Goal: Communication & Community: Answer question/provide support

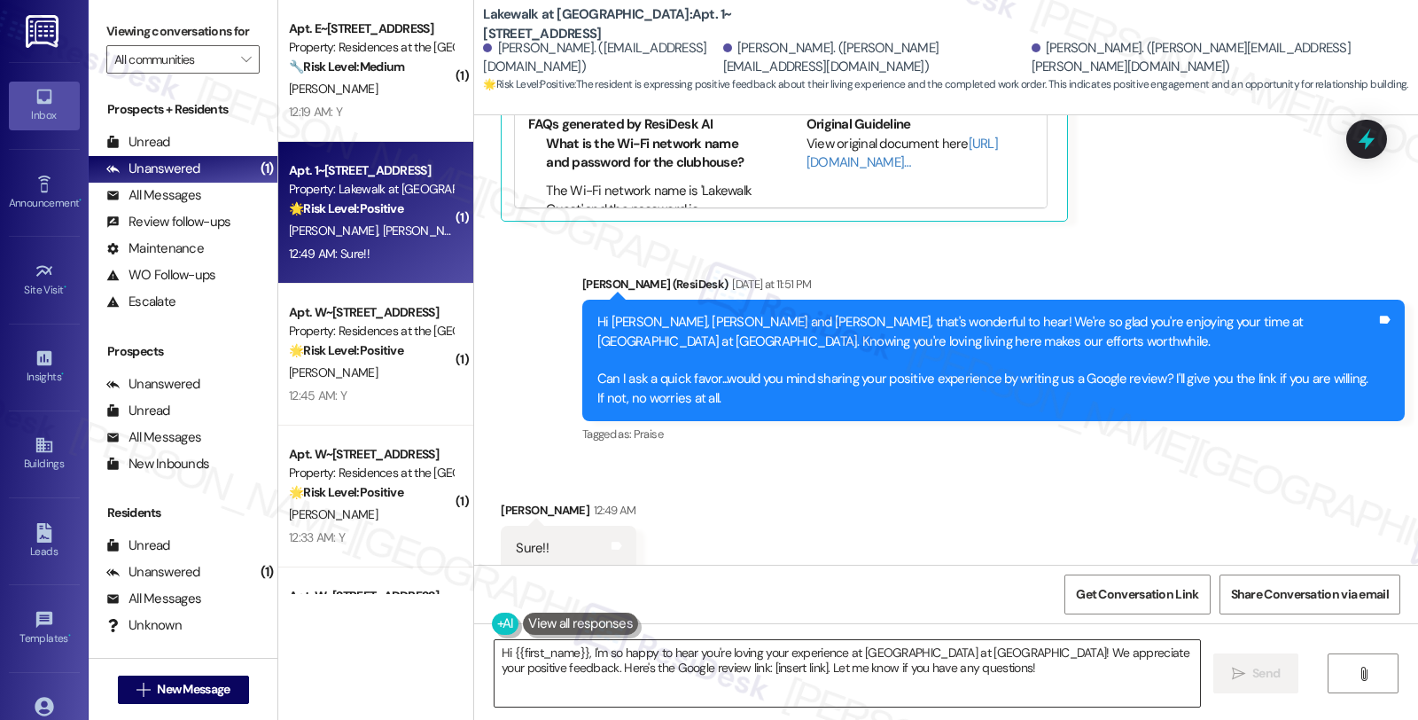
click at [722, 670] on textarea "Hi {{first_name}}, I'm so happy to hear you're loving your experience at Lakewa…" at bounding box center [848, 673] width 706 height 66
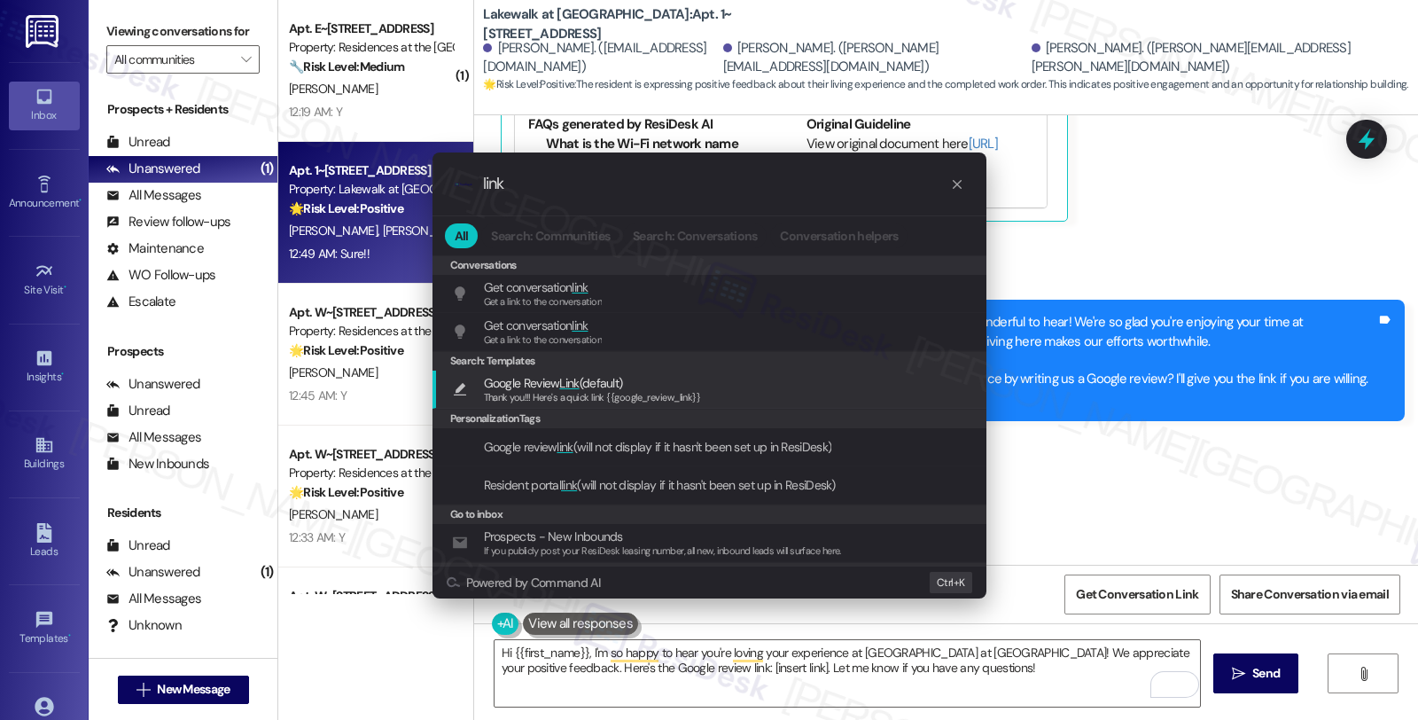
type input "link"
click at [632, 384] on span "Google Review Link (default)" at bounding box center [592, 383] width 217 height 20
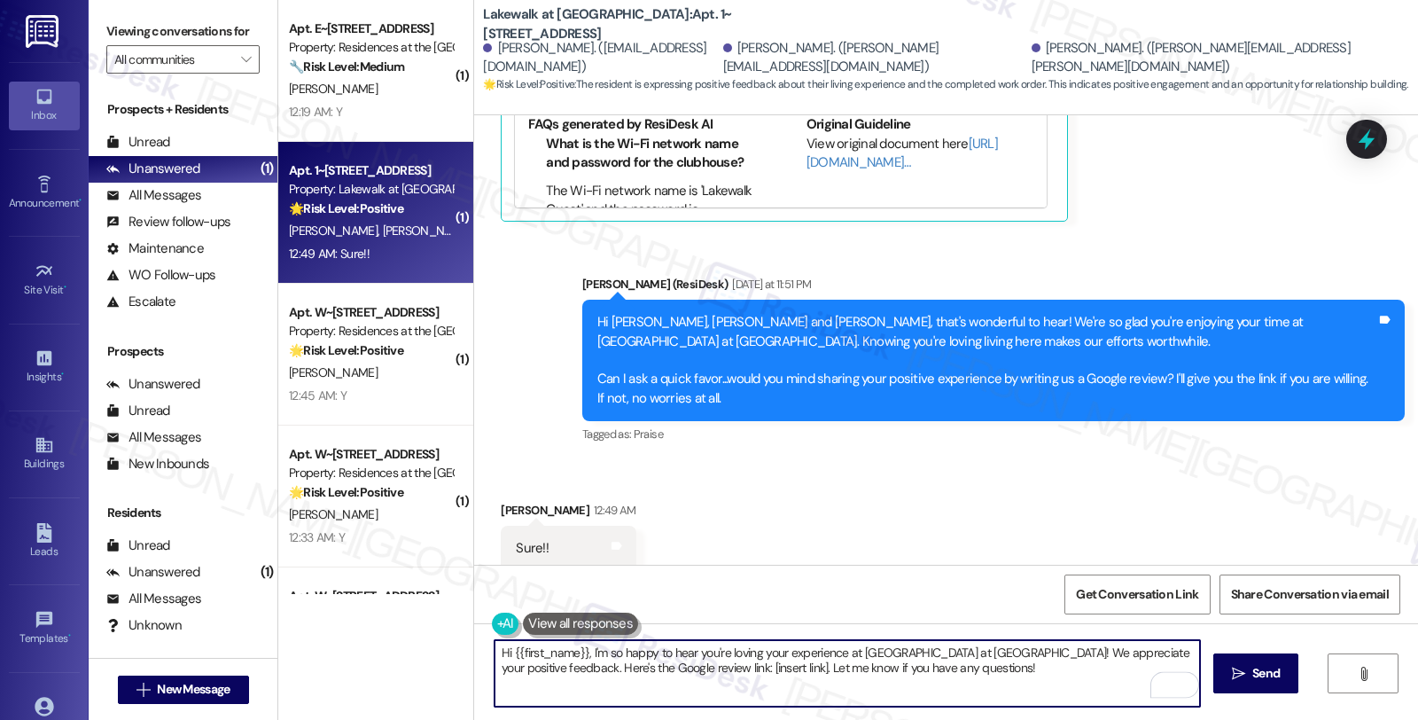
click at [495, 649] on textarea "Thank you!!! Here's a quick link {{google_review_link}}" at bounding box center [848, 673] width 706 height 66
type textarea "Awesome! Here's a quick link {{google_review_link}}"
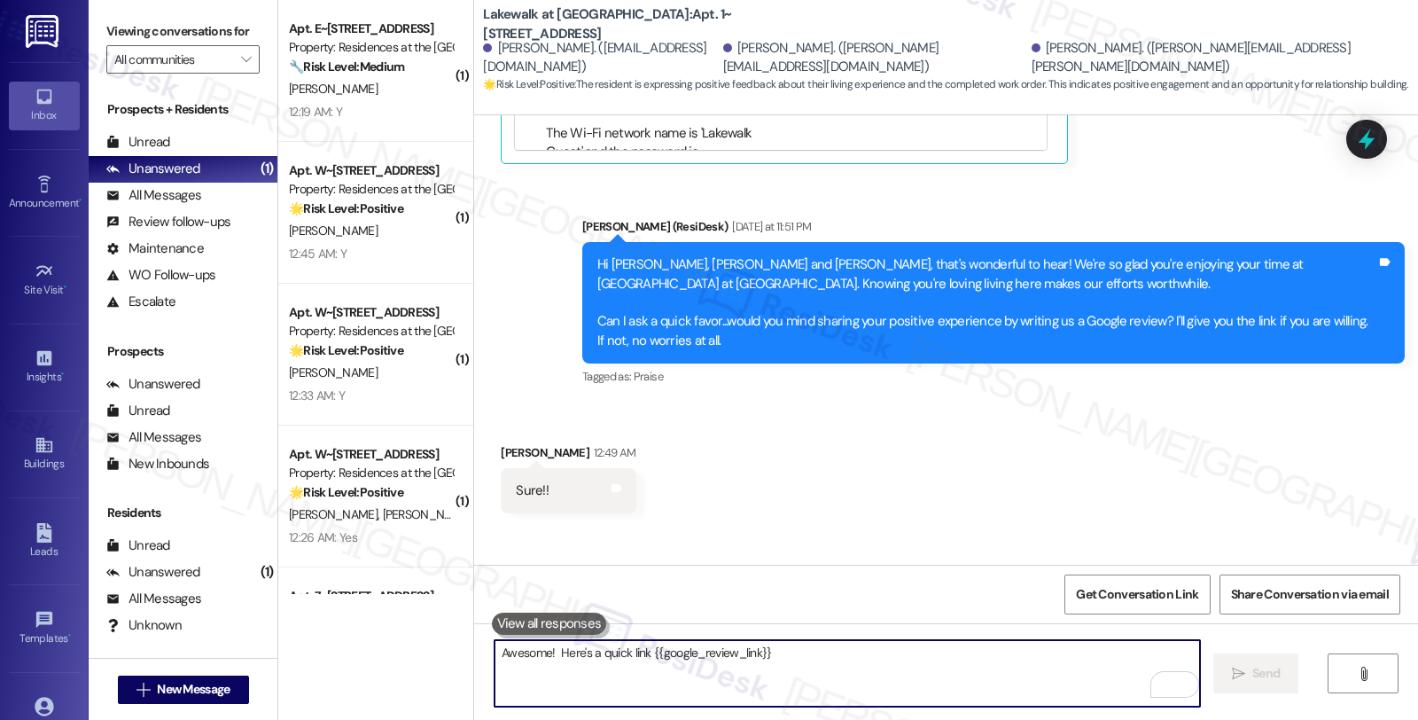
scroll to position [3109, 0]
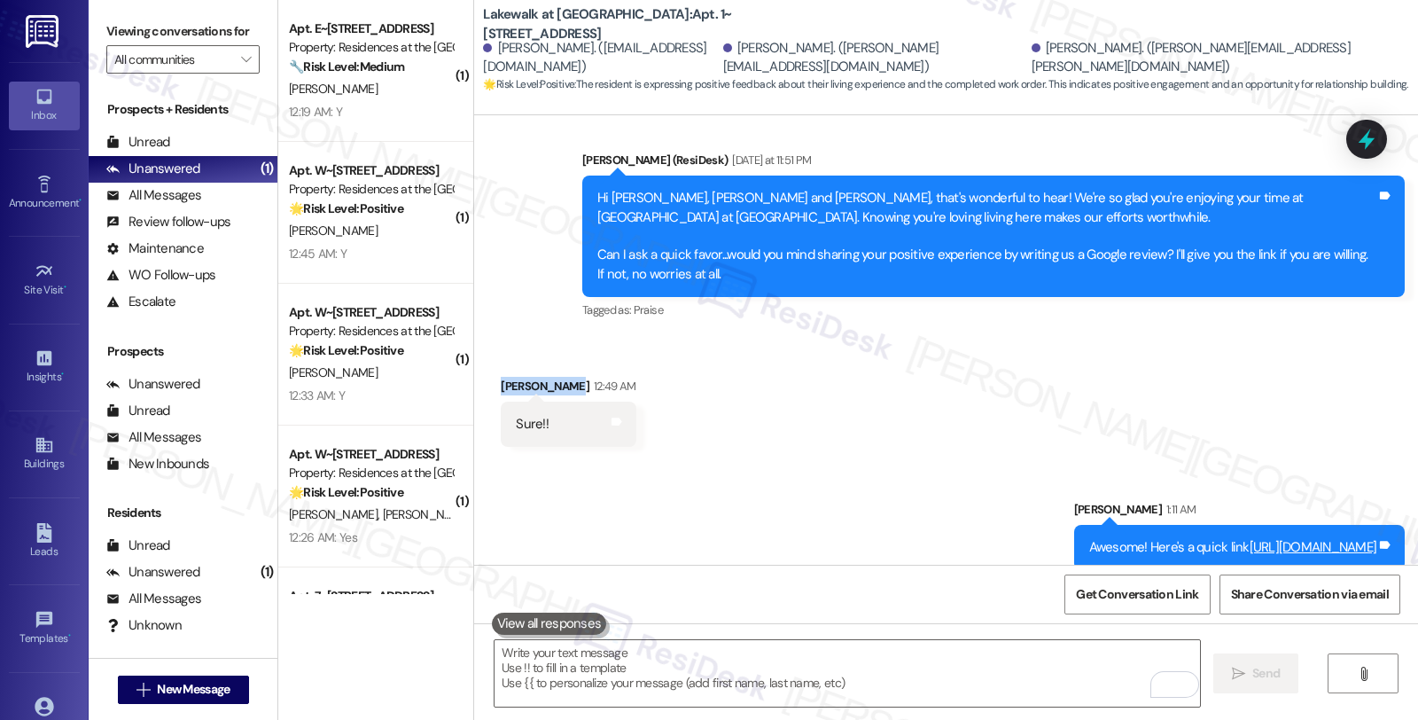
drag, startPoint x: 489, startPoint y: 365, endPoint x: 558, endPoint y: 369, distance: 69.2
click at [558, 377] on div "Avery Hawkes 12:49 AM" at bounding box center [568, 389] width 135 height 25
copy div "Avery Hawkes"
click at [1146, 591] on span "Get Conversation Link" at bounding box center [1137, 594] width 122 height 19
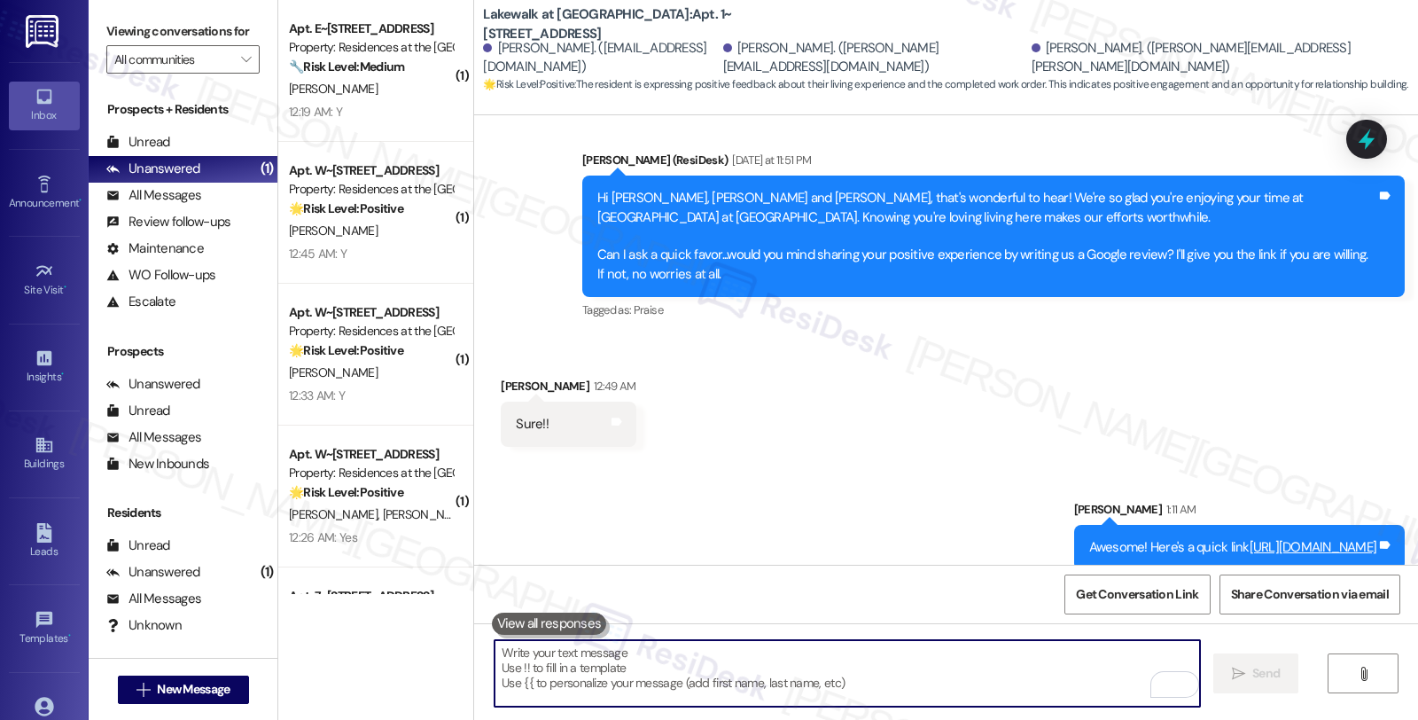
click at [812, 668] on textarea "To enrich screen reader interactions, please activate Accessibility in Grammarl…" at bounding box center [848, 673] width 706 height 66
click at [608, 663] on textarea "To enrich screen reader interactions, please activate Accessibility in Grammarl…" at bounding box center [848, 673] width 706 height 66
paste textarea "You may leave your review at your convenience. I would also appreciate if you c…"
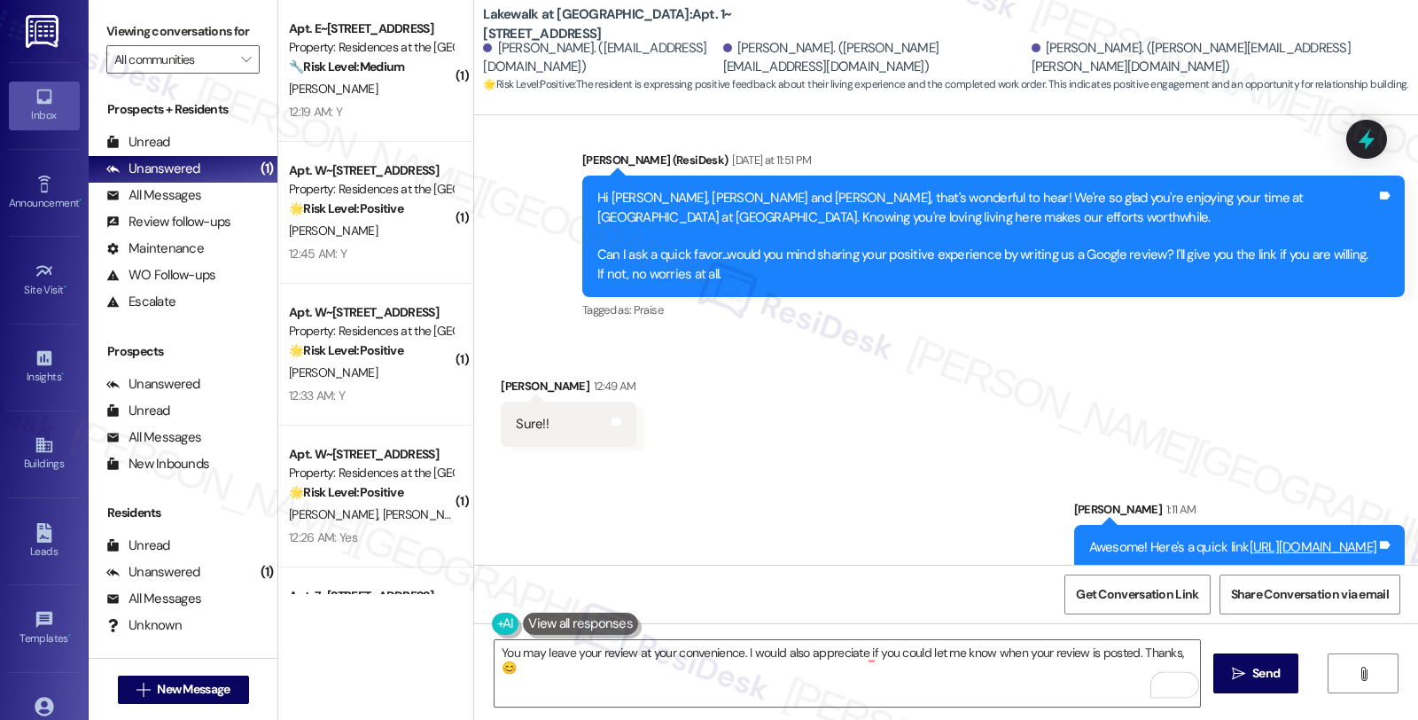
click at [515, 377] on div "Avery Hawkes 12:49 AM" at bounding box center [568, 389] width 135 height 25
click at [505, 377] on div "Avery Hawkes 12:49 AM" at bounding box center [568, 389] width 135 height 25
copy div "Avery"
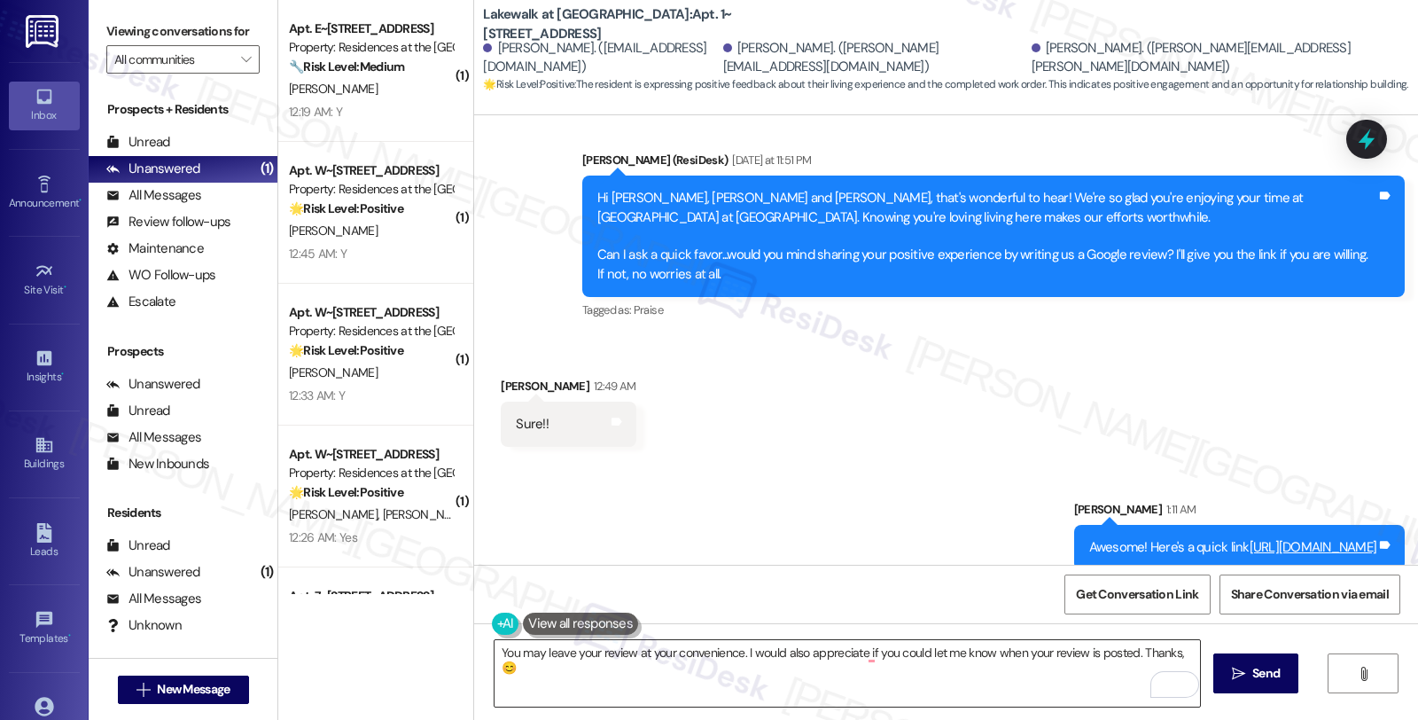
click at [1171, 651] on textarea "You may leave your review at your convenience. I would also appreciate if you c…" at bounding box center [848, 673] width 706 height 66
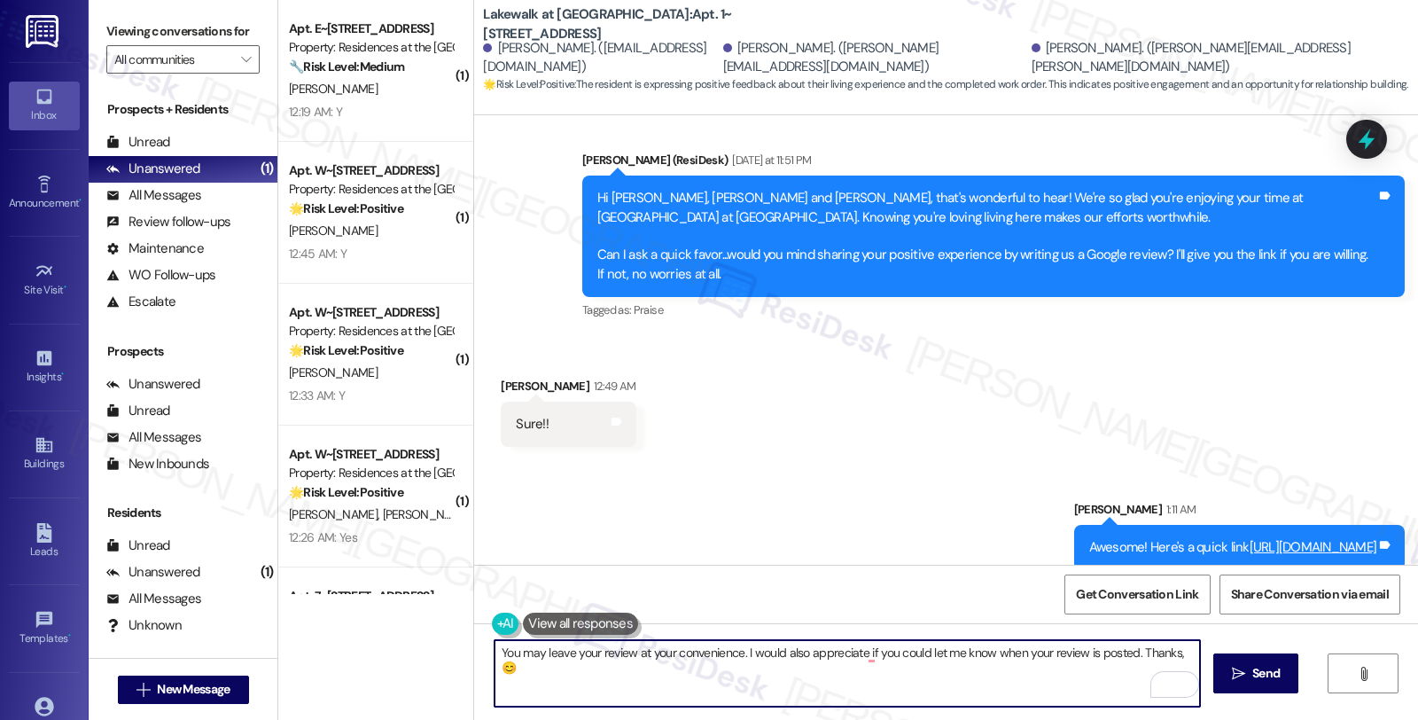
paste textarea "Avery"
type textarea "You may leave your review at your convenience. I would also appreciate if you c…"
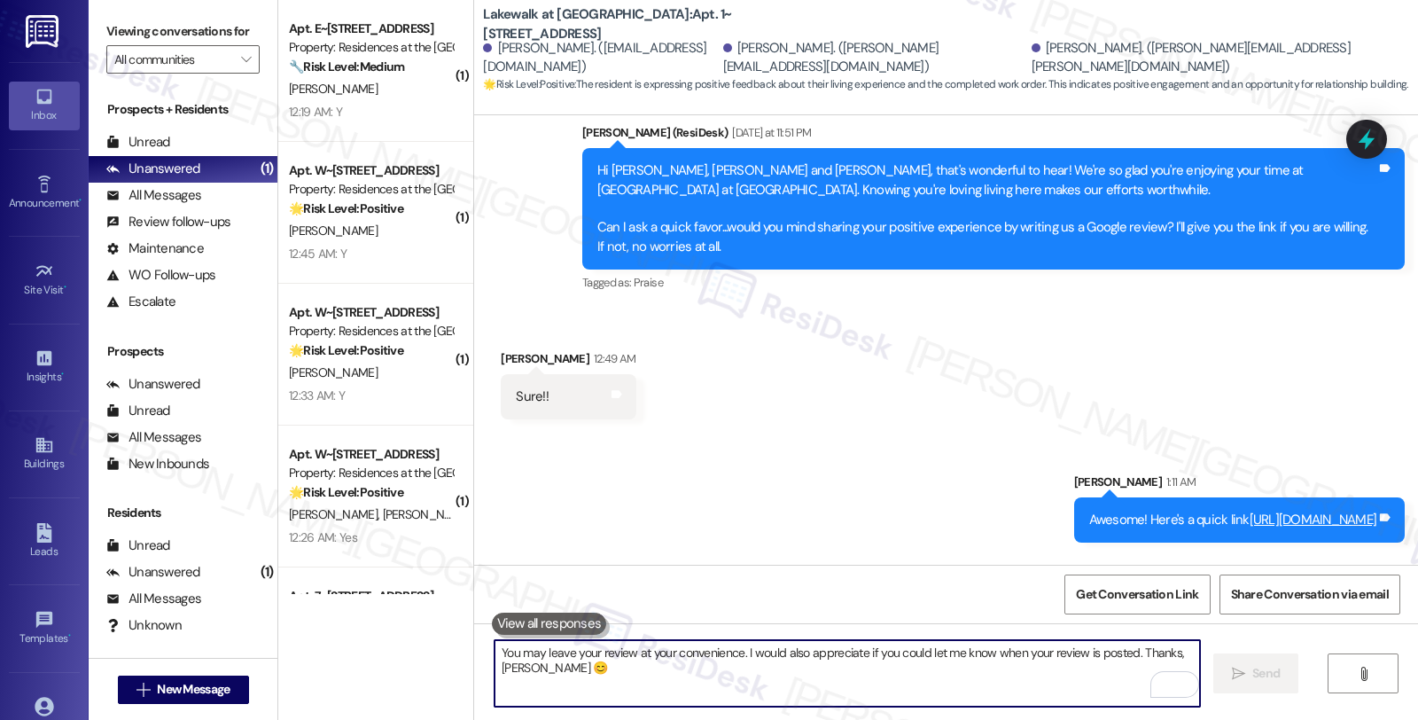
scroll to position [3232, 0]
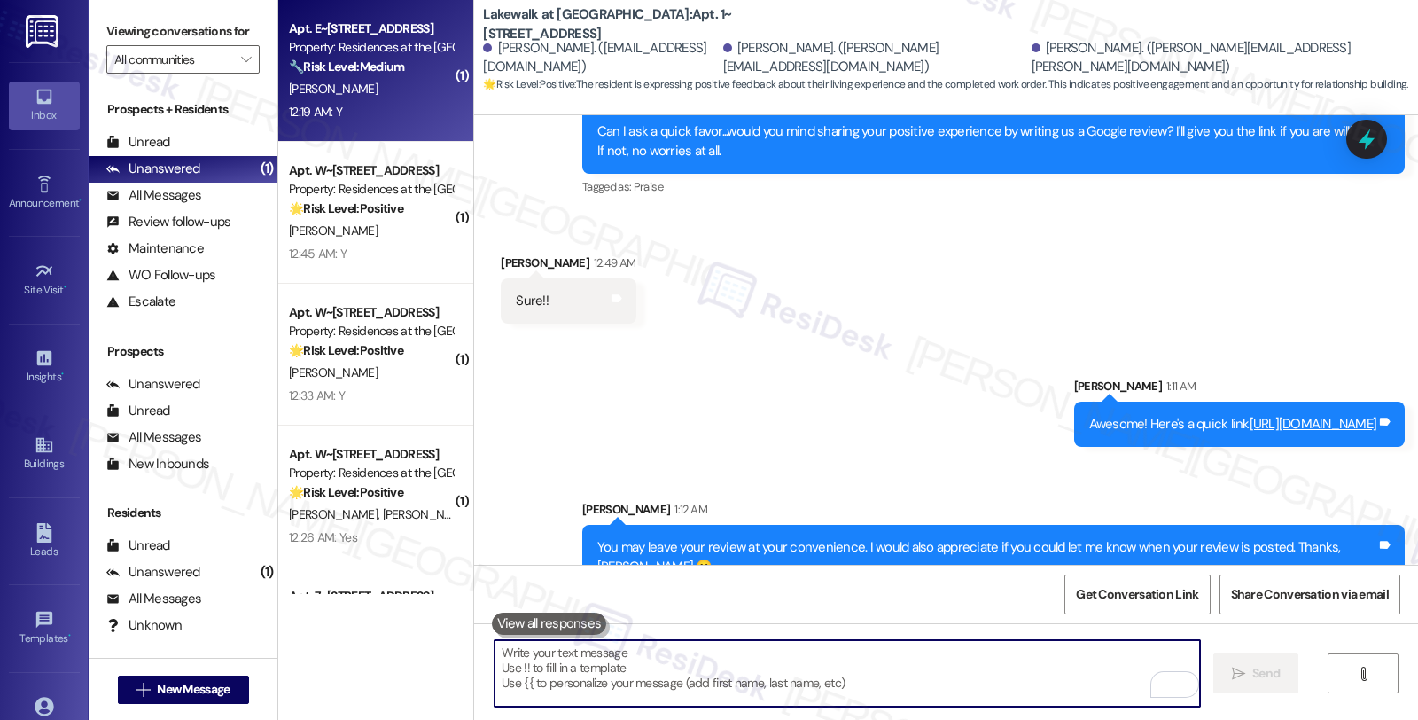
click at [349, 18] on div "Apt. E~4026, 1100 Market Street Property: Residences at the Promenade 🔧 Risk Le…" at bounding box center [371, 48] width 168 height 60
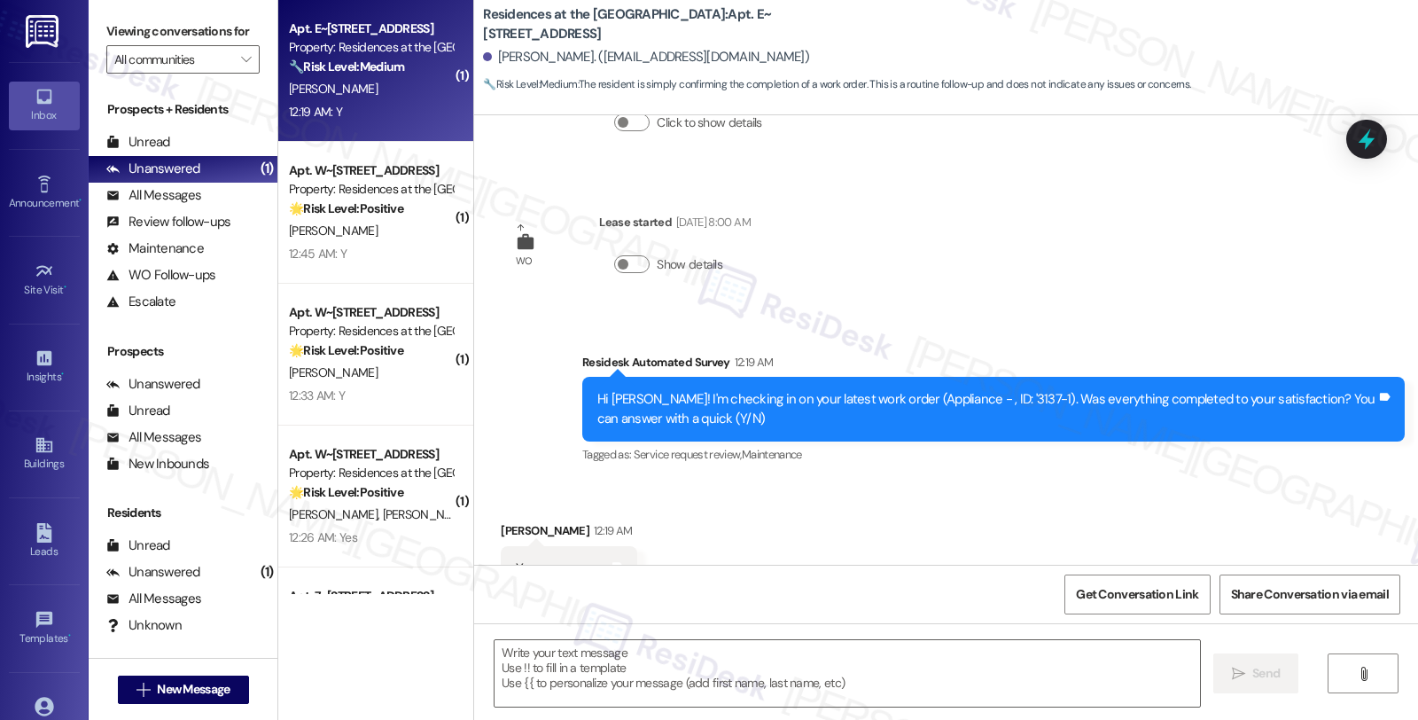
type textarea "Fetching suggested responses. Please feel free to read through the conversation…"
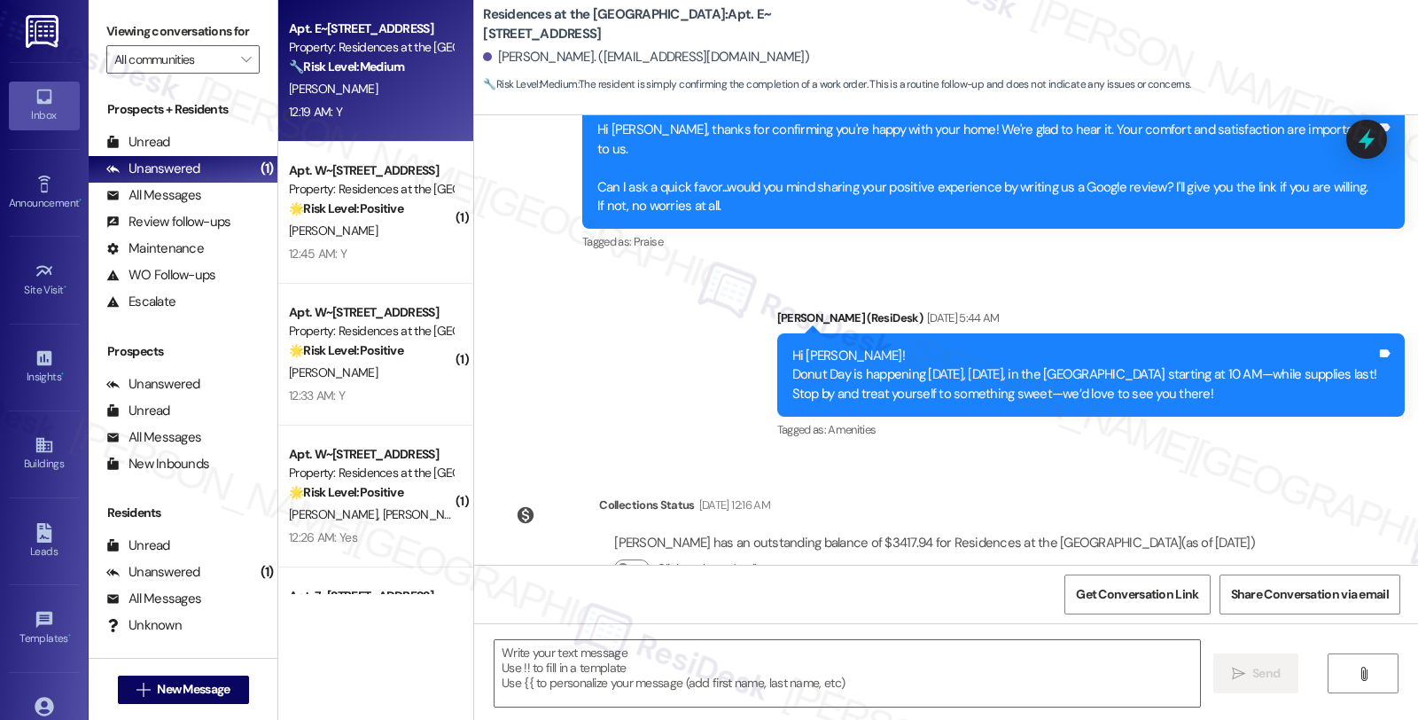
scroll to position [1261, 0]
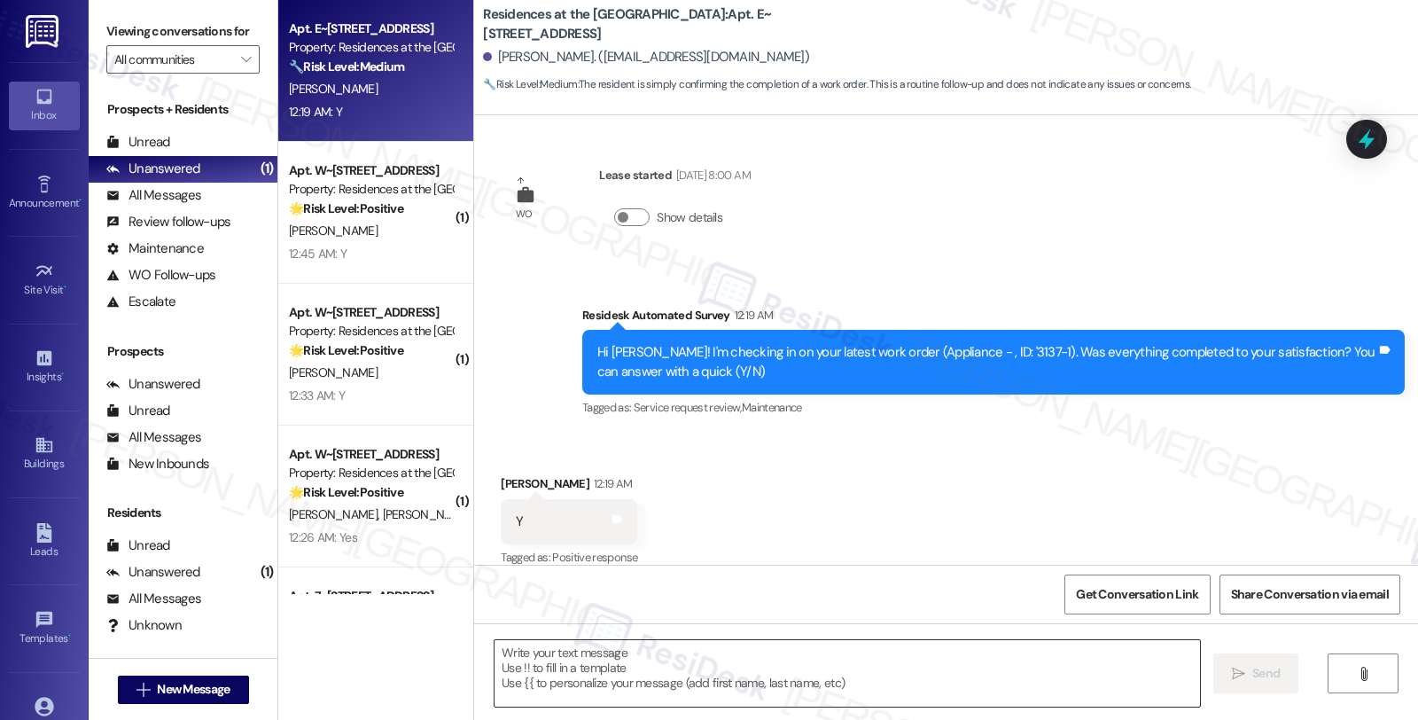
click at [564, 687] on textarea at bounding box center [848, 673] width 706 height 66
click at [510, 474] on div "Autumn Dorman 12:19 AM" at bounding box center [569, 486] width 137 height 25
copy div "Autumn"
click at [562, 675] on textarea "To enrich screen reader interactions, please activate Accessibility in Grammarl…" at bounding box center [848, 673] width 706 height 66
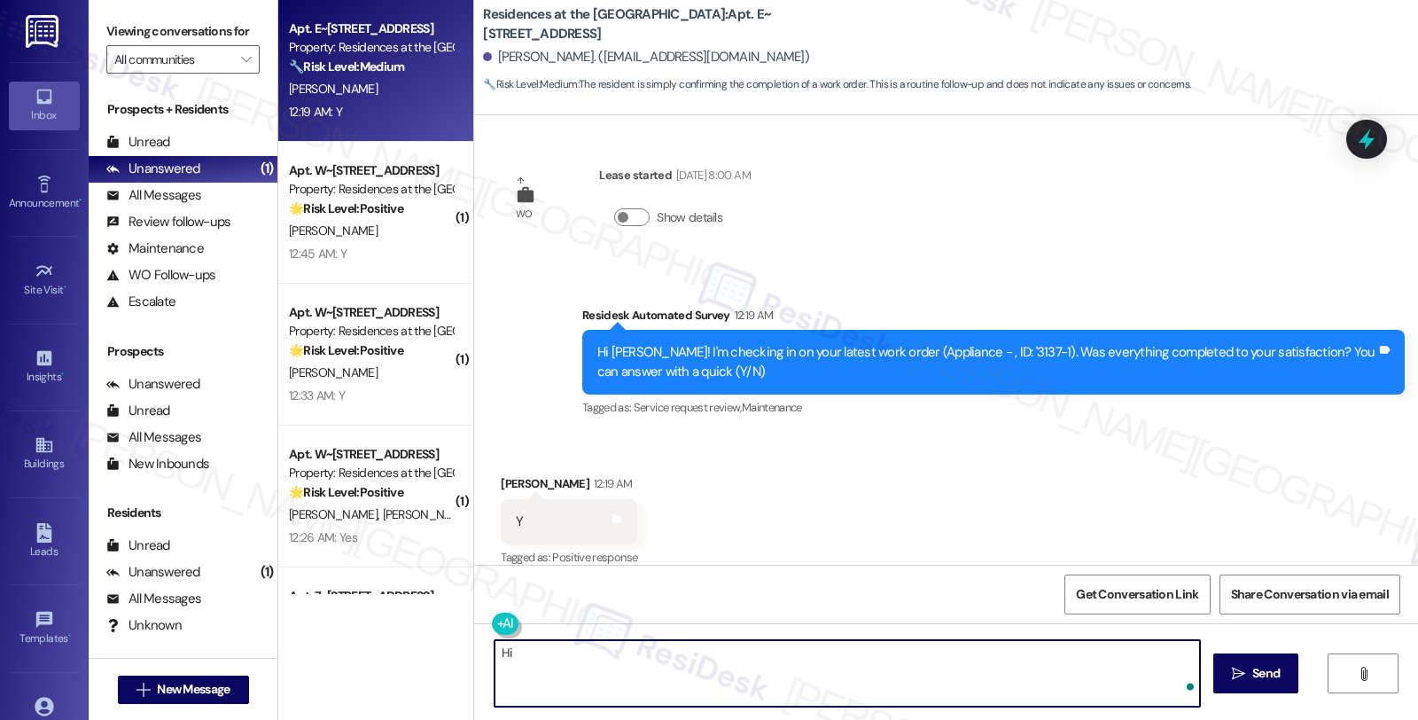
paste textarea "Autumn"
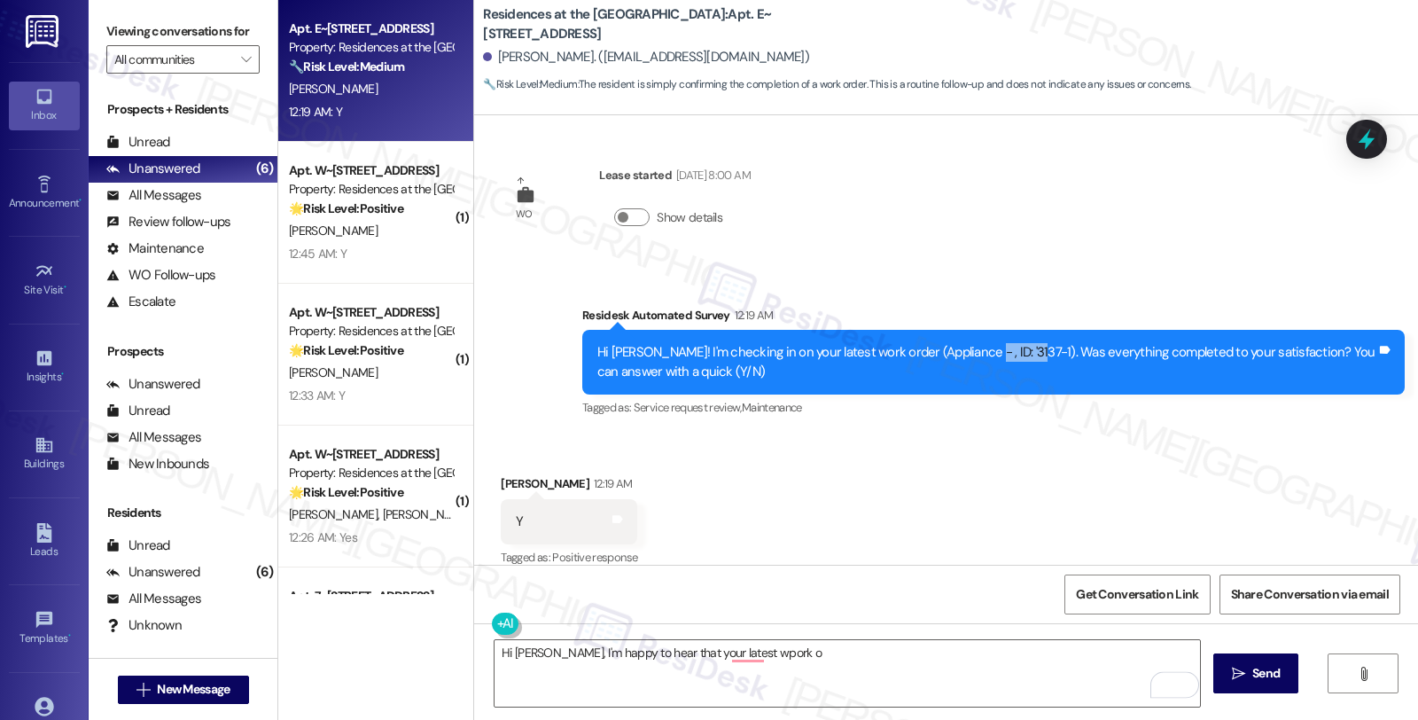
drag, startPoint x: 963, startPoint y: 340, endPoint x: 1008, endPoint y: 338, distance: 45.3
click at [1008, 343] on div "Hi Autumn! I'm checking in on your latest work order (Appliance - , ID: '3137-1…" at bounding box center [986, 362] width 779 height 38
copy div "'3137-1)."
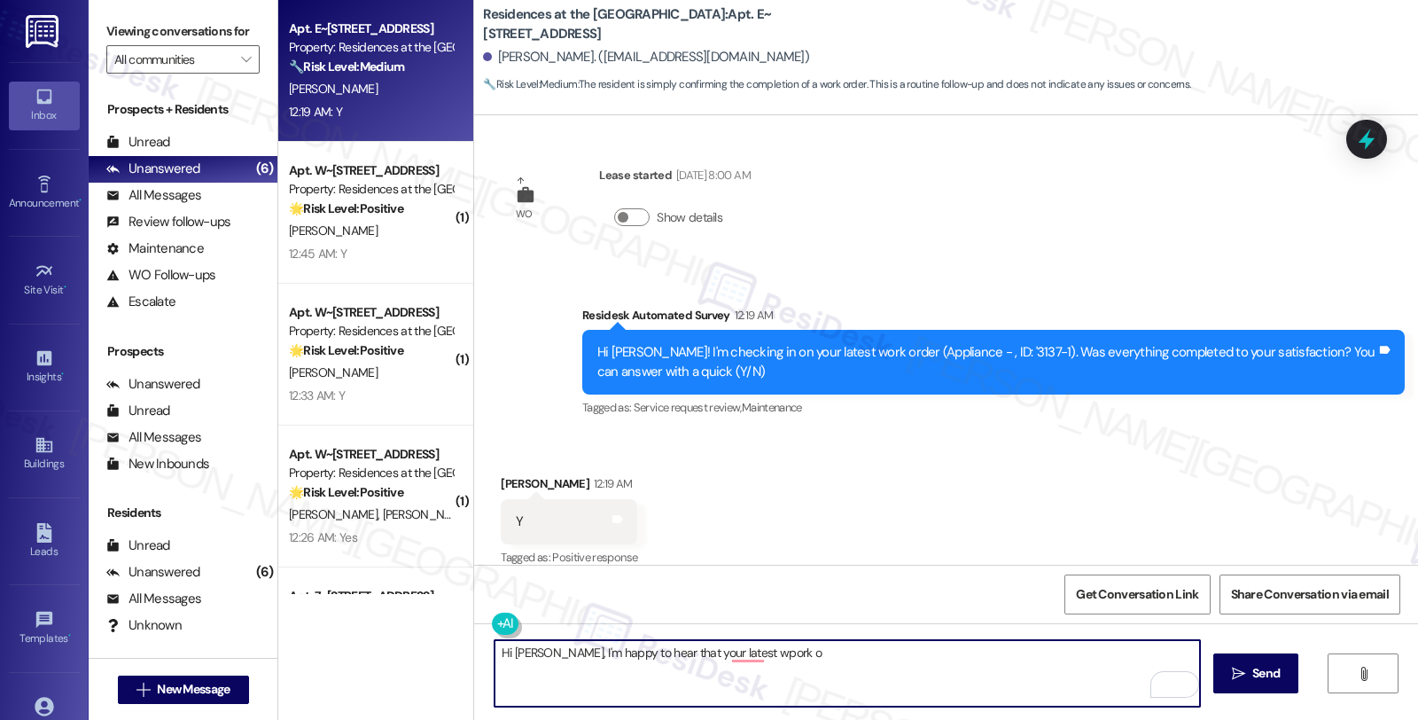
click at [687, 654] on textarea "Hi Autumn, I'm happy to hear that your latest wpork o" at bounding box center [848, 673] width 706 height 66
drag, startPoint x: 667, startPoint y: 651, endPoint x: 953, endPoint y: 651, distance: 286.3
click at [953, 651] on textarea "Hi Autumn, I'm happy to hear that your latest wpork o" at bounding box center [848, 673] width 706 height 66
paste textarea "'3137-1)."
click at [722, 657] on textarea "Hi Autumn, I'm happy to hear that work order '3137-1)." at bounding box center [848, 673] width 706 height 66
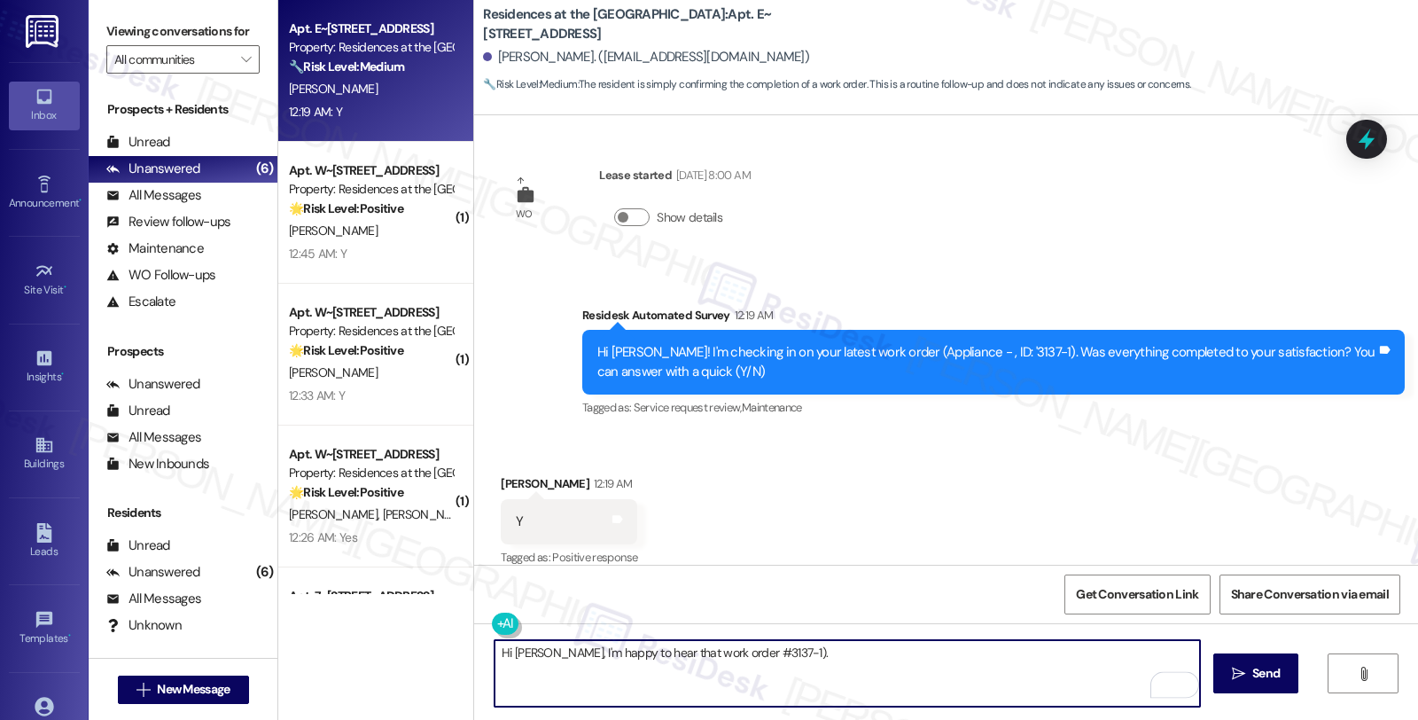
click at [792, 653] on textarea "Hi Autumn, I'm happy to hear that work order #3137-1)." at bounding box center [848, 673] width 706 height 66
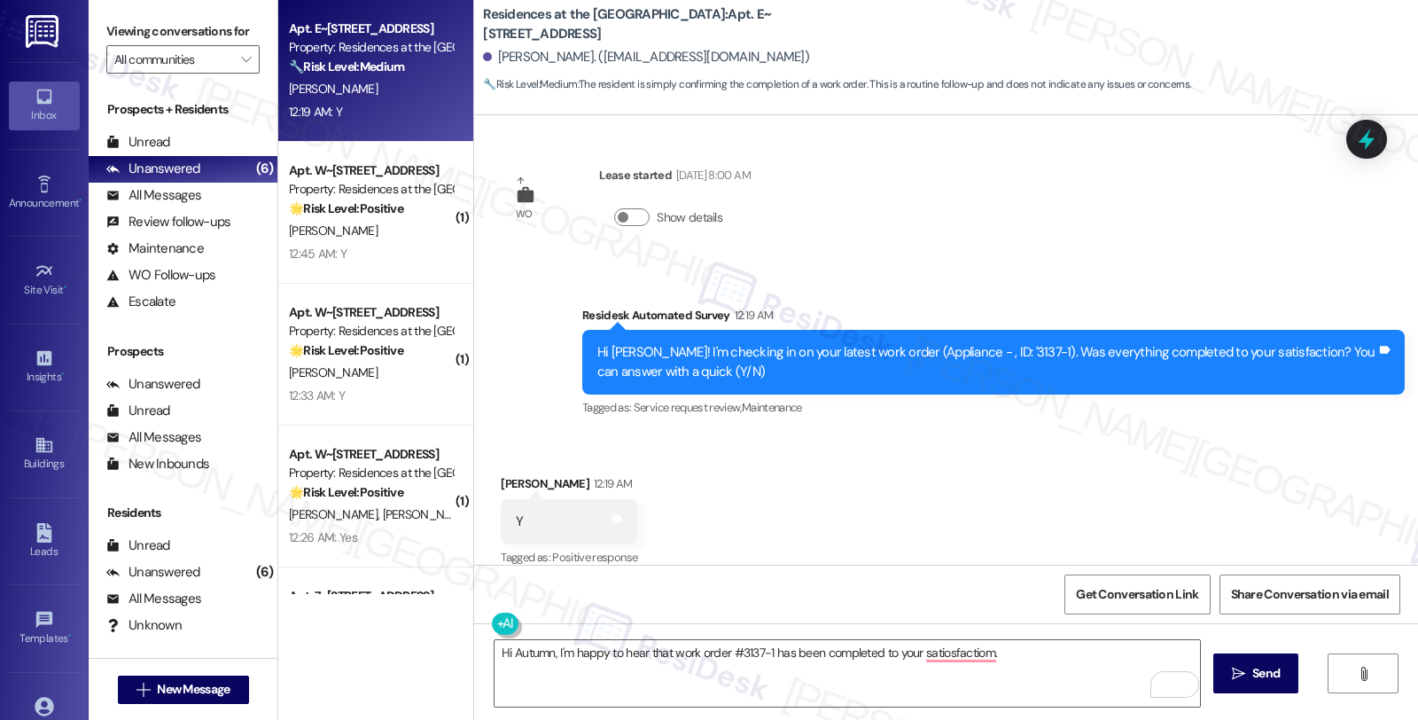
click at [862, 490] on div "Received via SMS Autumn Dorman 12:19 AM Y Tags and notes Tagged as: Positive re…" at bounding box center [946, 509] width 944 height 150
drag, startPoint x: 699, startPoint y: 662, endPoint x: 792, endPoint y: 662, distance: 94.0
click at [699, 662] on textarea "Hi Autumn, I'm happy to hear that work order #3137-1 has been completed to your…" at bounding box center [848, 673] width 706 height 66
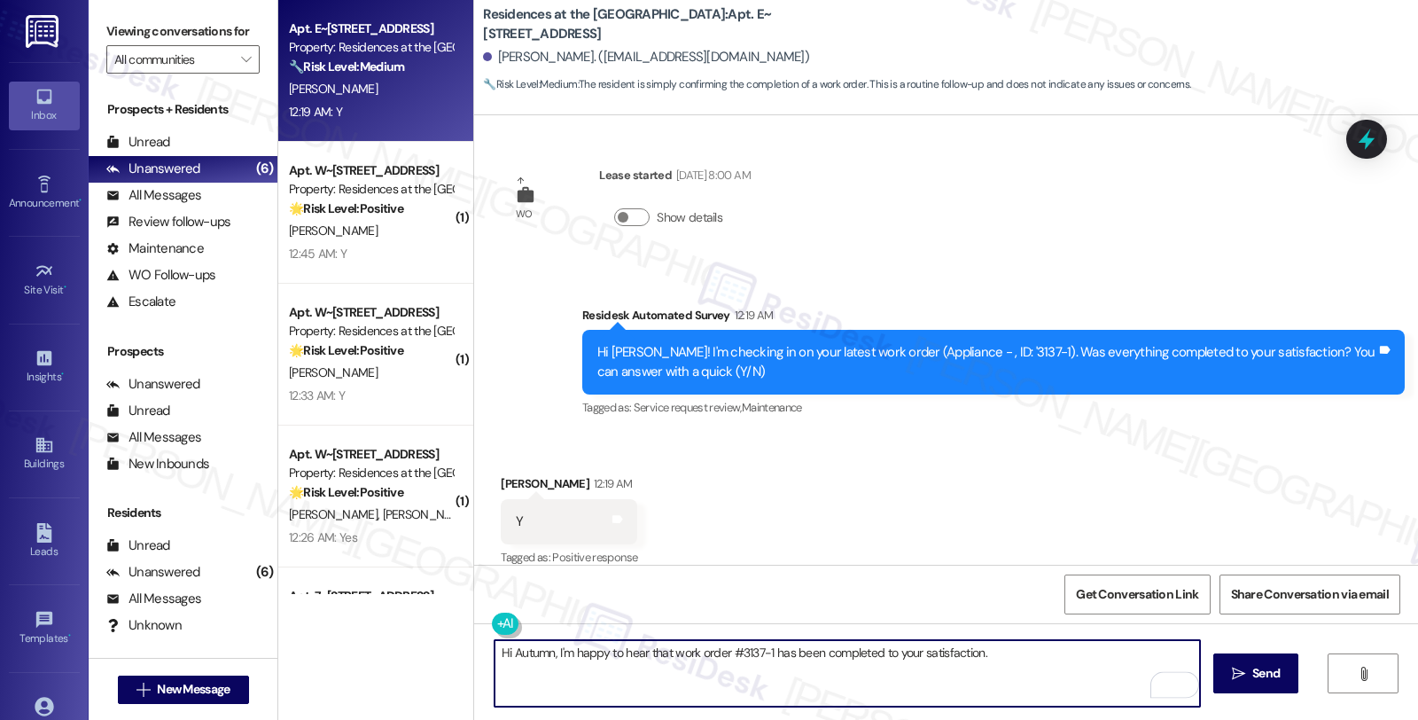
click at [1009, 654] on textarea "Hi Autumn, I'm happy to hear that work order #3137-1 has been completed to your…" at bounding box center [848, 673] width 706 height 66
paste textarea "Should you have other concerns, please feel free to reach out. Have a great day!"
type textarea "Hi Autumn, I'm happy to hear that work order #3137-1 has been completed to your…"
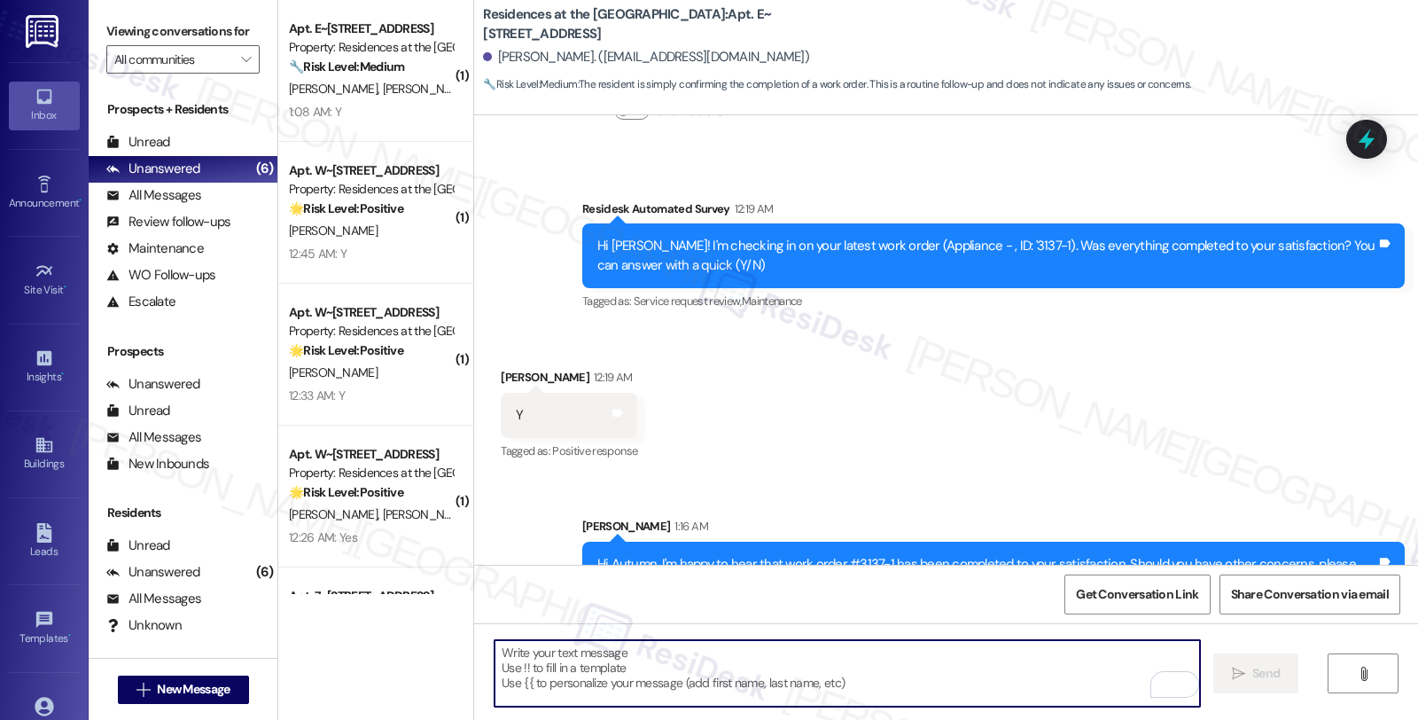
scroll to position [1403, 0]
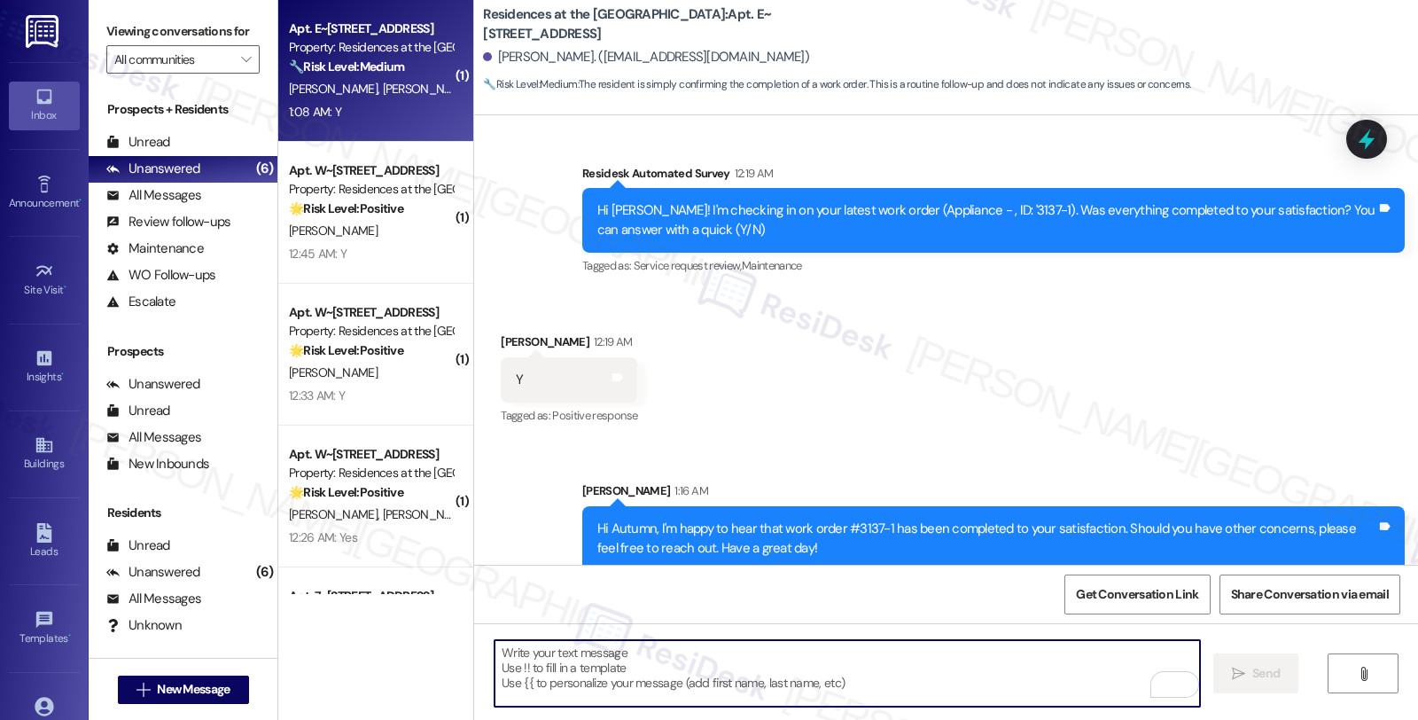
click at [383, 85] on span "[PERSON_NAME]" at bounding box center [427, 89] width 89 height 16
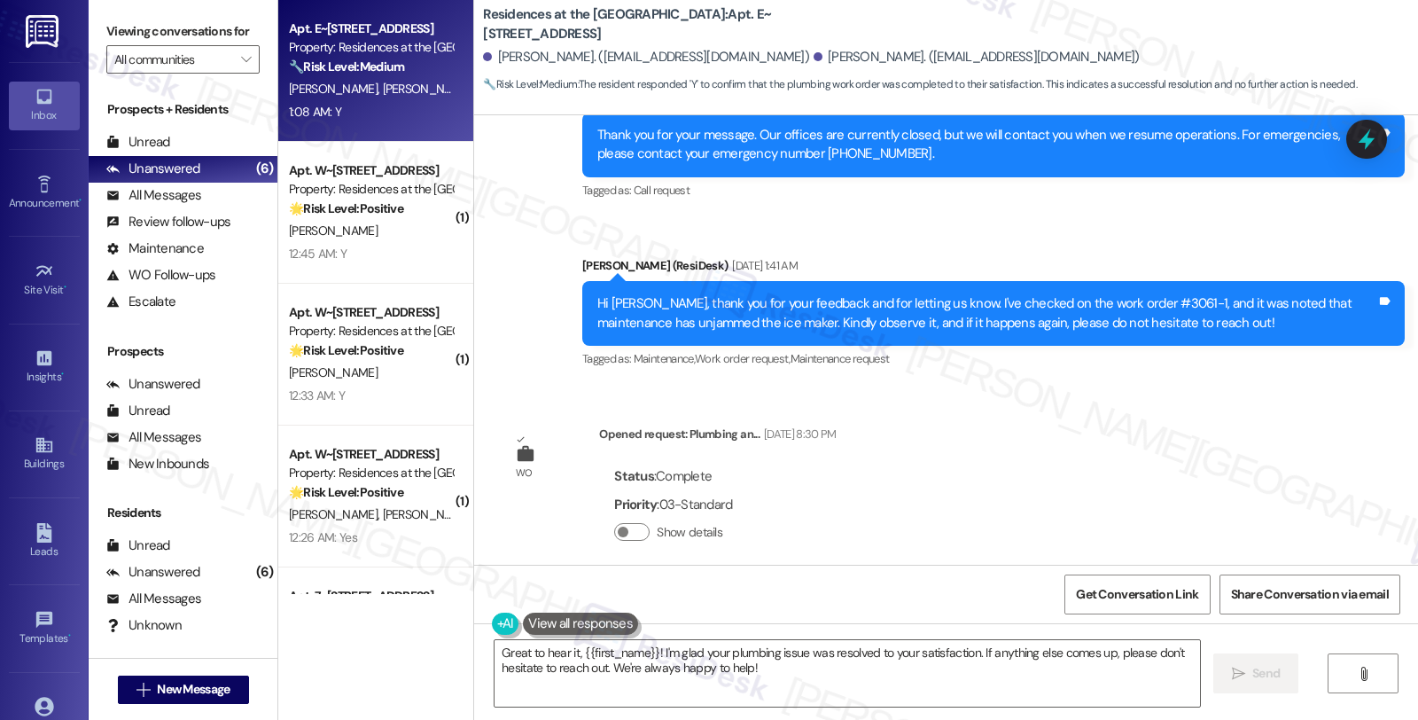
scroll to position [3205, 0]
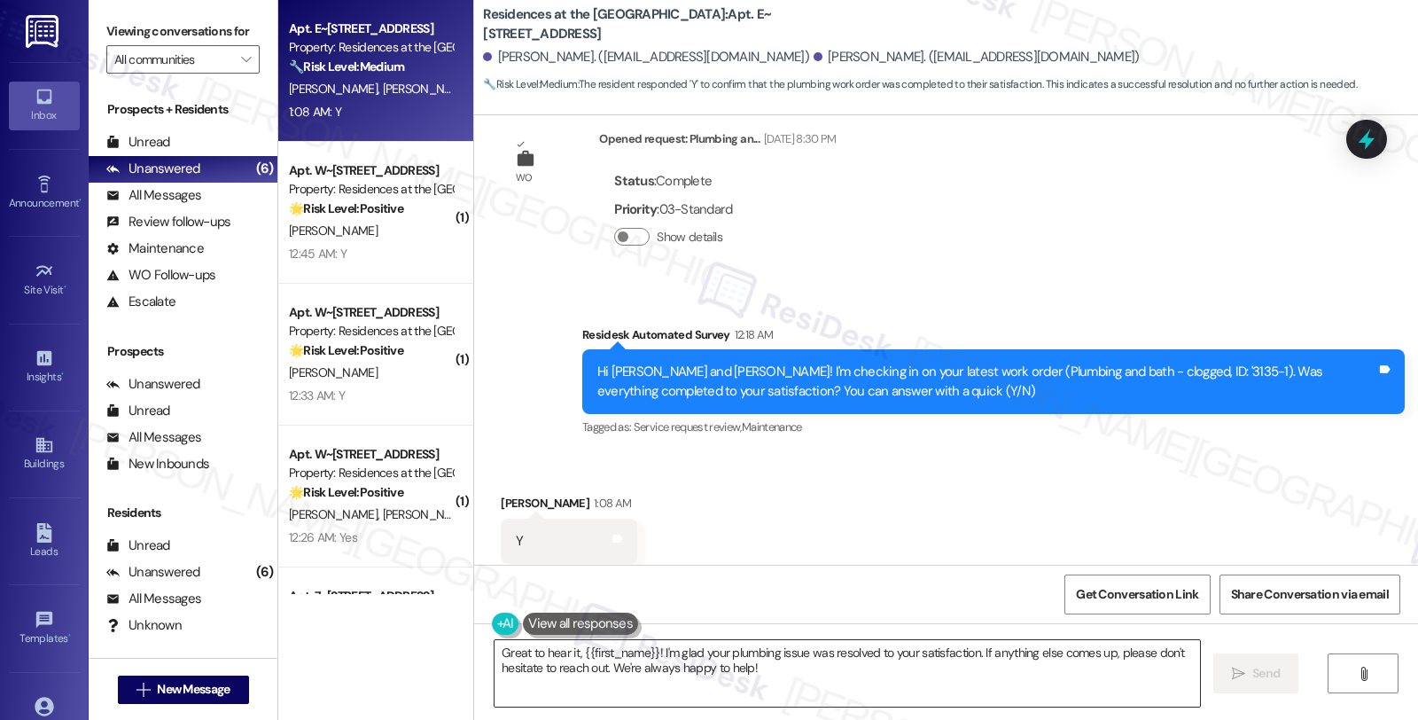
click at [731, 665] on textarea "Great to hear it, {{first_name}}! I'm glad your plumbing issue was resolved to …" at bounding box center [848, 673] width 706 height 66
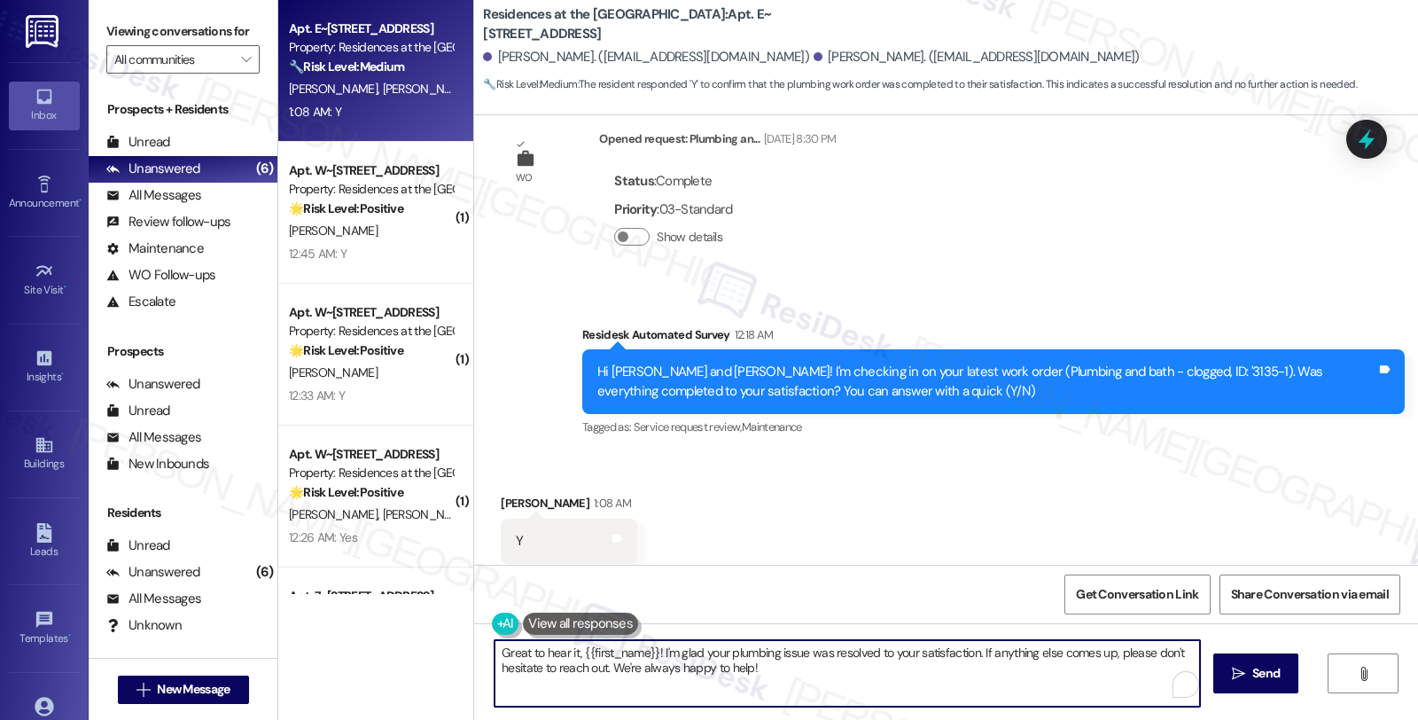
click at [731, 665] on textarea "Great to hear it, {{first_name}}! I'm glad your plumbing issue was resolved to …" at bounding box center [848, 673] width 706 height 66
type textarea "Great to hear it, {{first_name}}! I'm glad your plumbing issue was resolved to …"
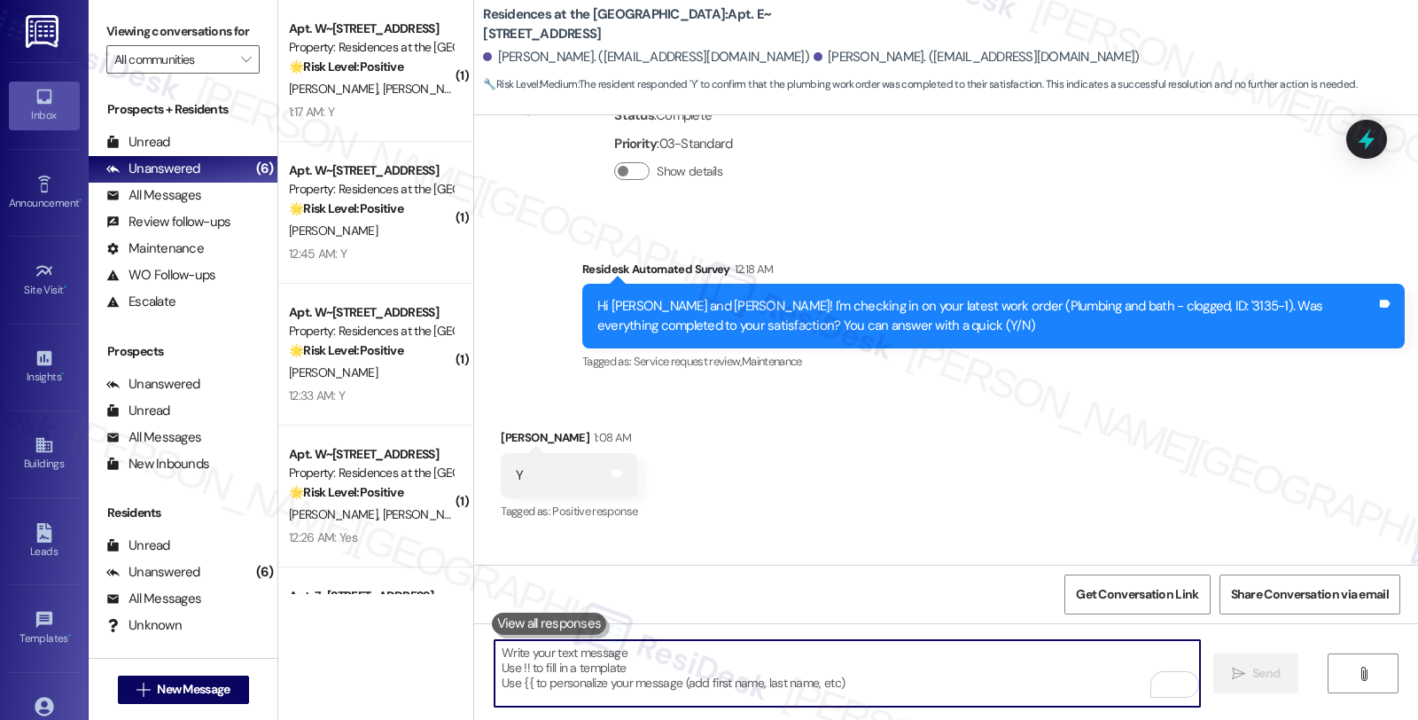
scroll to position [3348, 0]
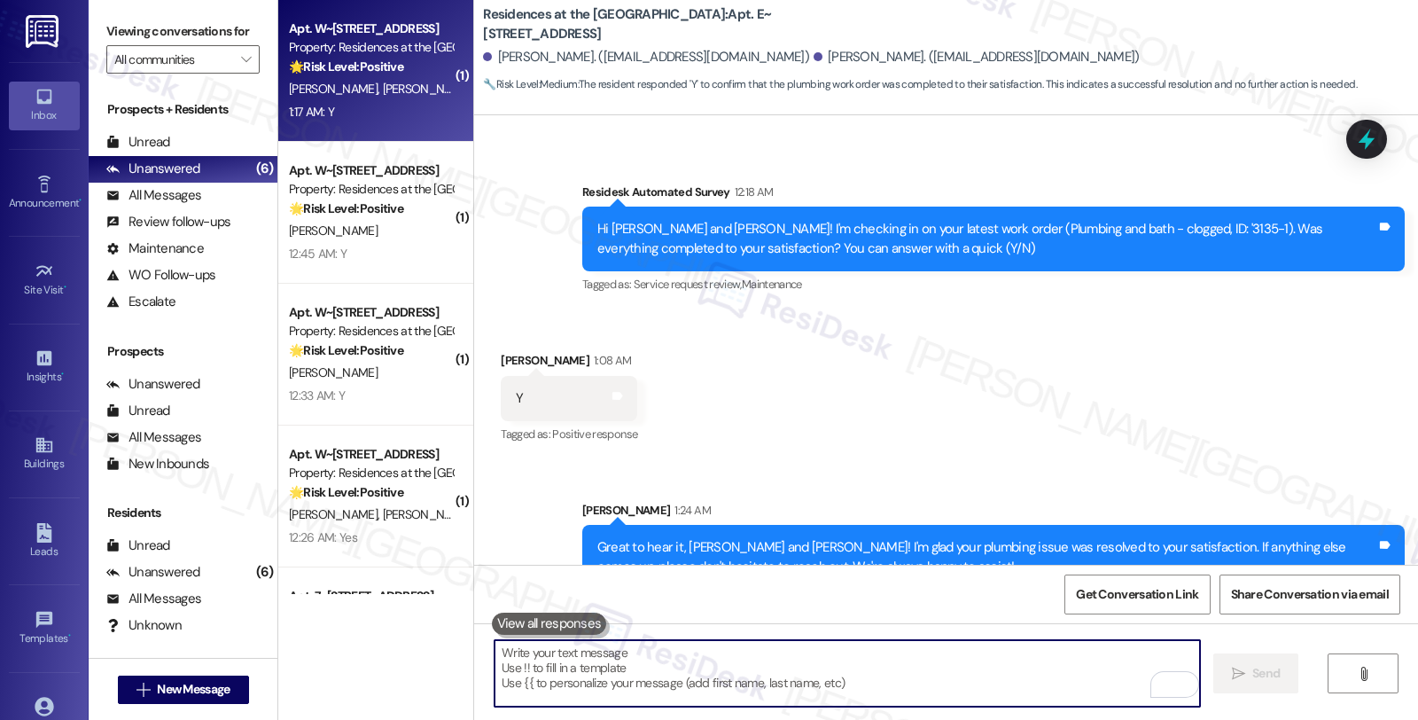
click at [405, 71] on div "🌟 Risk Level: Positive The resident responded positively to a check-in regardin…" at bounding box center [371, 67] width 164 height 19
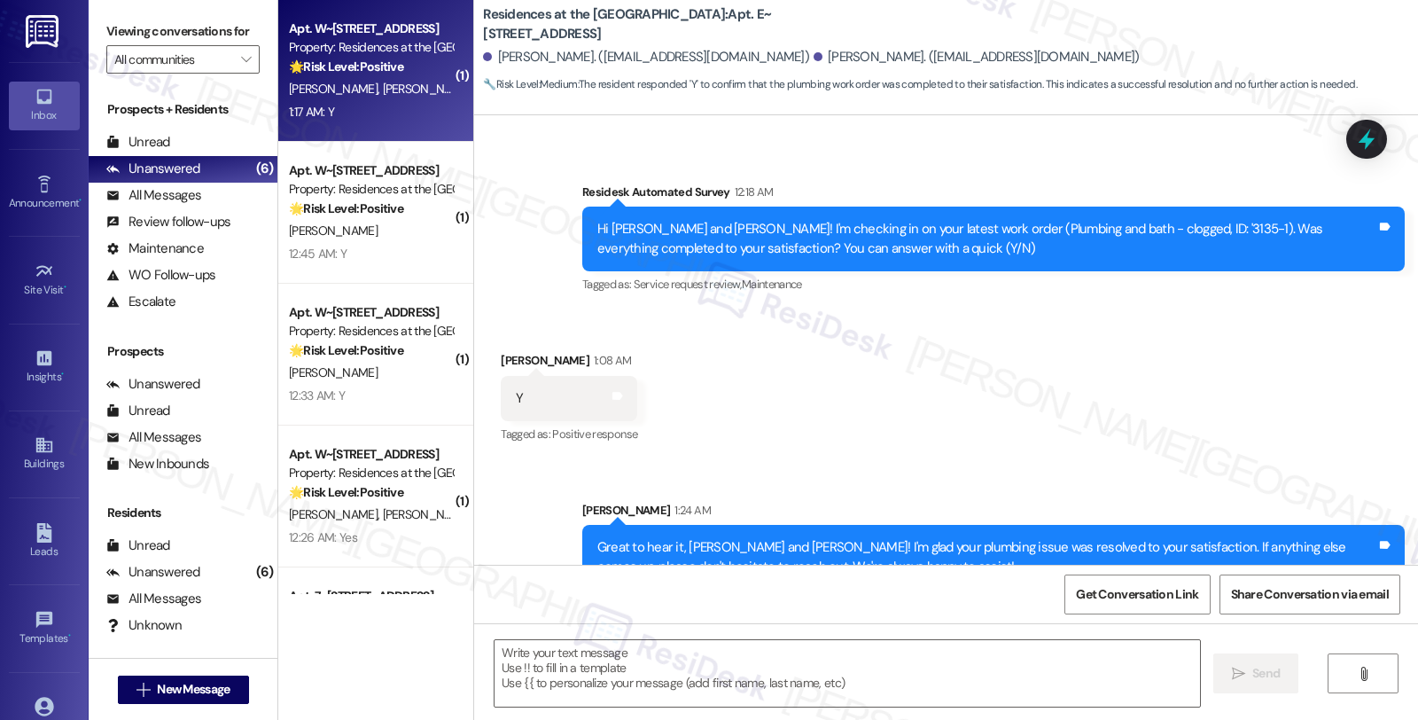
type textarea "Fetching suggested responses. Please feel free to read through the conversation…"
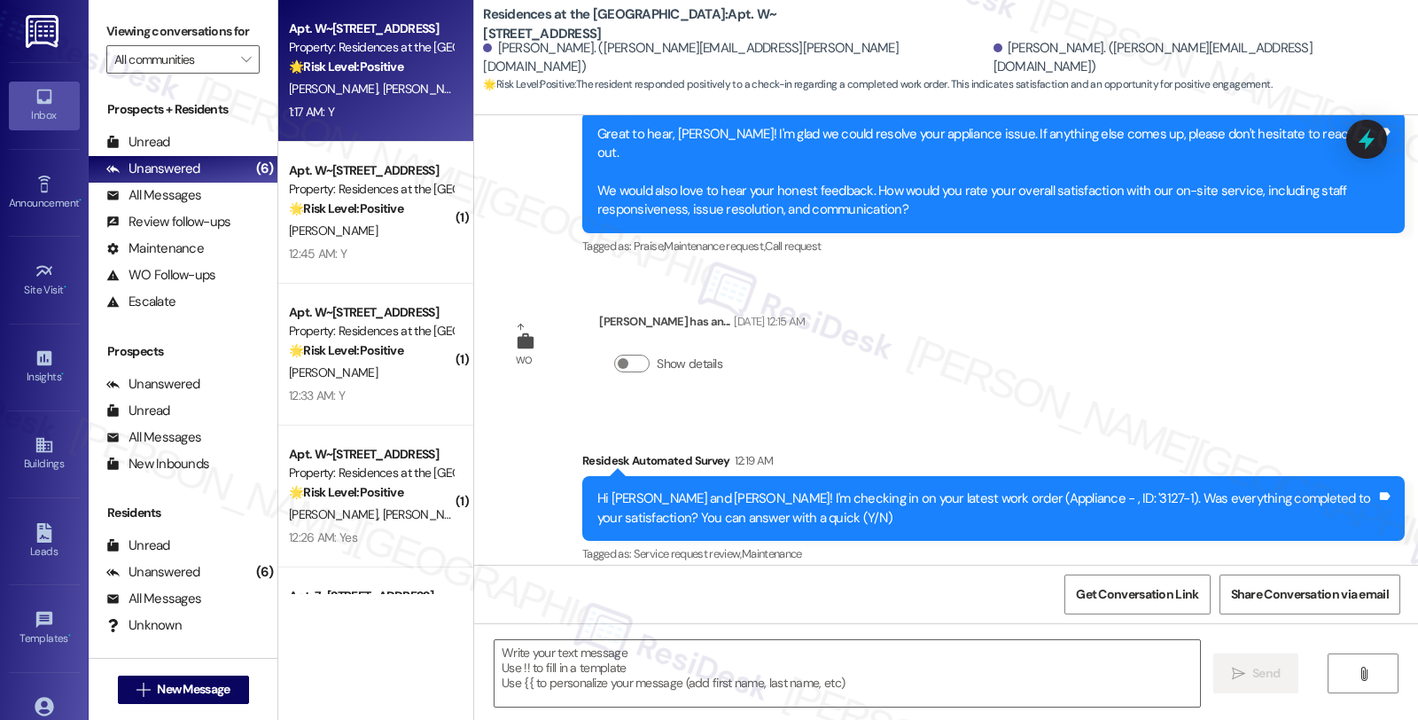
scroll to position [1957, 0]
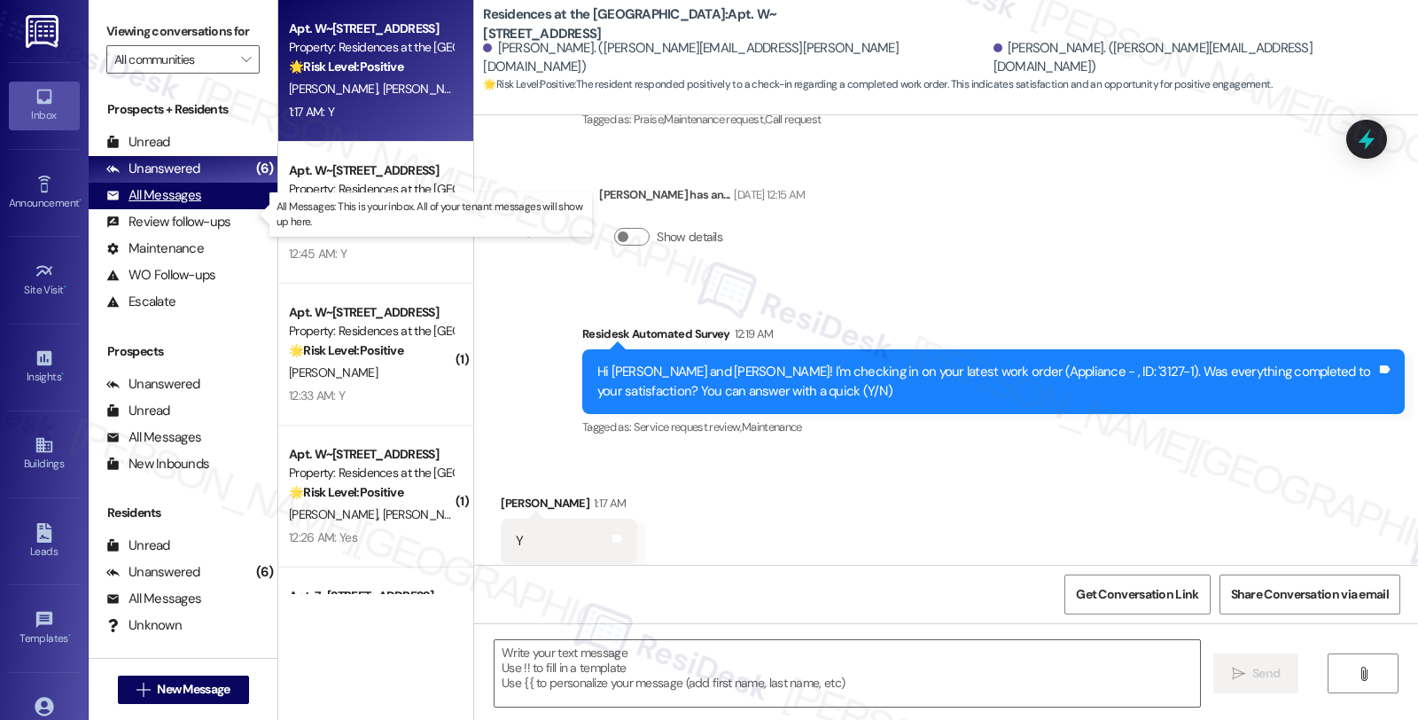
click at [191, 205] on div "All Messages" at bounding box center [153, 195] width 95 height 19
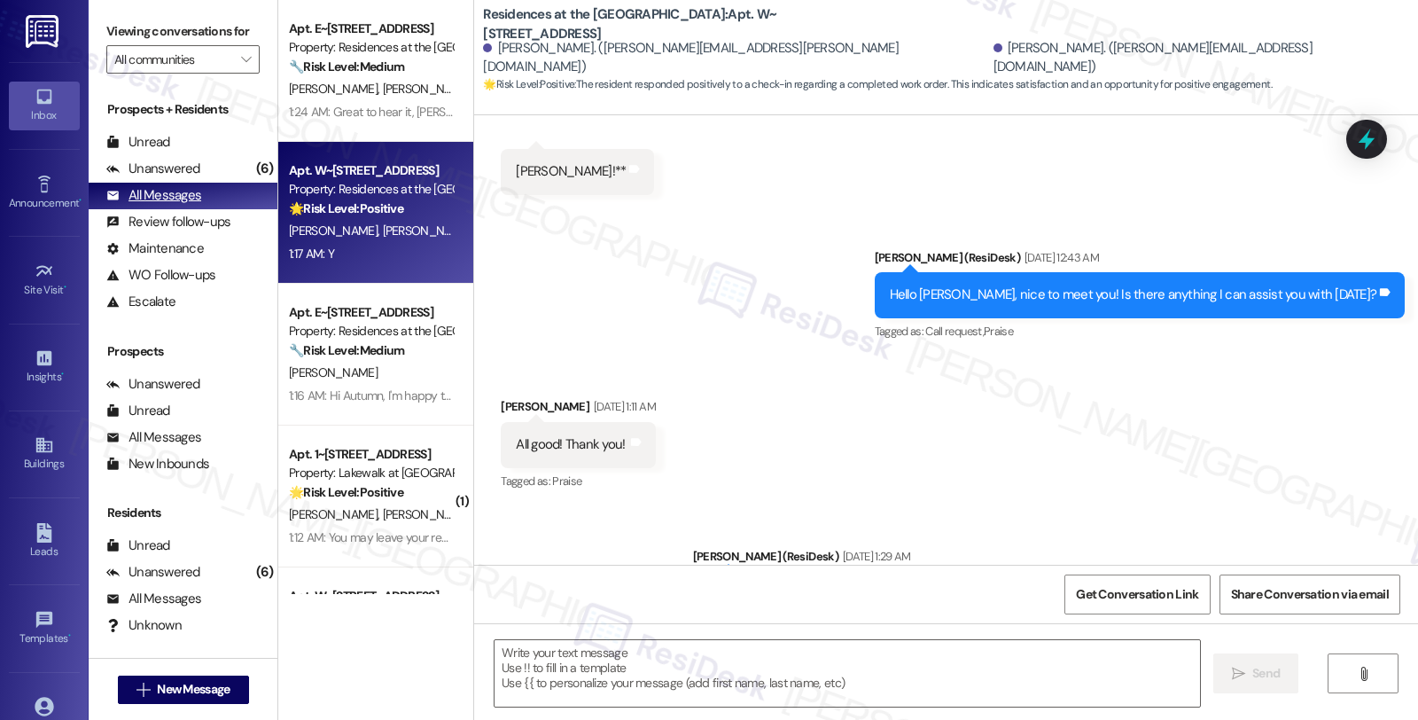
type textarea "Fetching suggested responses. Please feel free to read through the conversation…"
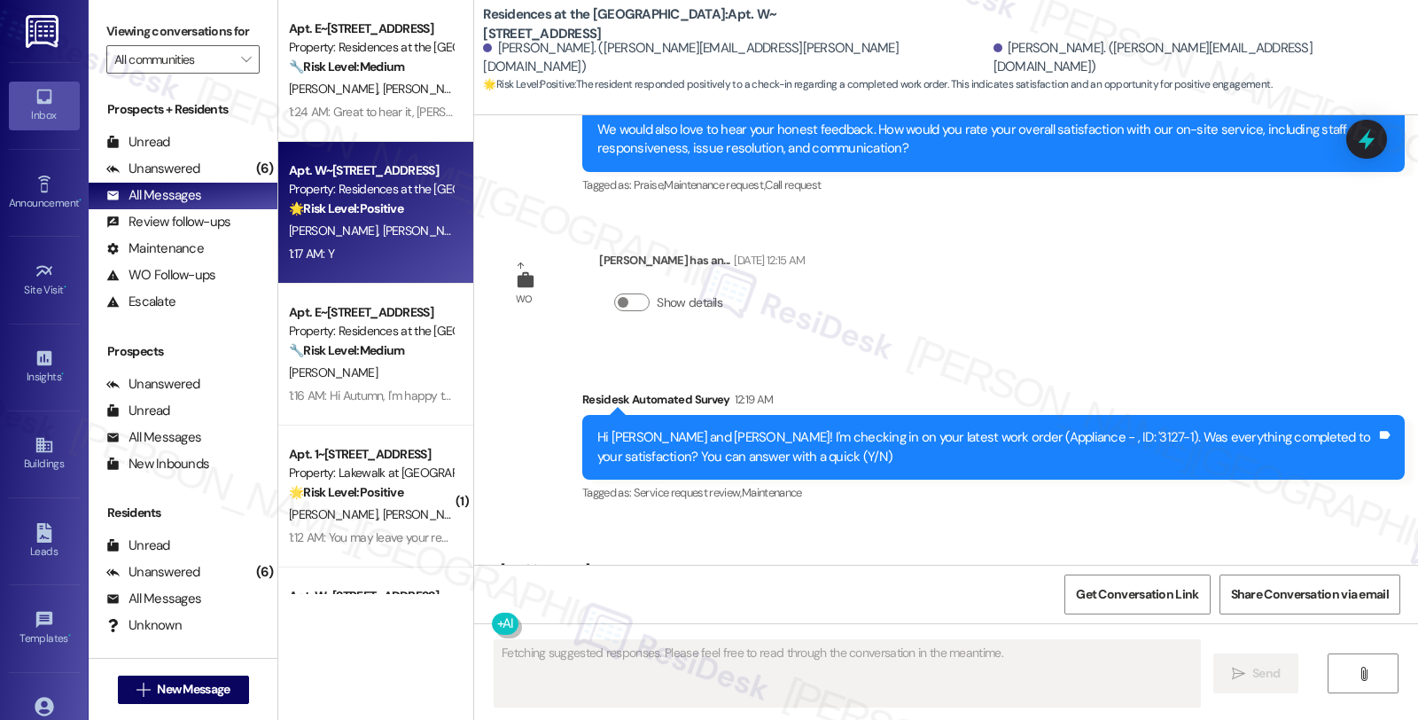
scroll to position [1956, 0]
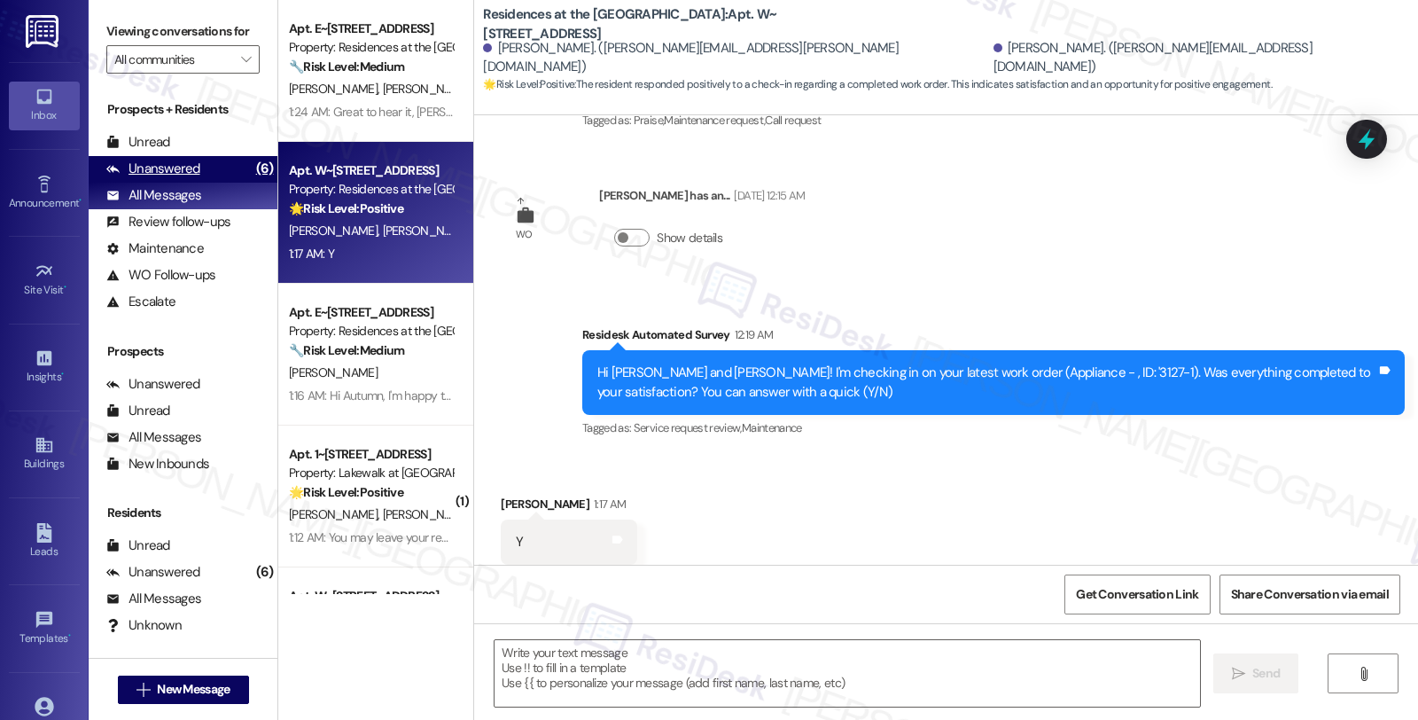
click at [130, 178] on div "Unanswered" at bounding box center [153, 169] width 94 height 19
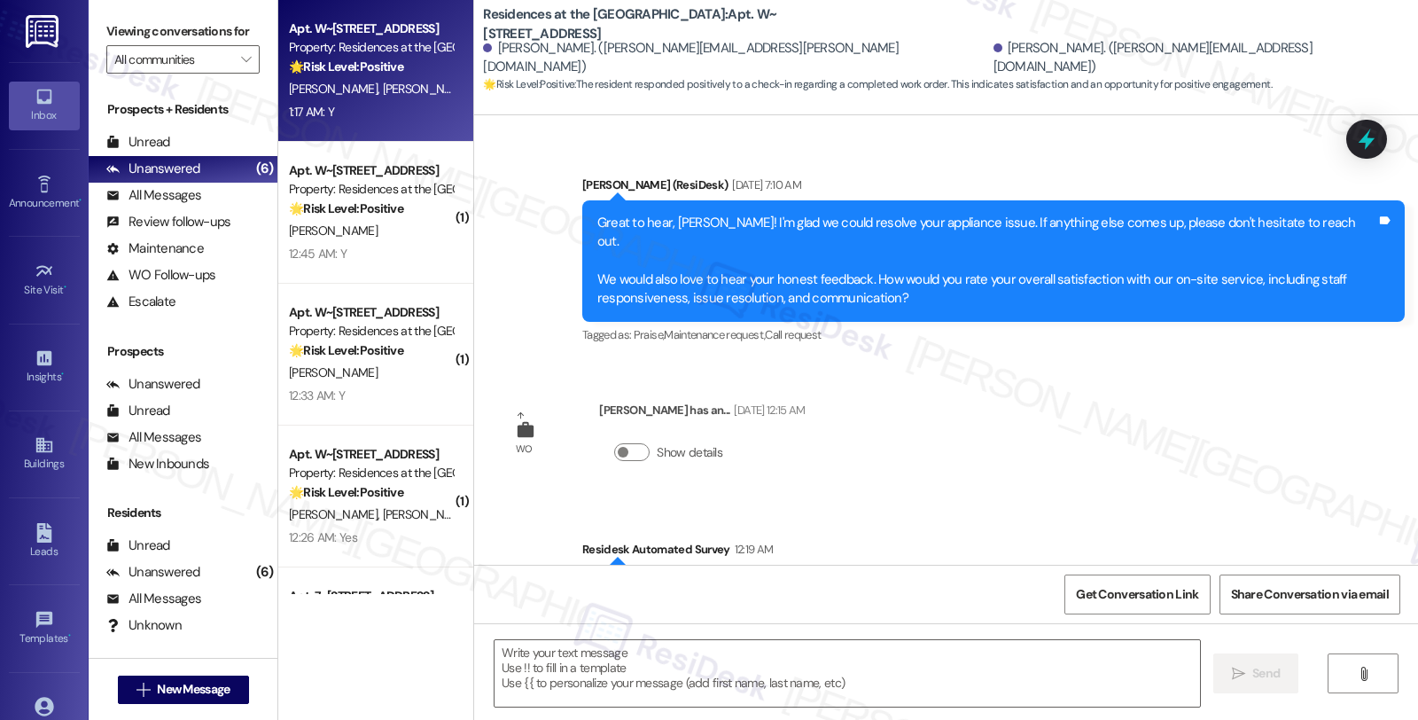
scroll to position [1957, 0]
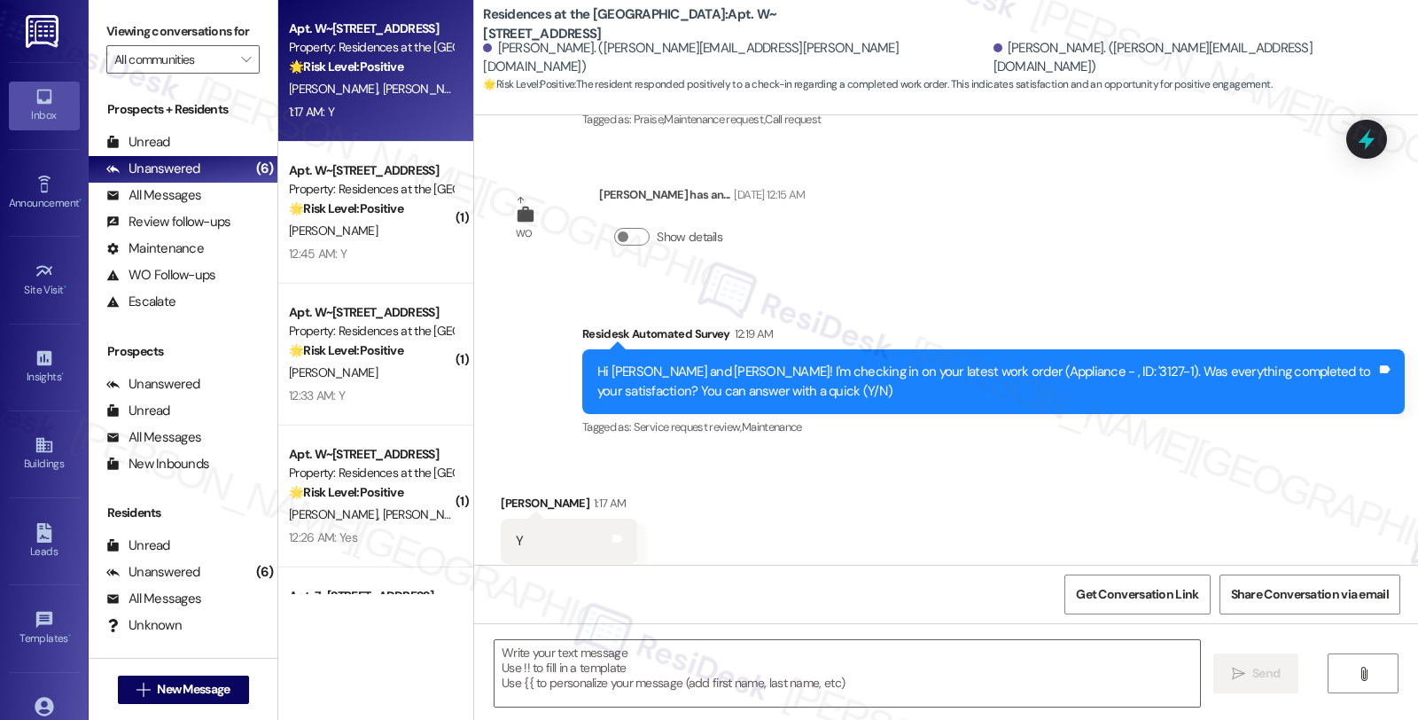
click at [508, 494] on div "Amanda Tran 1:17 AM" at bounding box center [569, 506] width 137 height 25
copy div "Amanda"
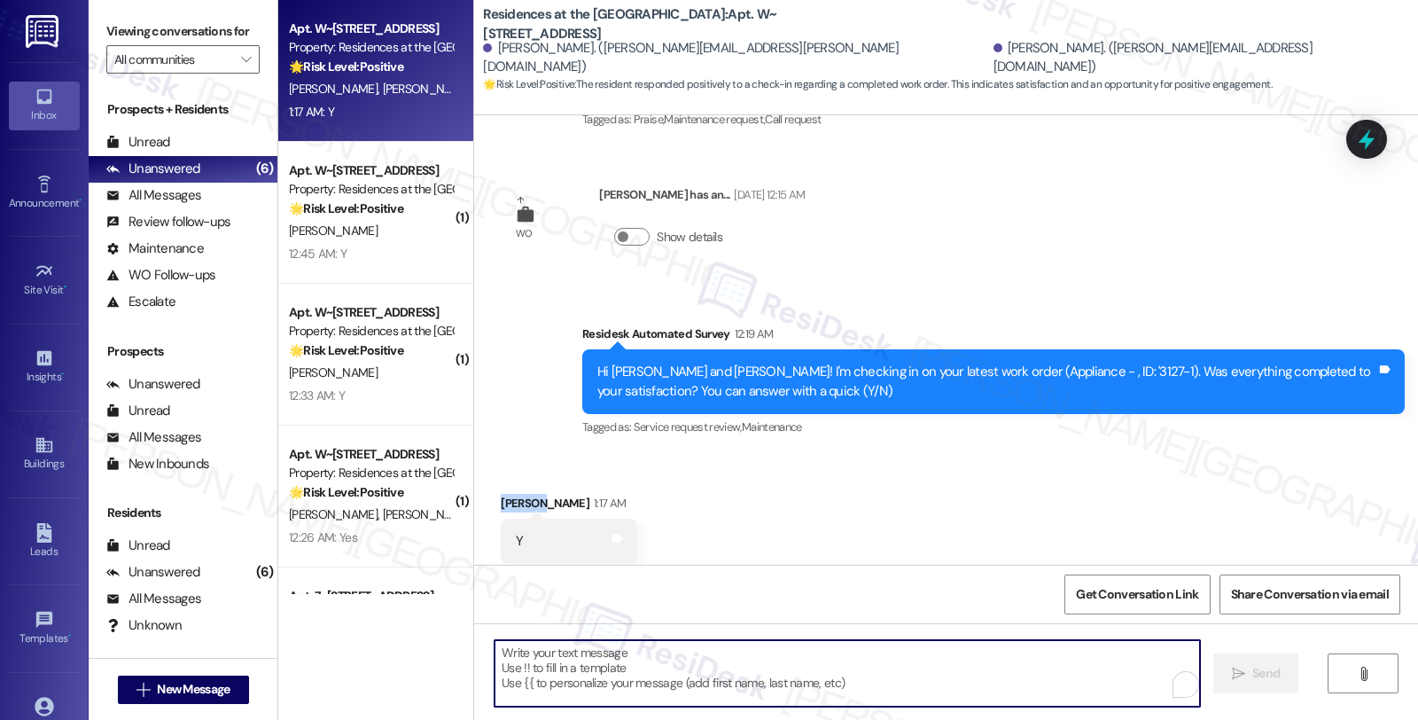
click at [597, 667] on textarea "To enrich screen reader interactions, please activate Accessibility in Grammarl…" at bounding box center [848, 673] width 706 height 66
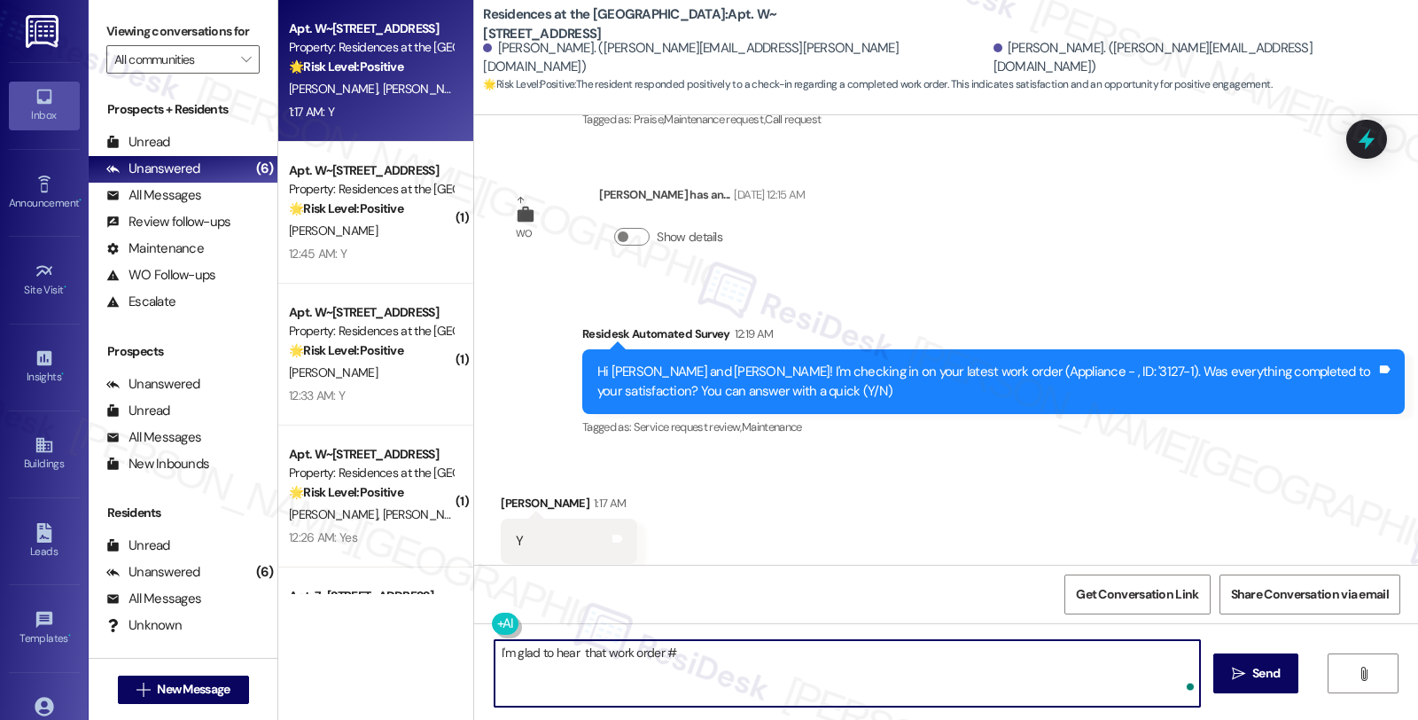
paste textarea "Amanda"
click at [666, 657] on textarea "I'm glad to hear that work order #Amanda" at bounding box center [848, 673] width 706 height 66
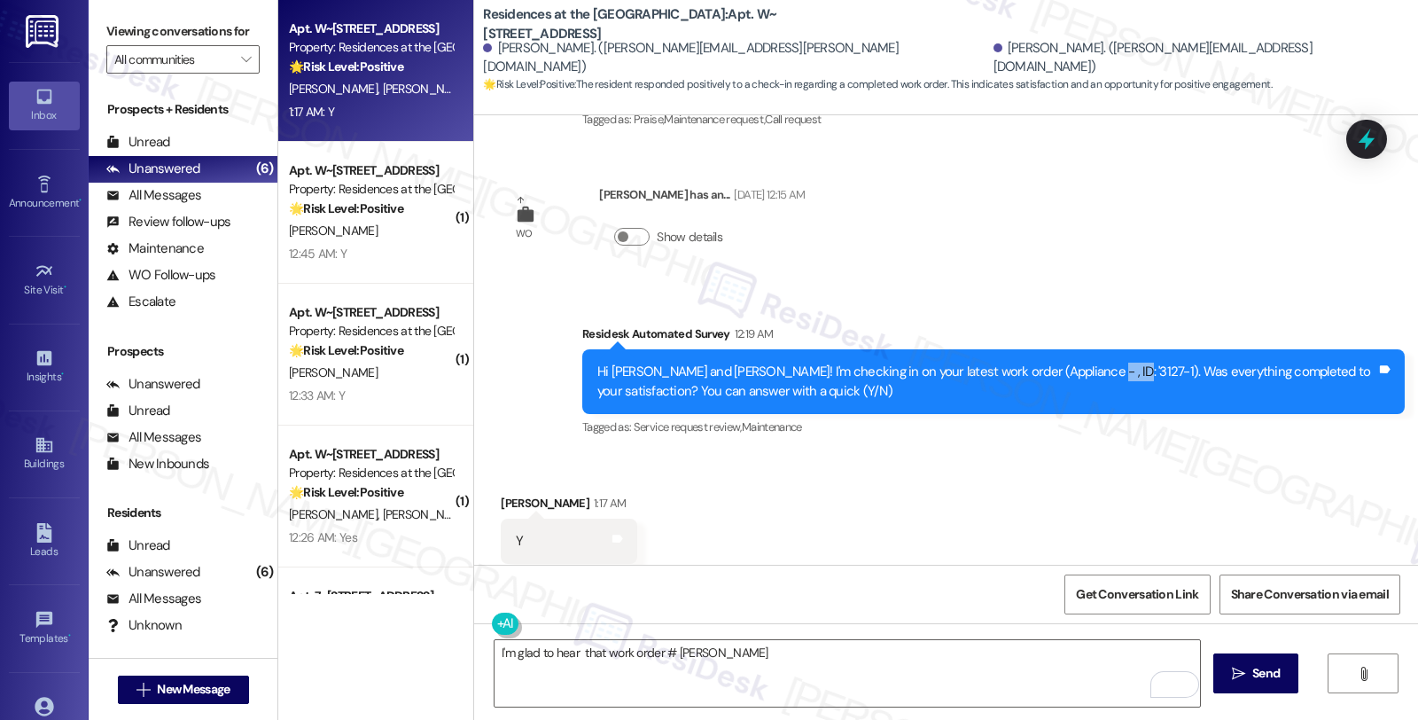
drag, startPoint x: 1062, startPoint y: 332, endPoint x: 1095, endPoint y: 332, distance: 32.8
click at [1095, 363] on div "Hi Christopher and Amanda! I'm checking in on your latest work order (Appliance…" at bounding box center [986, 382] width 779 height 38
copy div "3127-1"
click at [662, 654] on textarea "I'm glad to hear that work order # Amanda" at bounding box center [848, 673] width 706 height 66
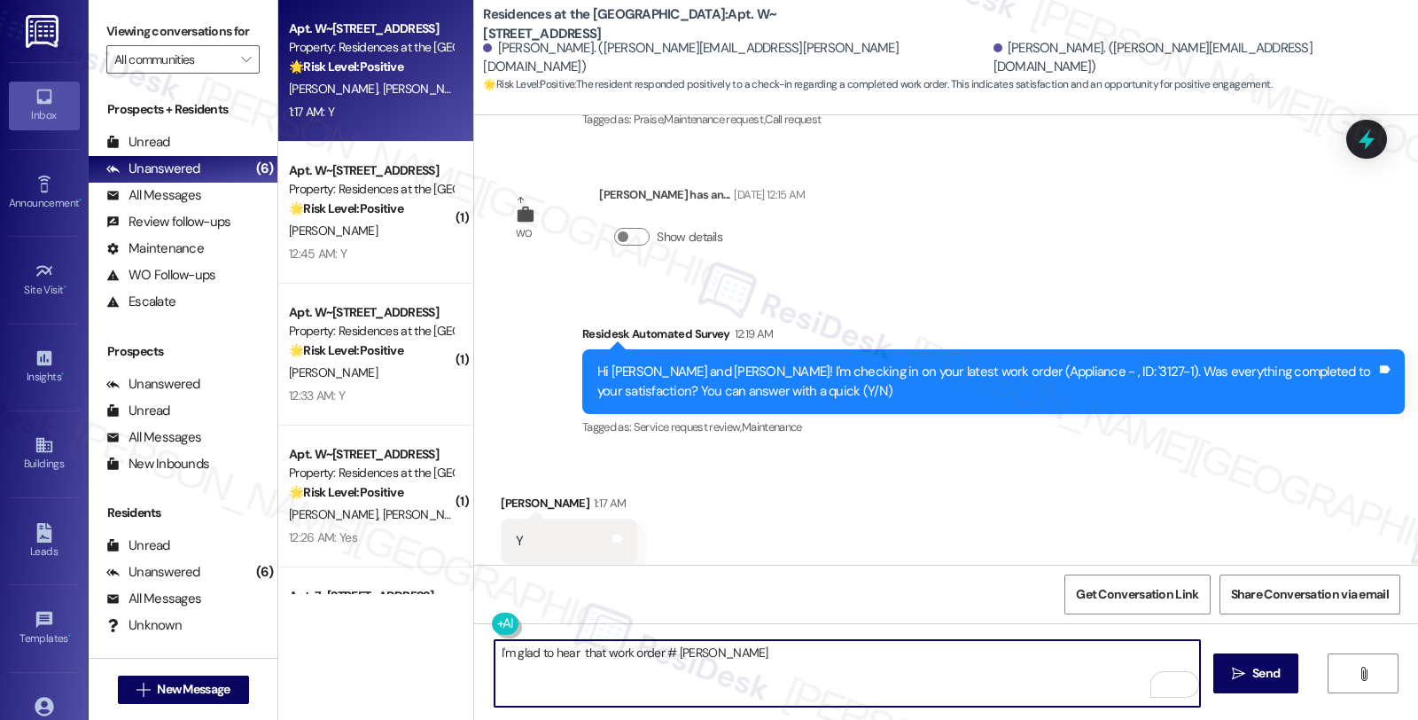
paste textarea "3127-1"
click at [810, 560] on div "Received via SMS Amanda Tran 1:17 AM Y Tags and notes Tagged as: Positive respo…" at bounding box center [946, 529] width 944 height 150
click at [988, 653] on textarea "I'm glad to hear that work order #3127-1 has been completed to your satisfactio…" at bounding box center [848, 673] width 706 height 66
click at [911, 652] on textarea "I'm glad to hear that work order #3127-1 has been completed to your satisfactio…" at bounding box center [848, 673] width 706 height 66
click at [955, 647] on textarea "I'm glad to hear that work order #3127-1 has been completed to your satisfactio…" at bounding box center [848, 673] width 706 height 66
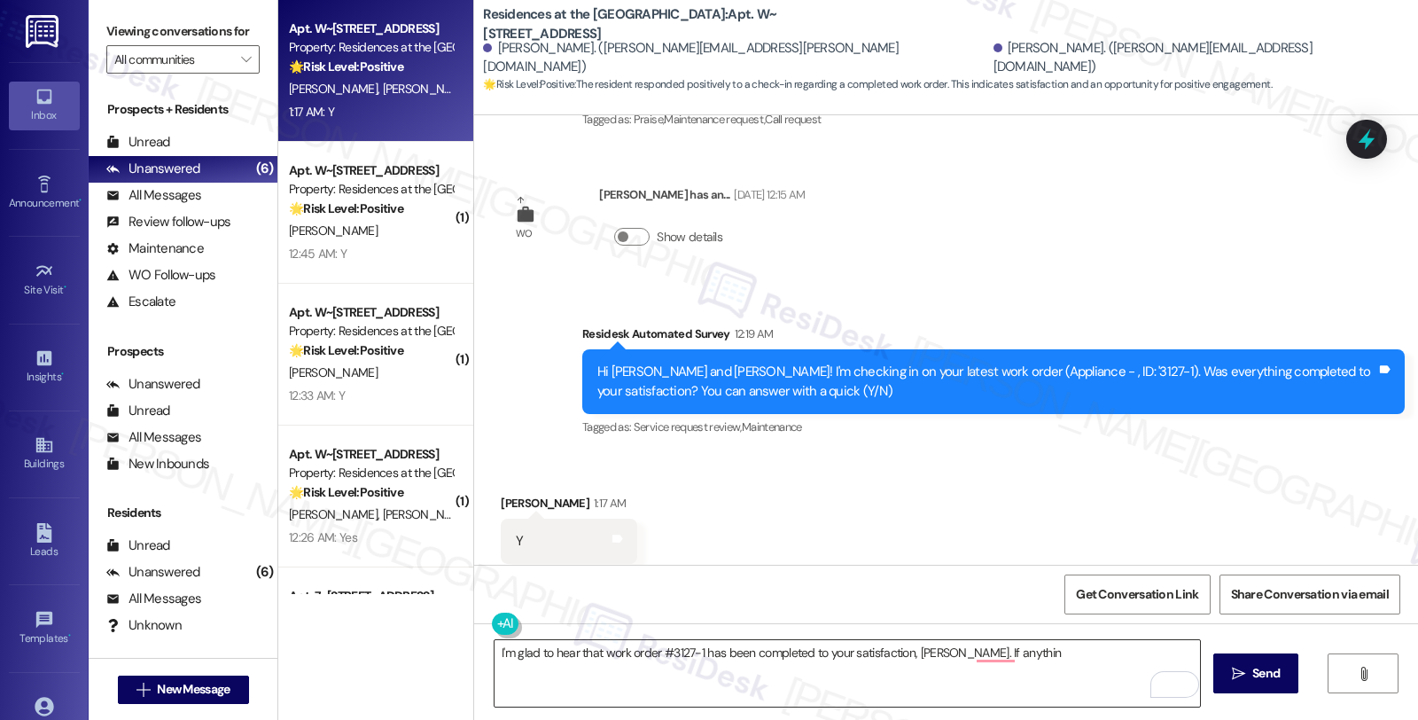
drag, startPoint x: 768, startPoint y: 676, endPoint x: 855, endPoint y: 668, distance: 87.3
click at [768, 676] on textarea "I'm glad to hear that work order #3127-1 has been completed to your satisfactio…" at bounding box center [848, 673] width 706 height 66
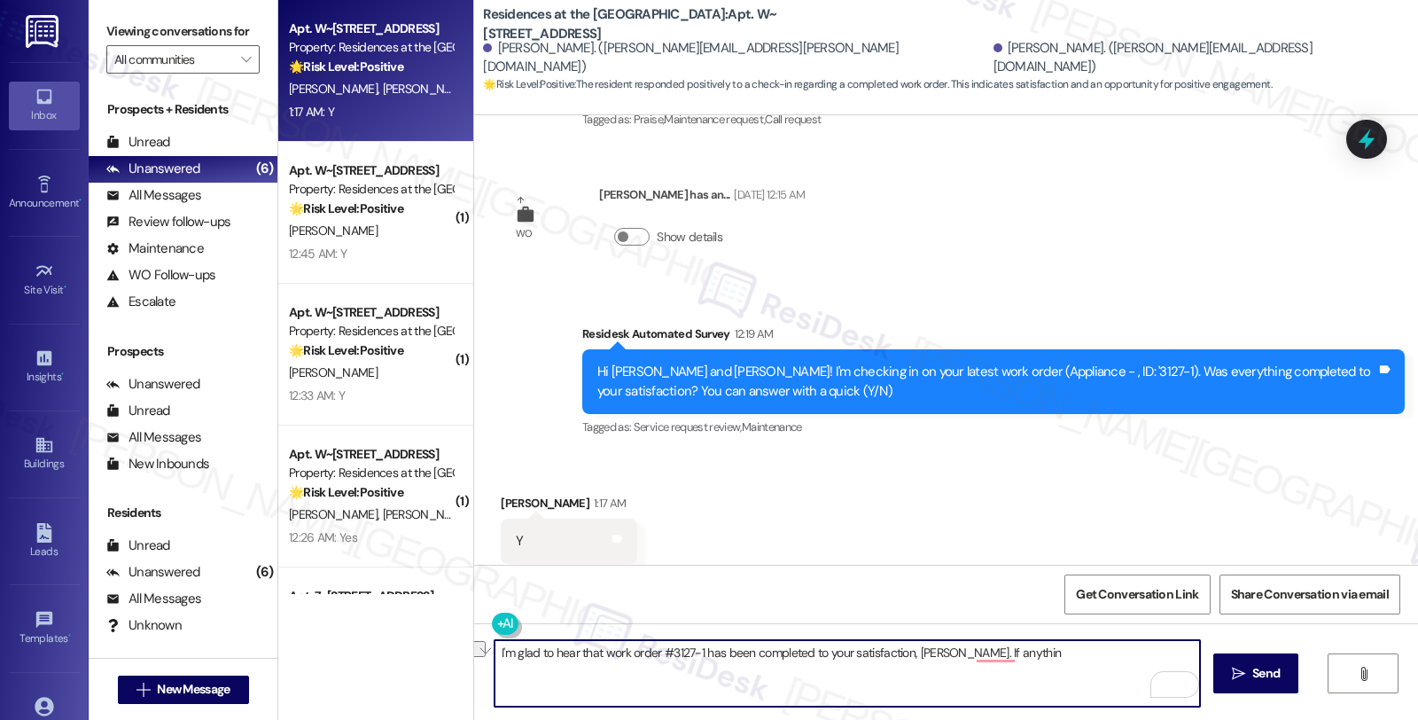
drag, startPoint x: 955, startPoint y: 652, endPoint x: 1079, endPoint y: 652, distance: 124.1
click at [1079, 652] on textarea "I'm glad to hear that work order #3127-1 has been completed to your satisfactio…" at bounding box center [848, 673] width 706 height 66
paste textarea "Should you have other concerns, please feel free to reach out. Have a great day!"
click at [650, 668] on textarea "I'm glad to hear that work order #3127-1 has been completed to your satisfactio…" at bounding box center [848, 673] width 706 height 66
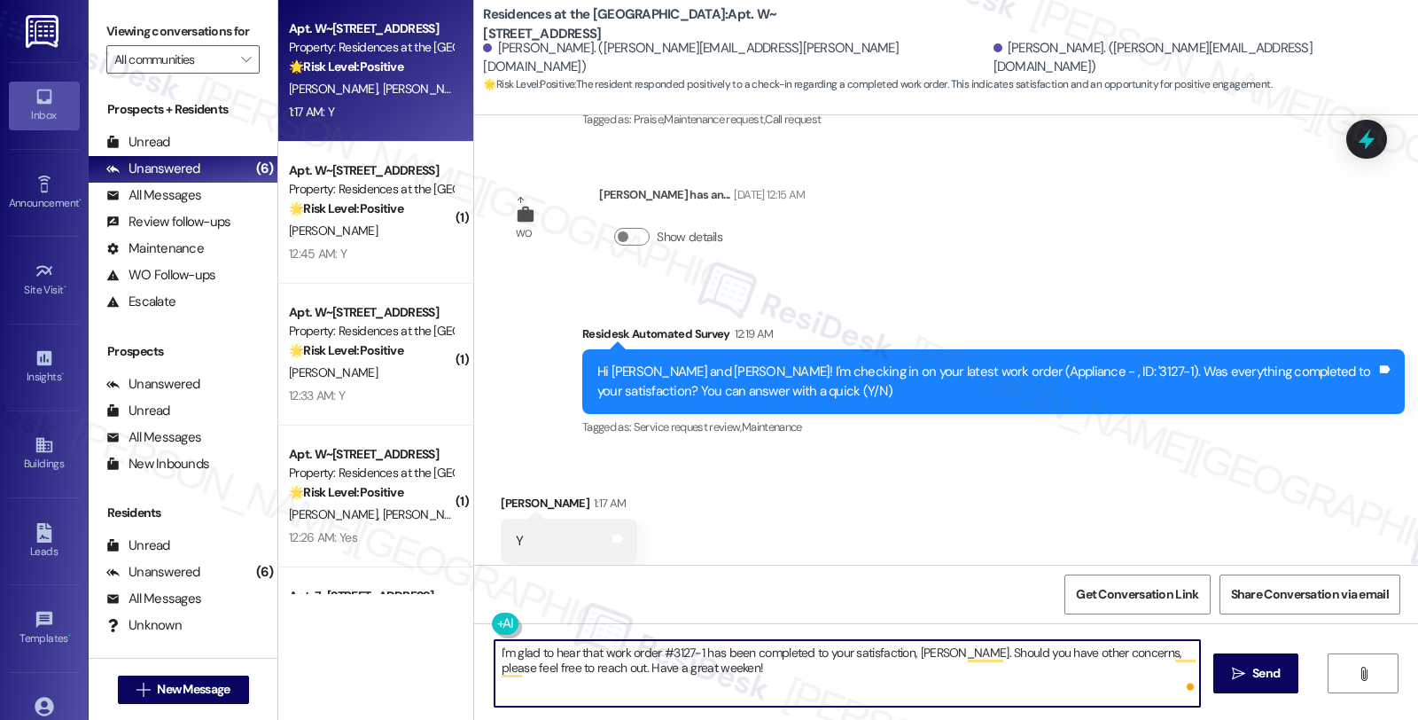
type textarea "I'm glad to hear that work order #3127-1 has been completed to your satisfactio…"
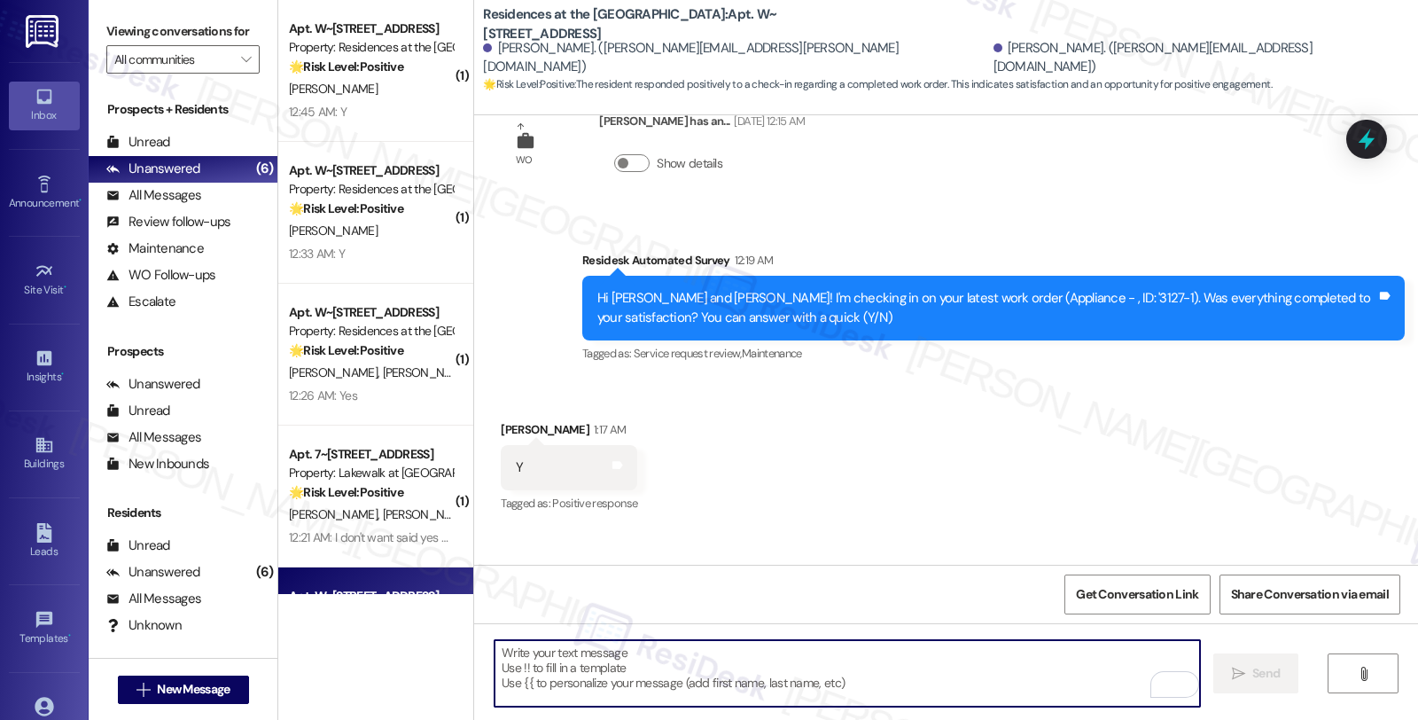
scroll to position [2099, 0]
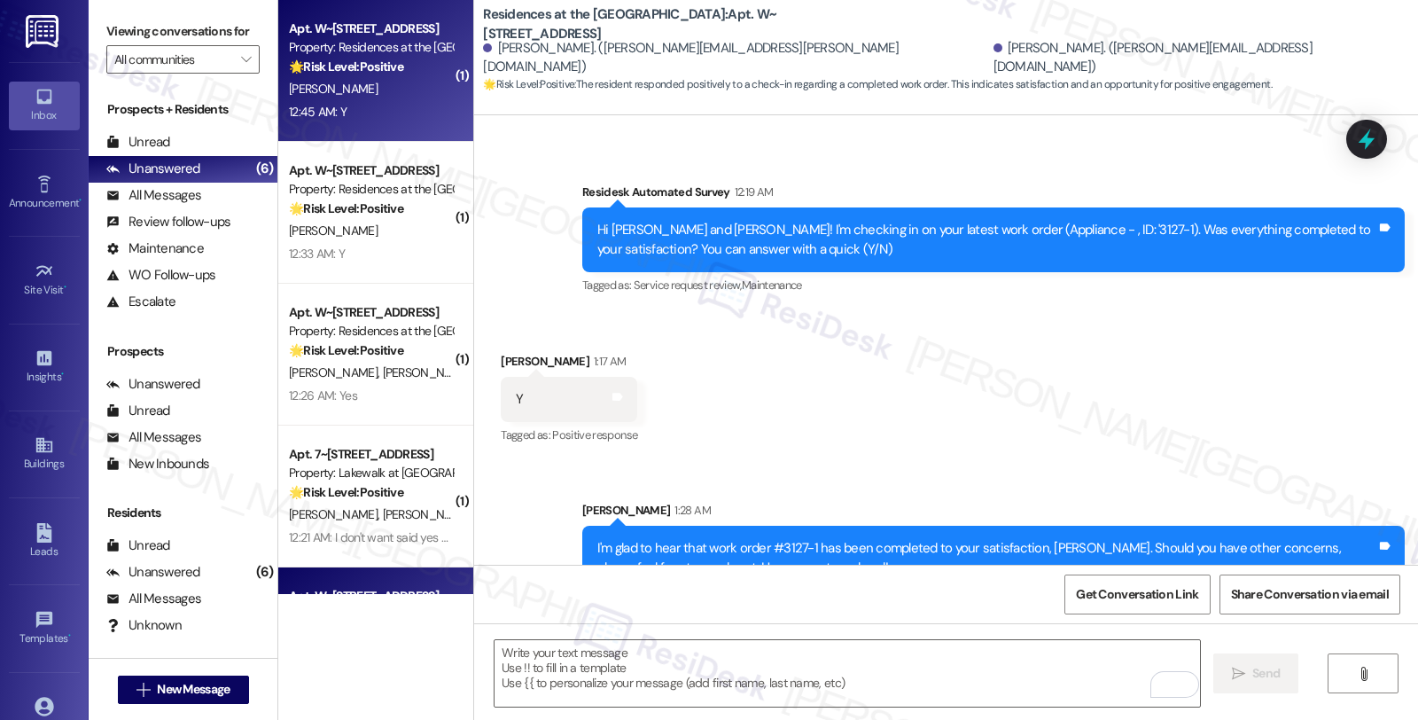
click at [387, 90] on div "[PERSON_NAME]" at bounding box center [371, 89] width 168 height 22
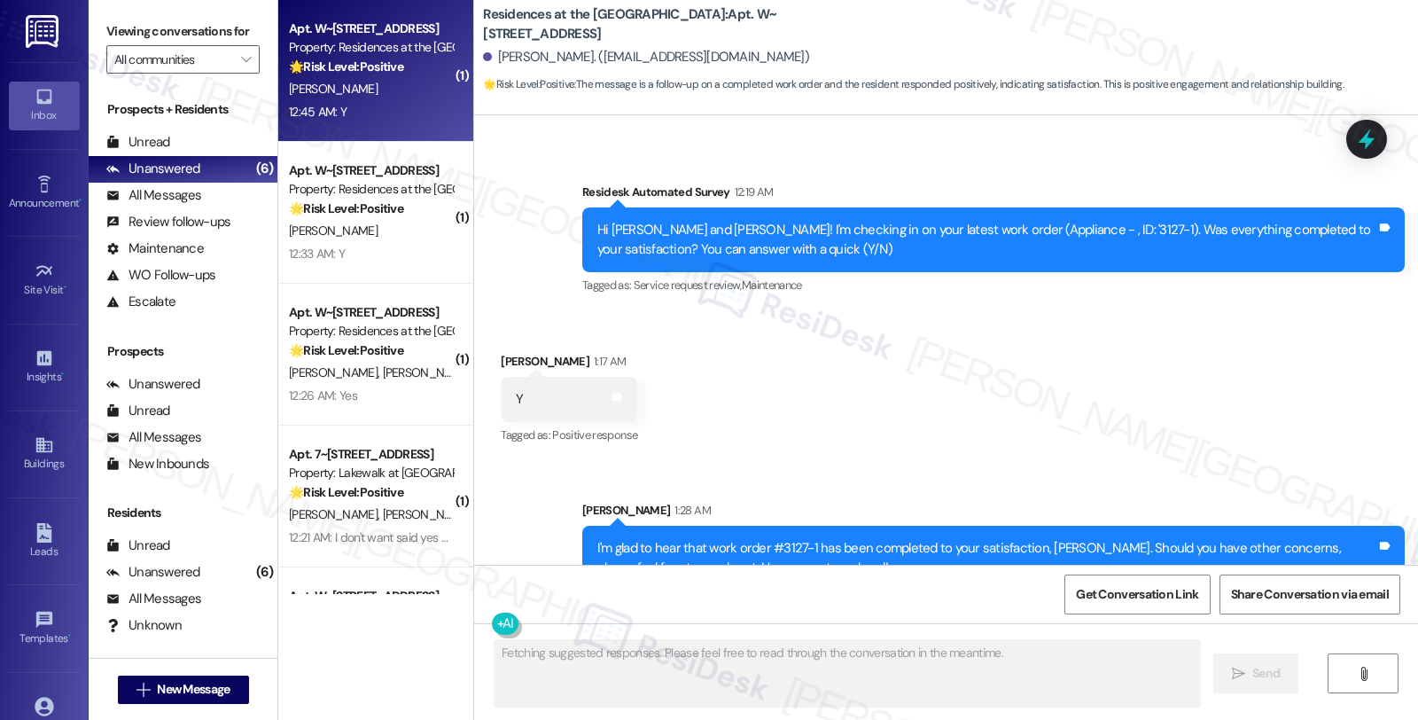
scroll to position [370, 0]
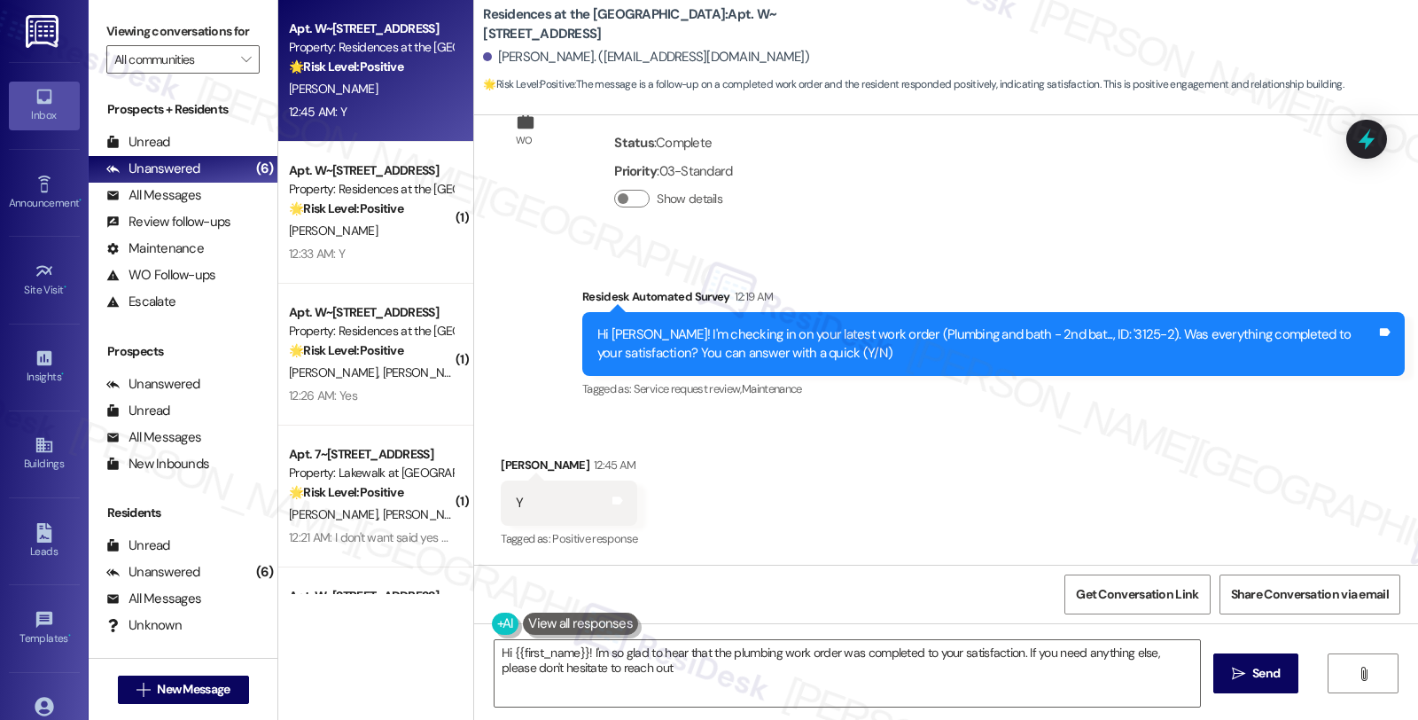
type textarea "Hi {{first_name}}! I'm so glad to hear that the plumbing work order was complet…"
drag, startPoint x: 980, startPoint y: 512, endPoint x: 1002, endPoint y: 567, distance: 58.9
click at [980, 512] on div "Received via SMS Anna Bollag 12:45 AM Y Tags and notes Tagged as: Positive resp…" at bounding box center [946, 491] width 944 height 150
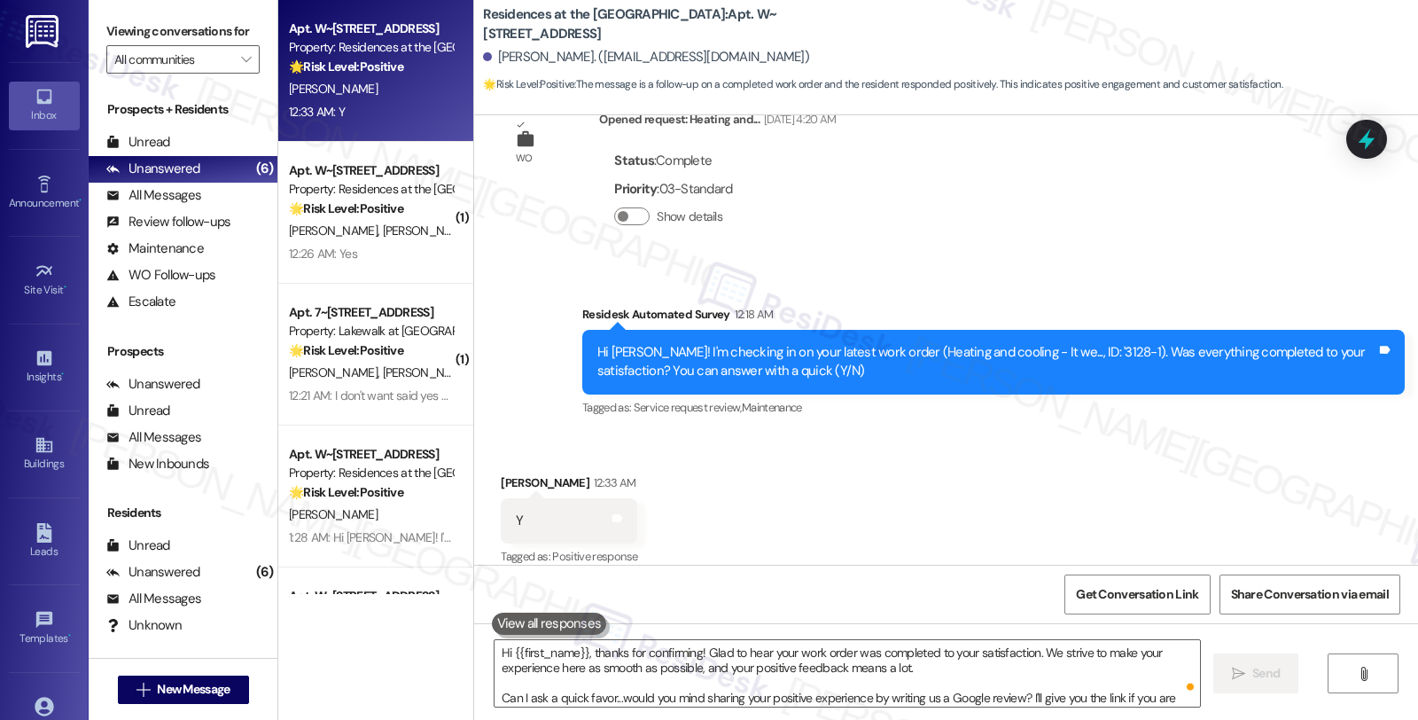
scroll to position [592, 0]
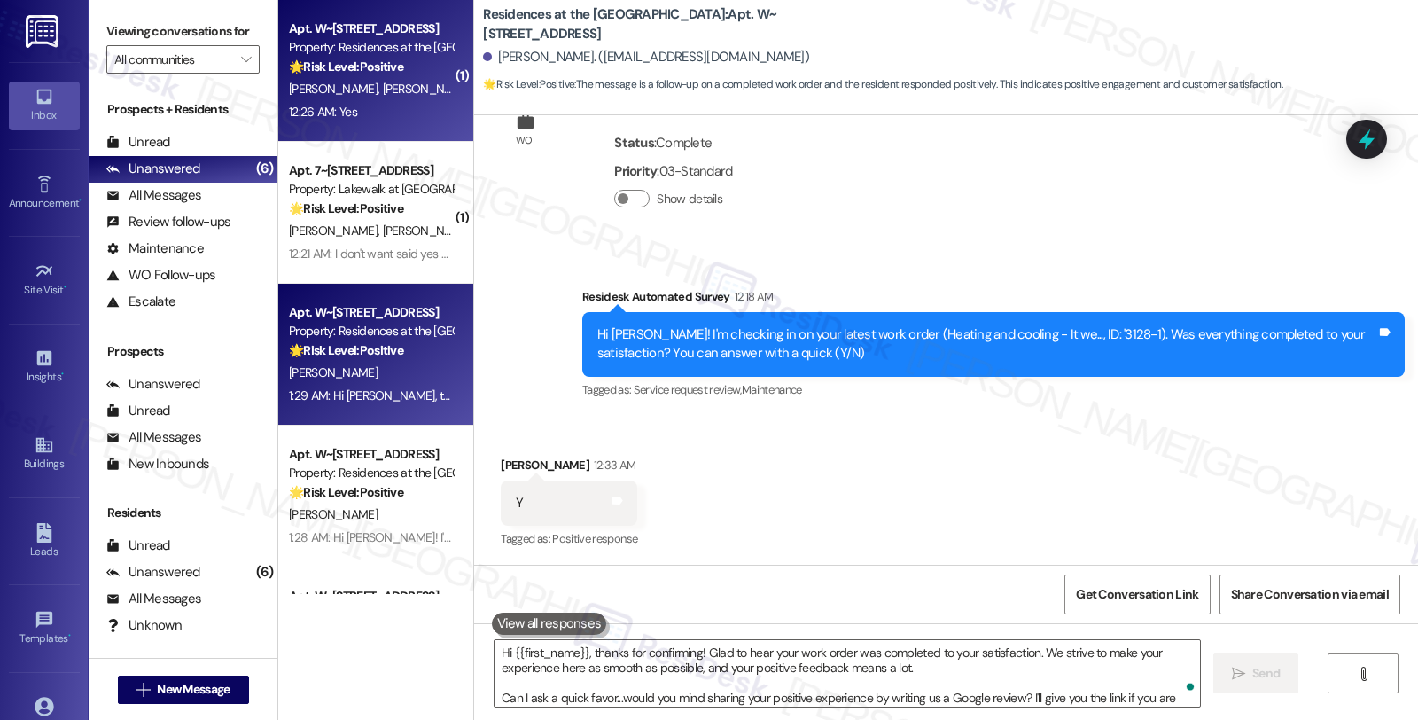
click at [394, 83] on div "[PERSON_NAME] [PERSON_NAME]" at bounding box center [371, 89] width 168 height 22
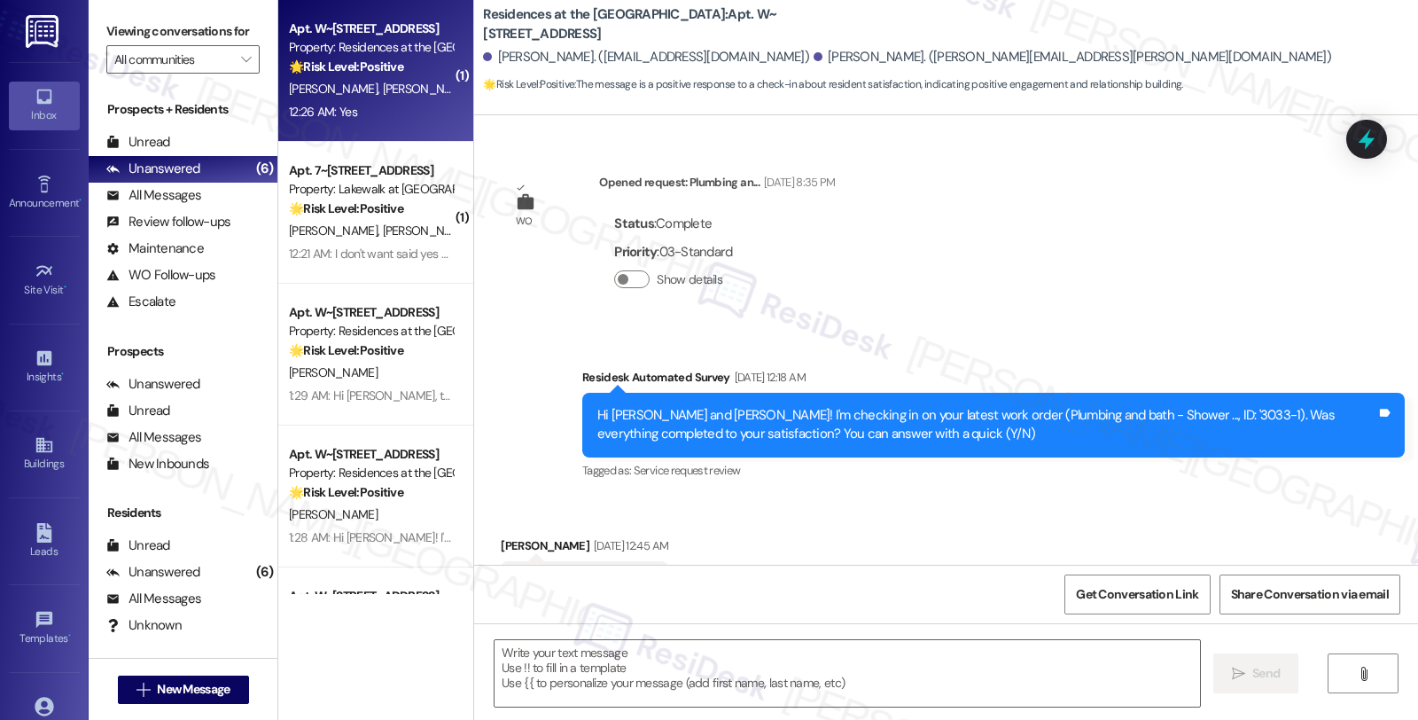
type textarea "Fetching suggested responses. Please feel free to read through the conversation…"
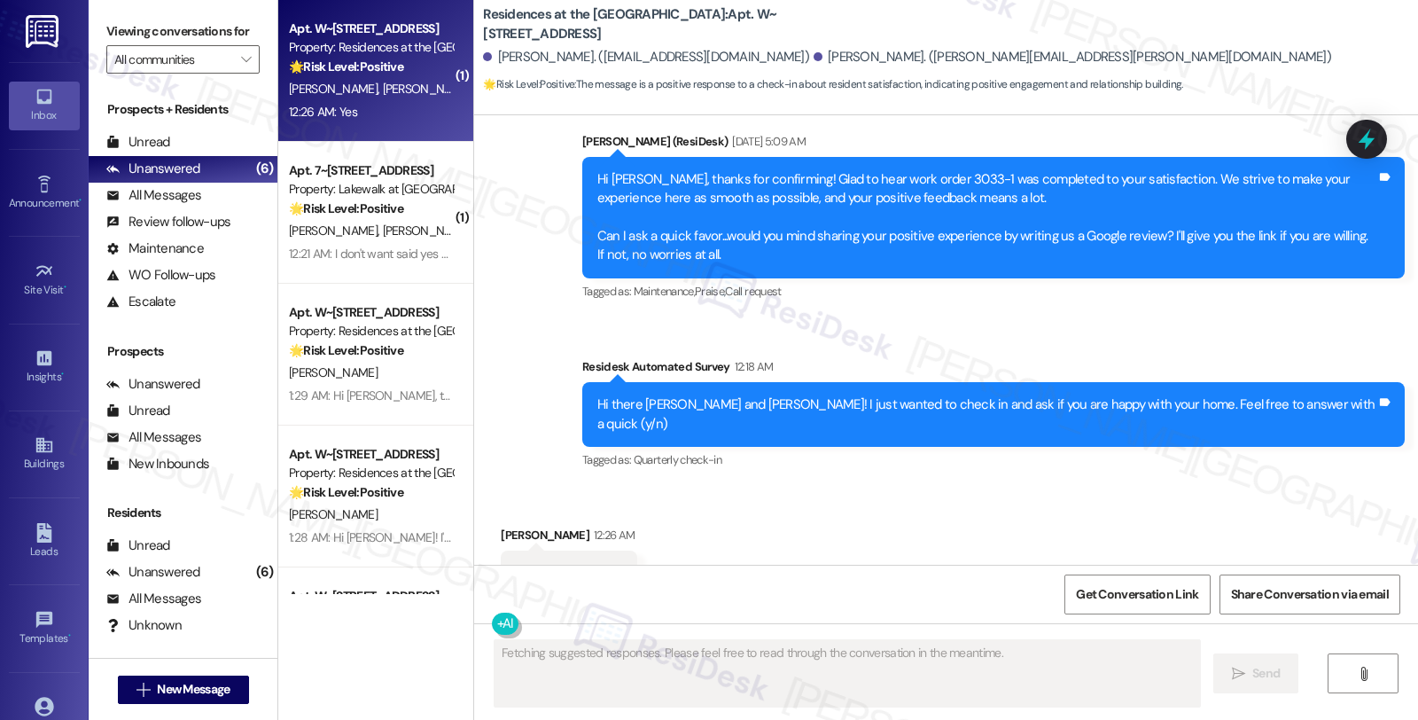
scroll to position [1082, 0]
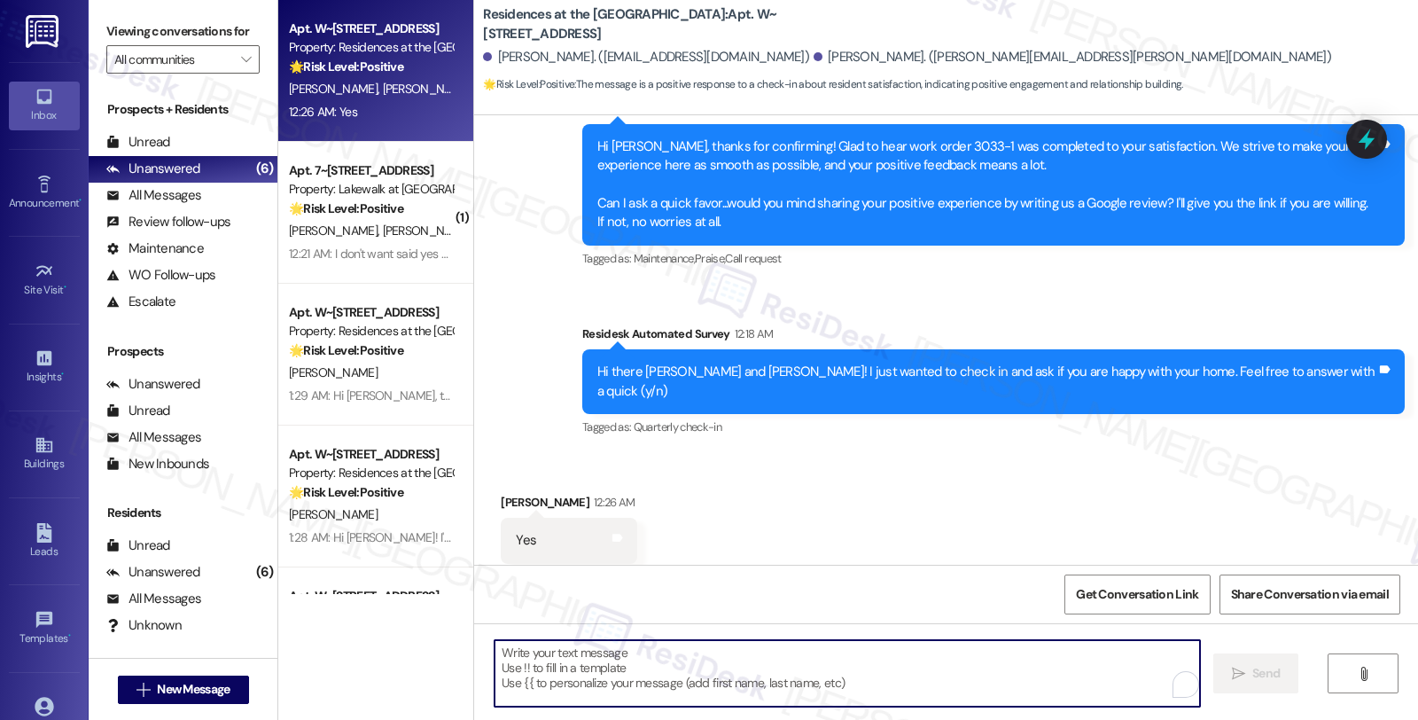
click at [561, 681] on textarea "To enrich screen reader interactions, please activate Accessibility in Grammarl…" at bounding box center [848, 673] width 706 height 66
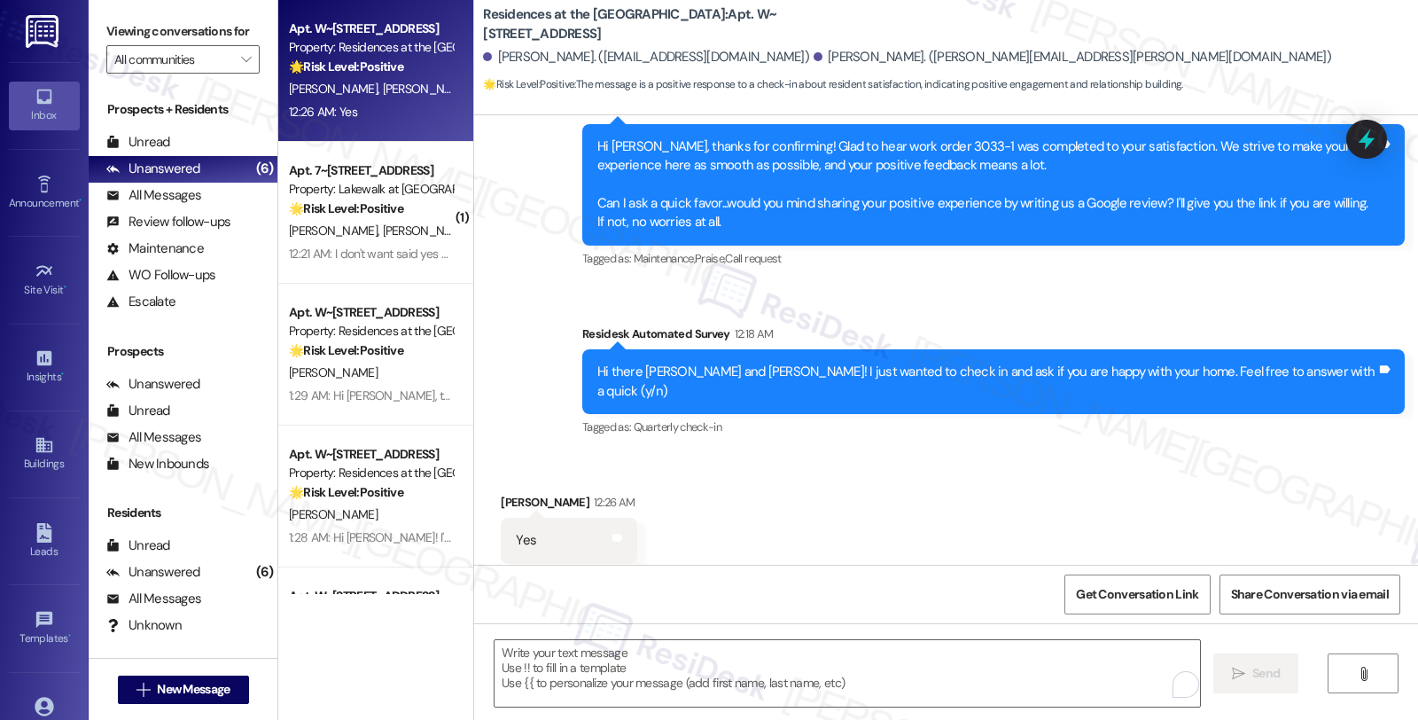
click at [501, 493] on div "[PERSON_NAME] 12:26 AM" at bounding box center [569, 505] width 137 height 25
copy div "[PERSON_NAME]"
click at [552, 672] on textarea "To enrich screen reader interactions, please activate Accessibility in Grammarl…" at bounding box center [848, 673] width 706 height 66
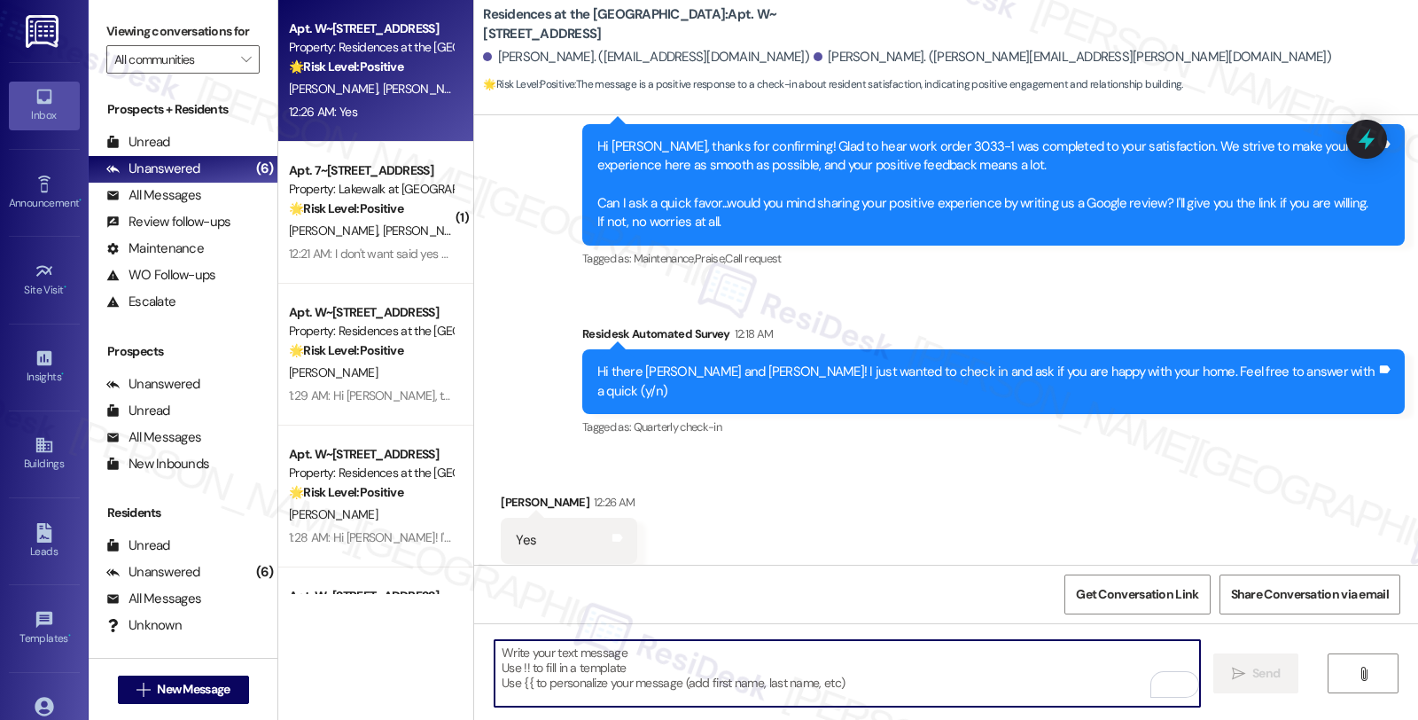
click at [511, 660] on textarea "To enrich screen reader interactions, please activate Accessibility in Grammarl…" at bounding box center [848, 673] width 706 height 66
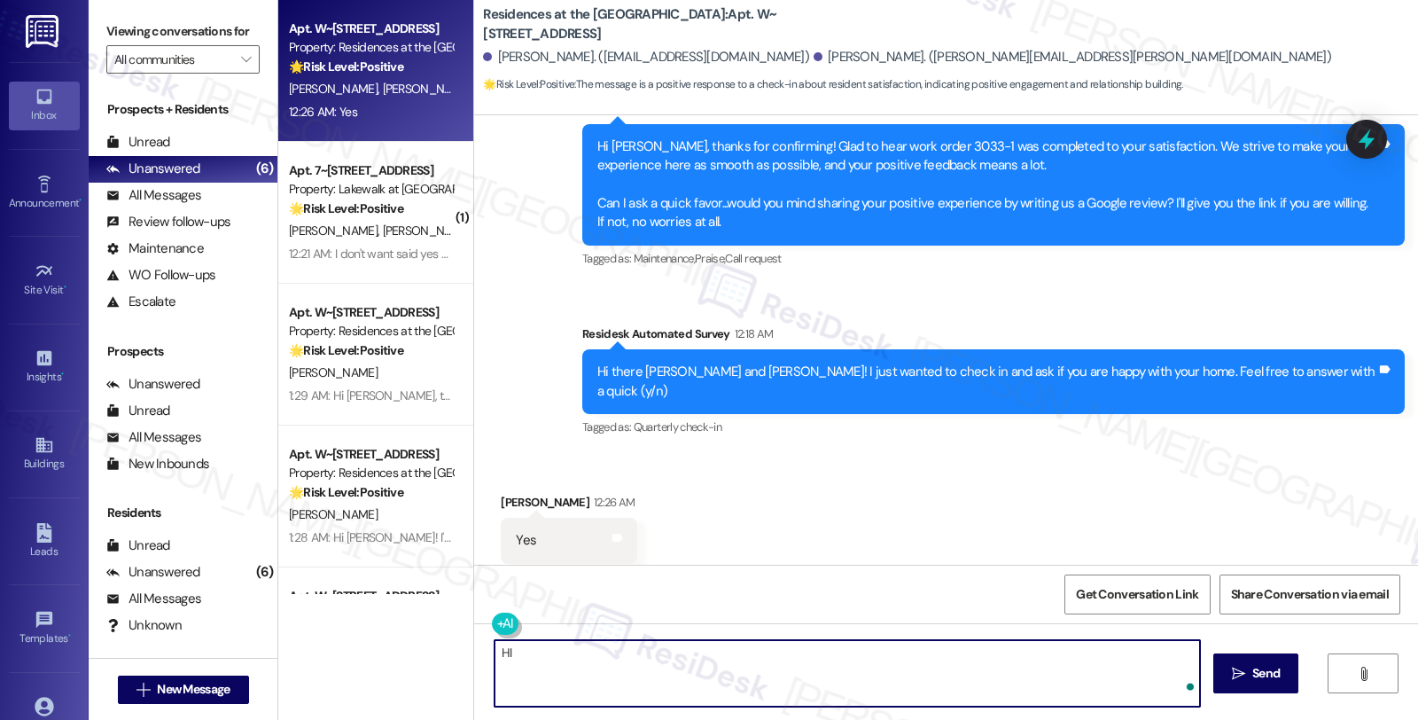
paste textarea "[PERSON_NAME]"
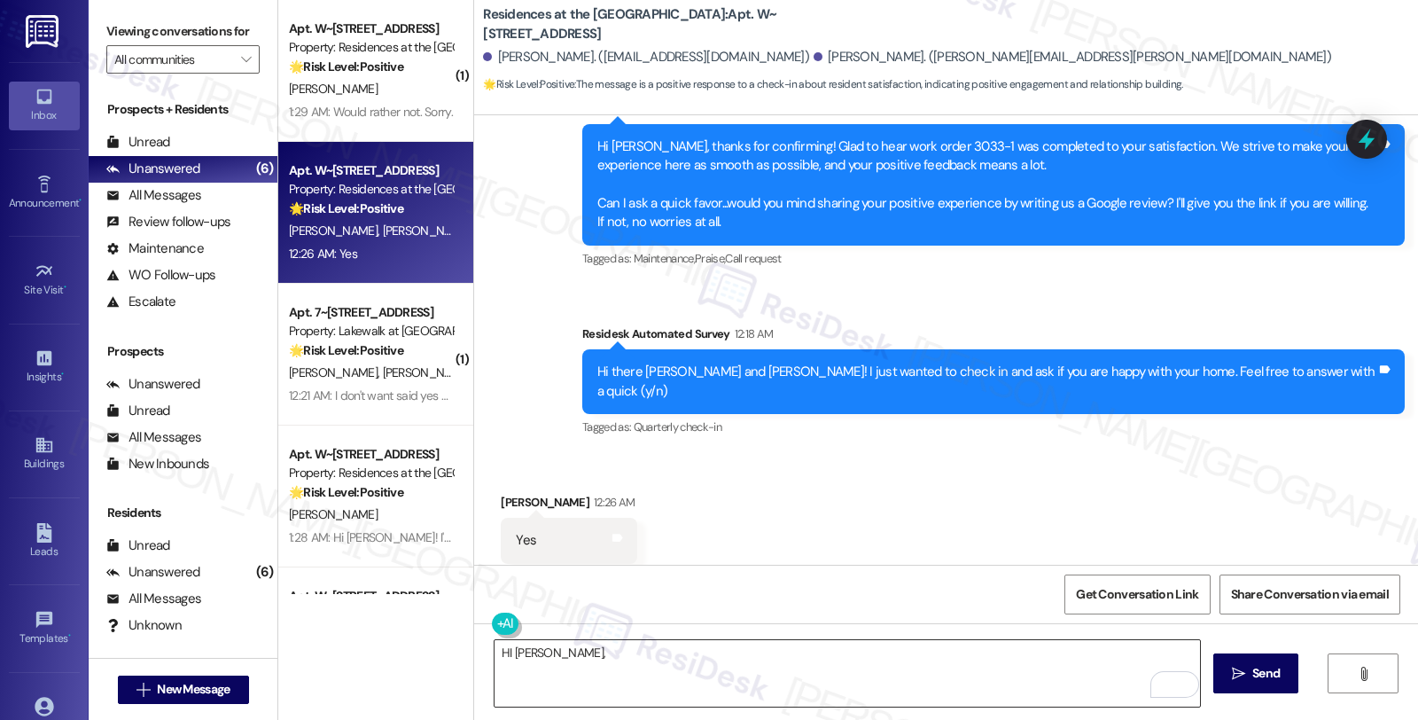
click at [885, 661] on textarea "HI [PERSON_NAME]," at bounding box center [848, 673] width 706 height 66
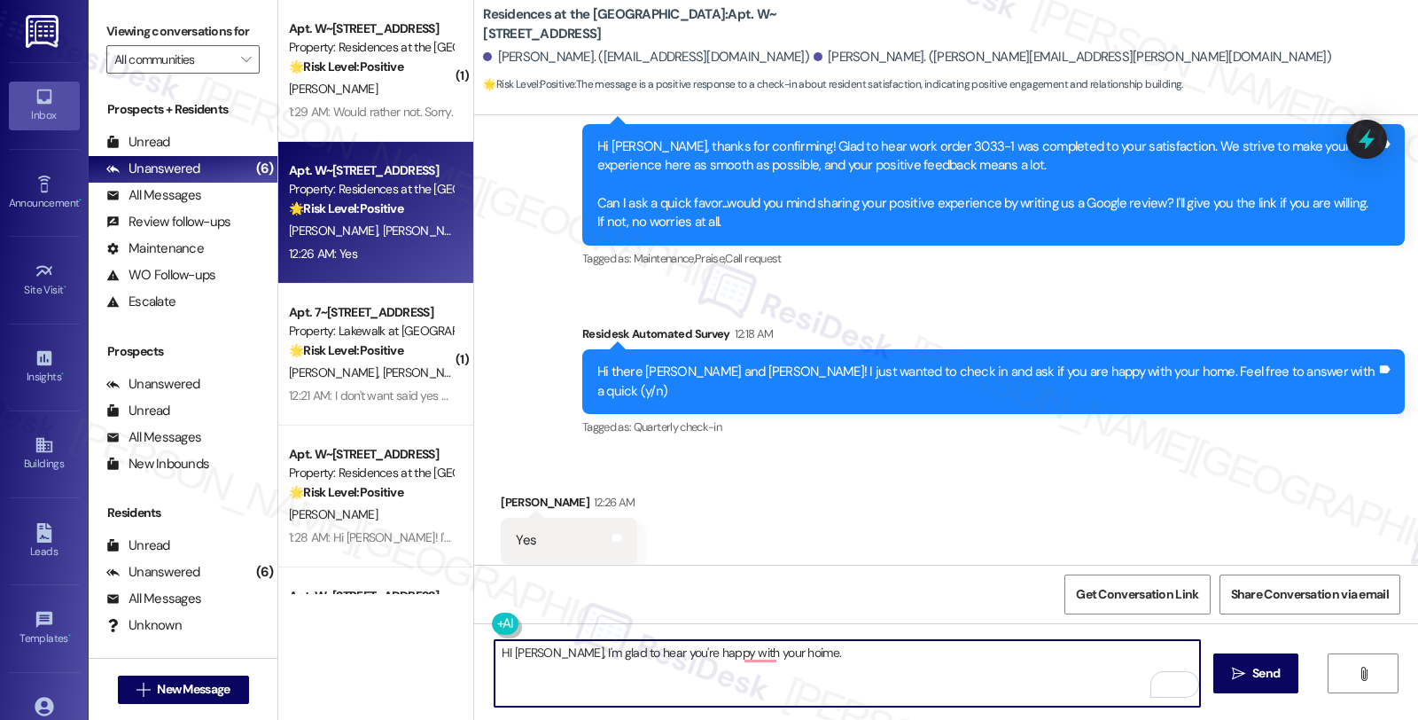
click at [869, 668] on textarea "HI [PERSON_NAME], I'm glad to hear you're happy with your hoime." at bounding box center [848, 673] width 706 height 66
paste textarea "Your comfort and satisfaction are important to us."
click at [1069, 644] on textarea "HI [PERSON_NAME], I'm glad to hear you're happy with your home. Your comfort an…" at bounding box center [848, 673] width 706 height 66
click at [767, 695] on textarea "HI [PERSON_NAME], I'm glad to hear you're happy with your home. Your comfort an…" at bounding box center [848, 673] width 706 height 66
click at [1025, 653] on textarea "HI [PERSON_NAME], I'm glad to hear you're happy with your home. Your comfort an…" at bounding box center [848, 673] width 706 height 66
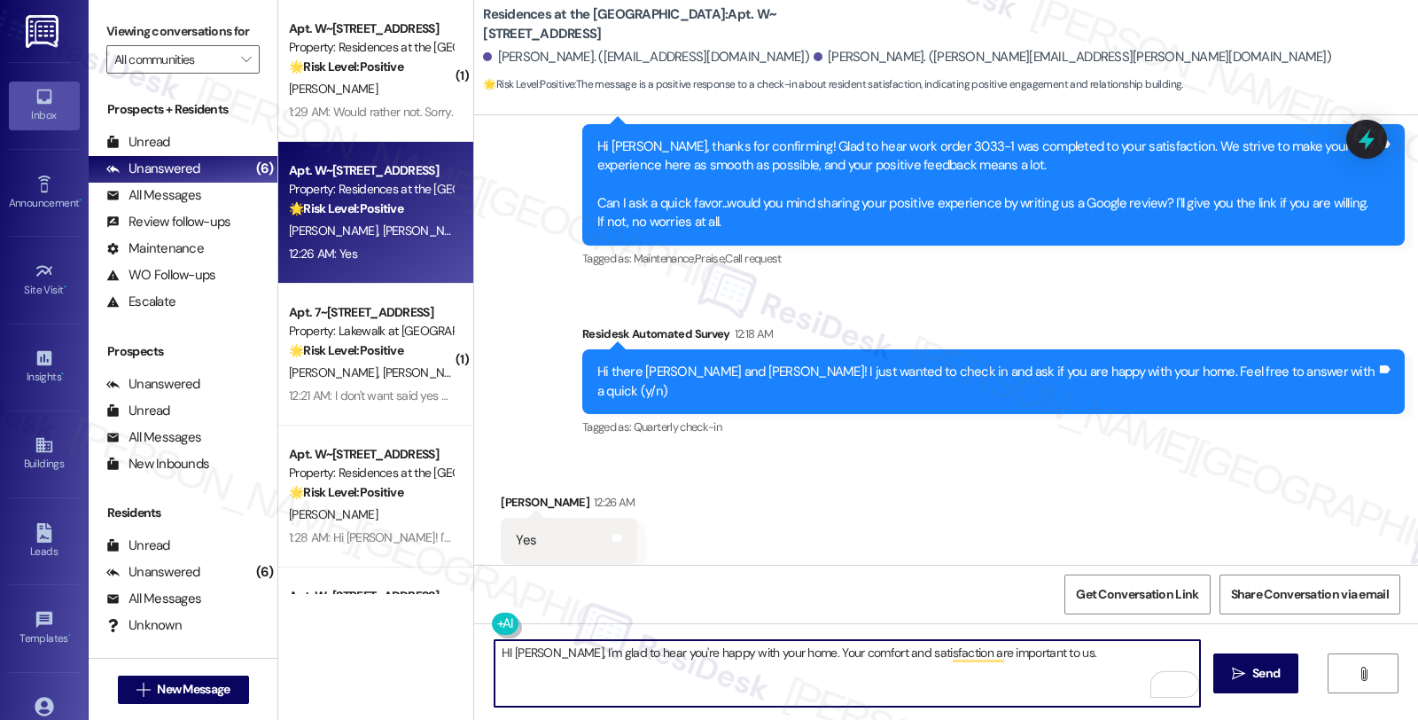
paste textarea "If I may ask...has the {{property}} lived up to your expectations so far?"
type textarea "HI [PERSON_NAME], I'm glad to hear you're happy with your home. Your comfort an…"
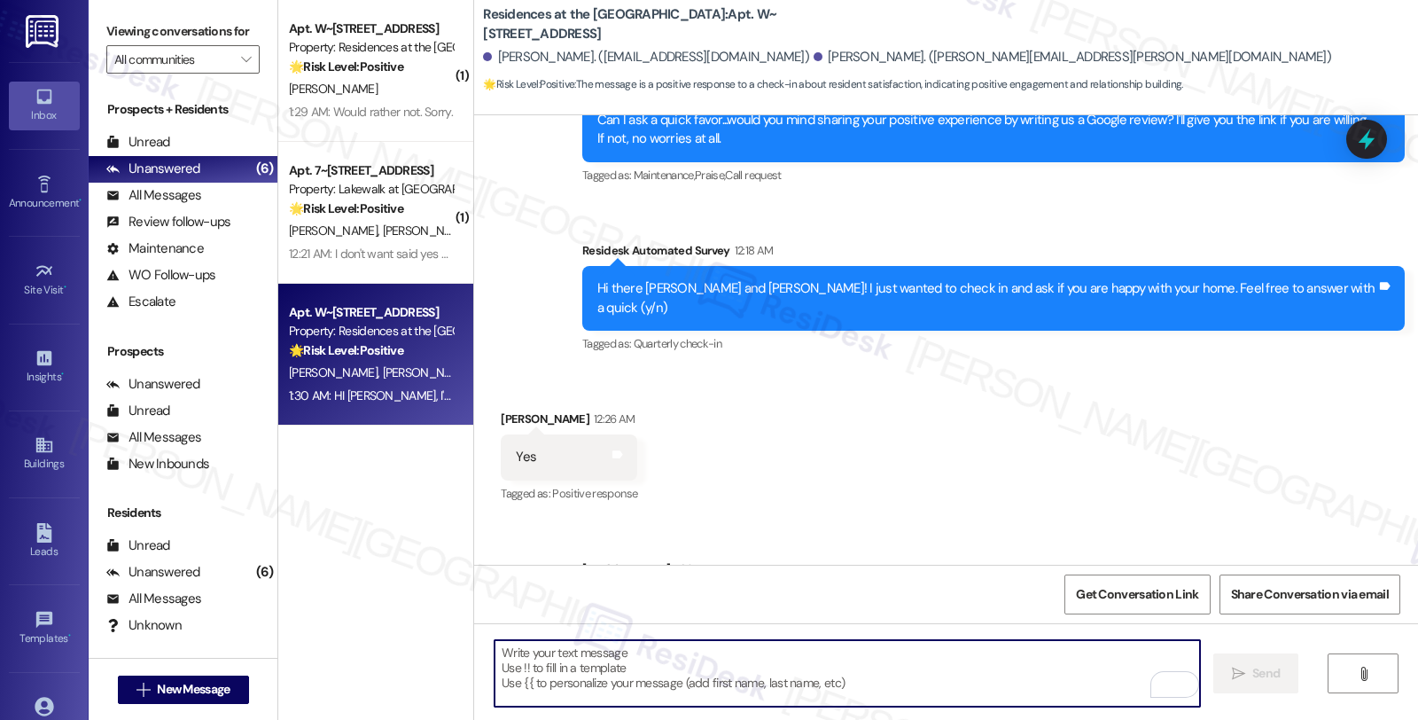
scroll to position [1225, 0]
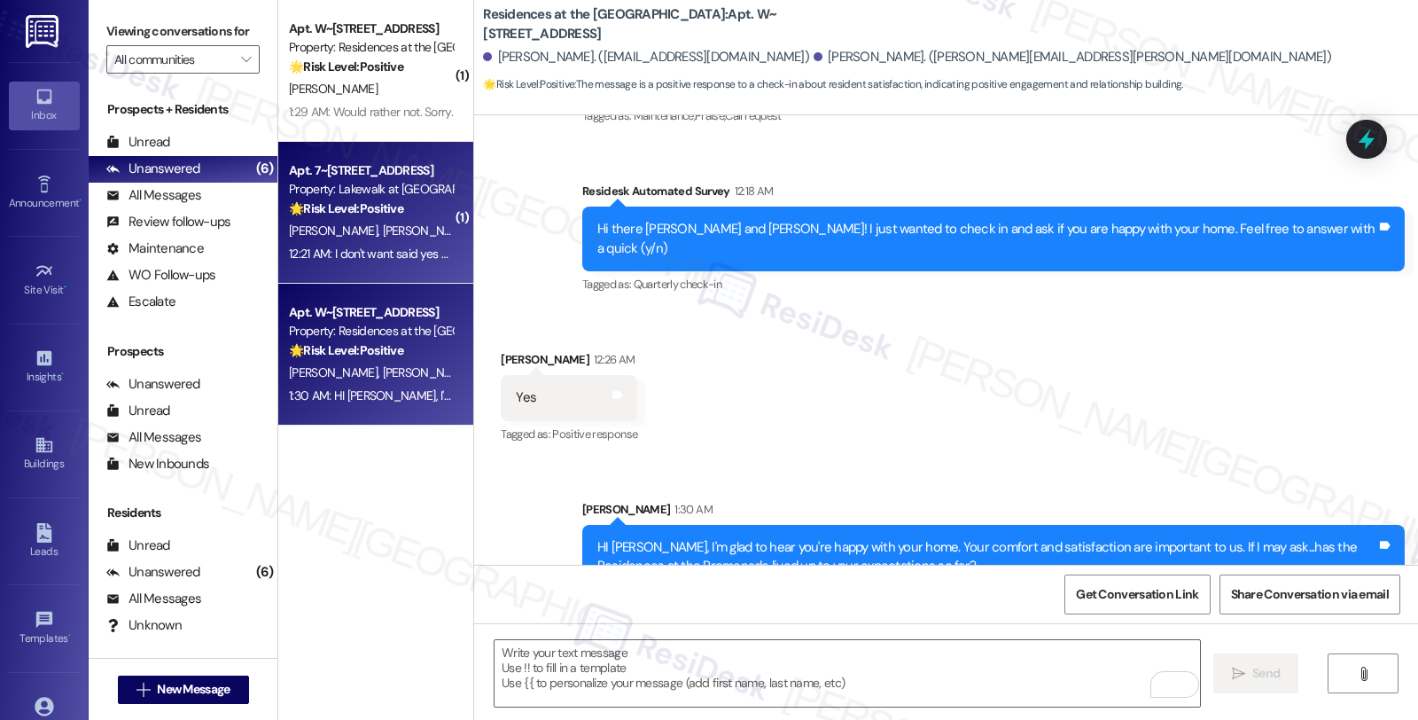
click at [424, 204] on div "🌟 Risk Level: Positive The resident's response to a satisfaction check-in indic…" at bounding box center [371, 208] width 164 height 19
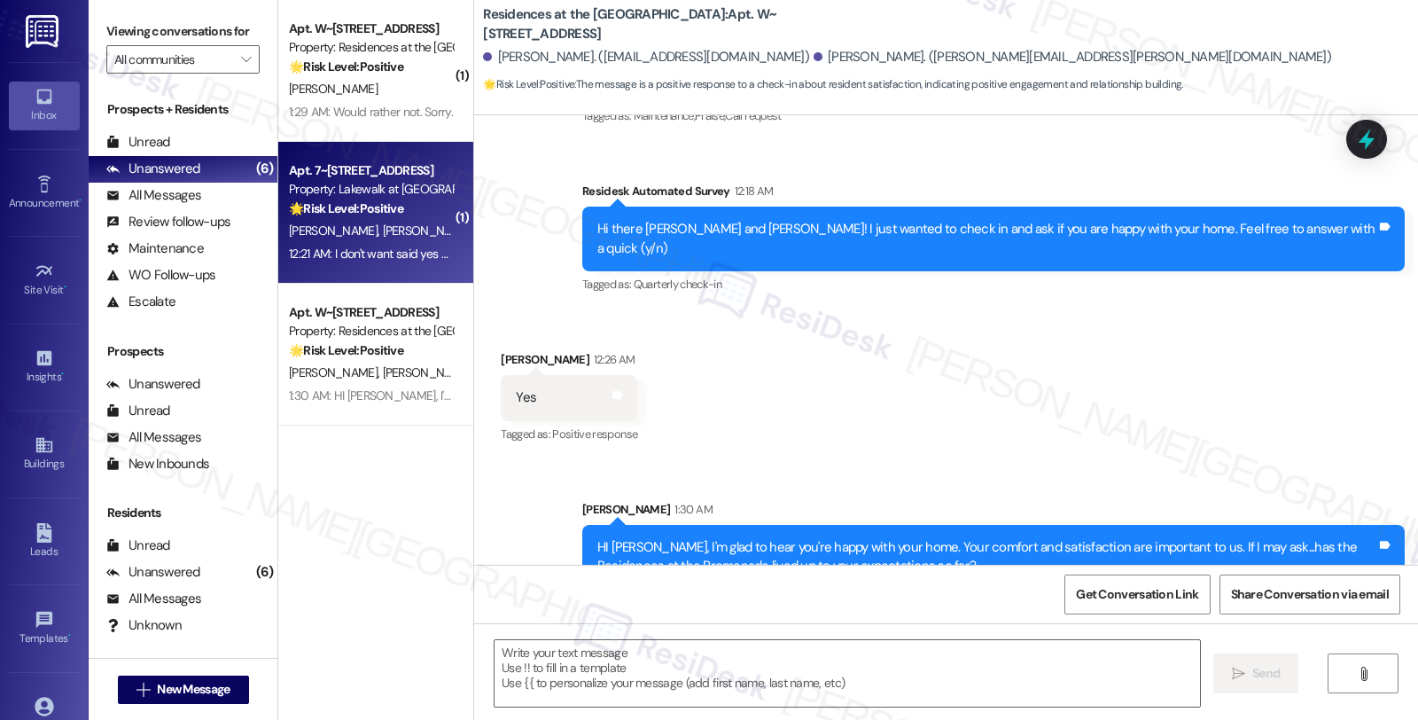
type textarea "Fetching suggested responses. Please feel free to read through the conversation…"
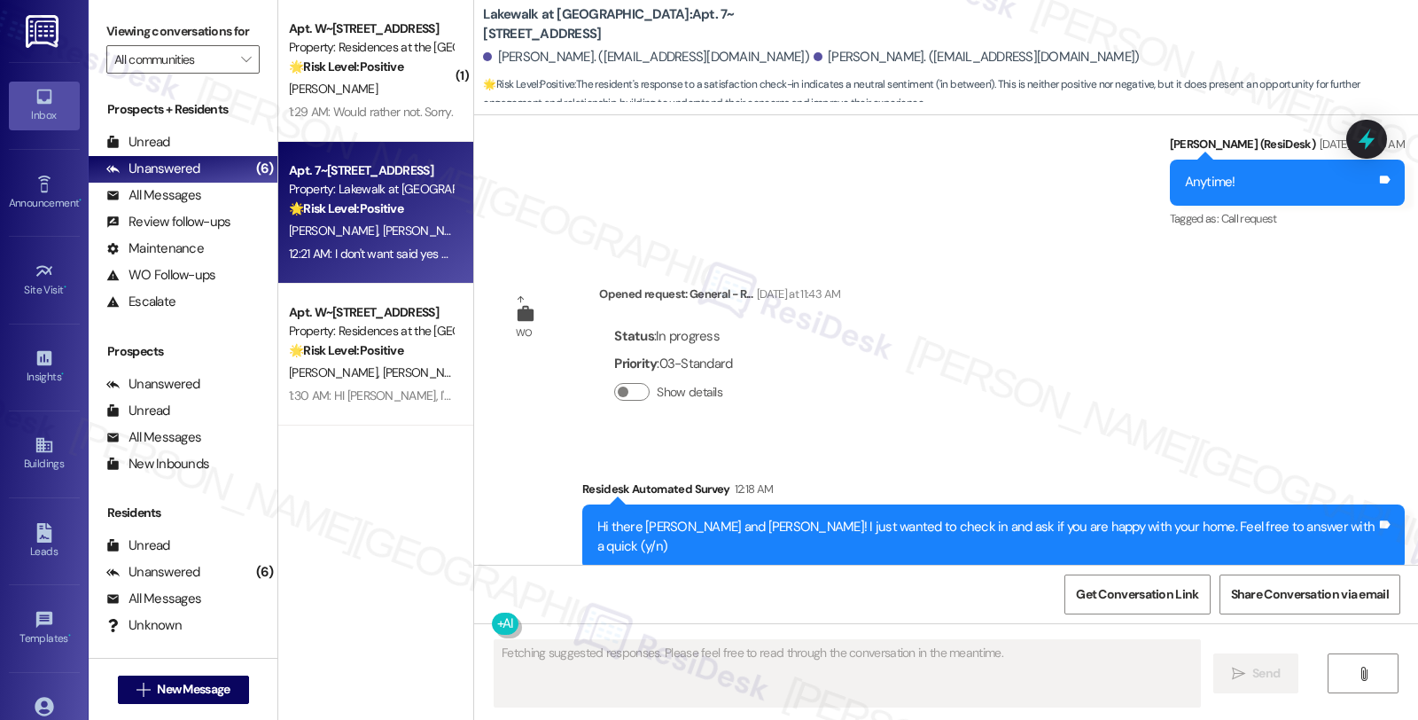
scroll to position [3993, 0]
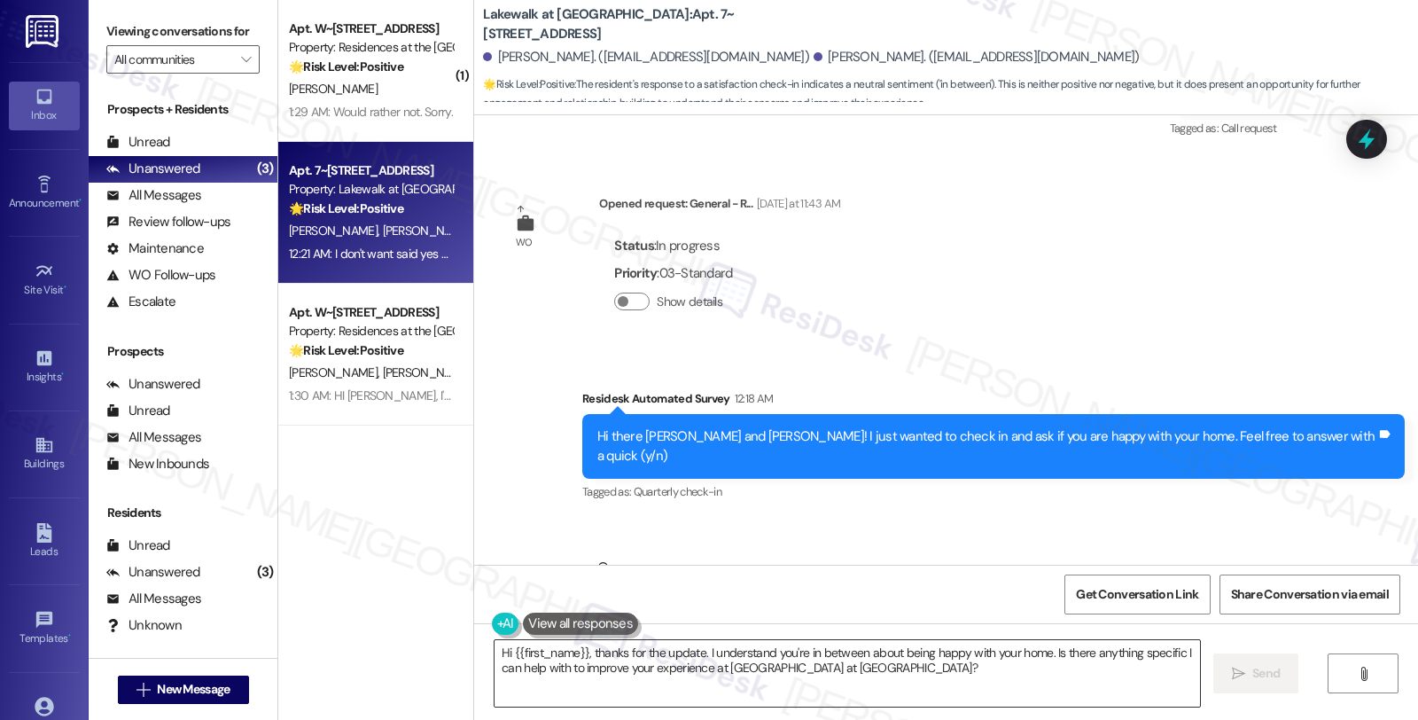
click at [523, 672] on textarea "Hi {{first_name}}, thanks for the update. I understand you're in between about …" at bounding box center [848, 673] width 706 height 66
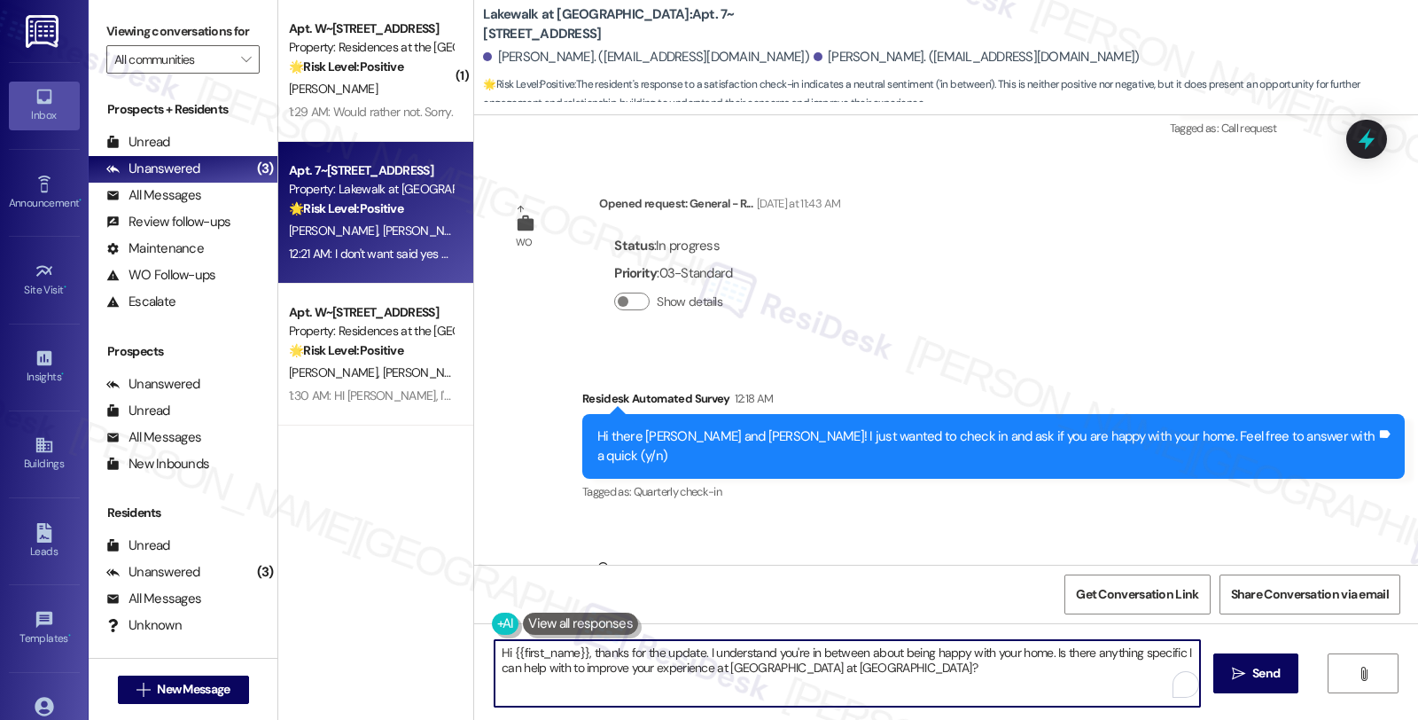
click at [523, 672] on textarea "Hi {{first_name}}, thanks for the update. I understand you're in between about …" at bounding box center [848, 673] width 706 height 66
type textarea "Hi {{first_name}}, thanks for the update. I understand you're in between about …"
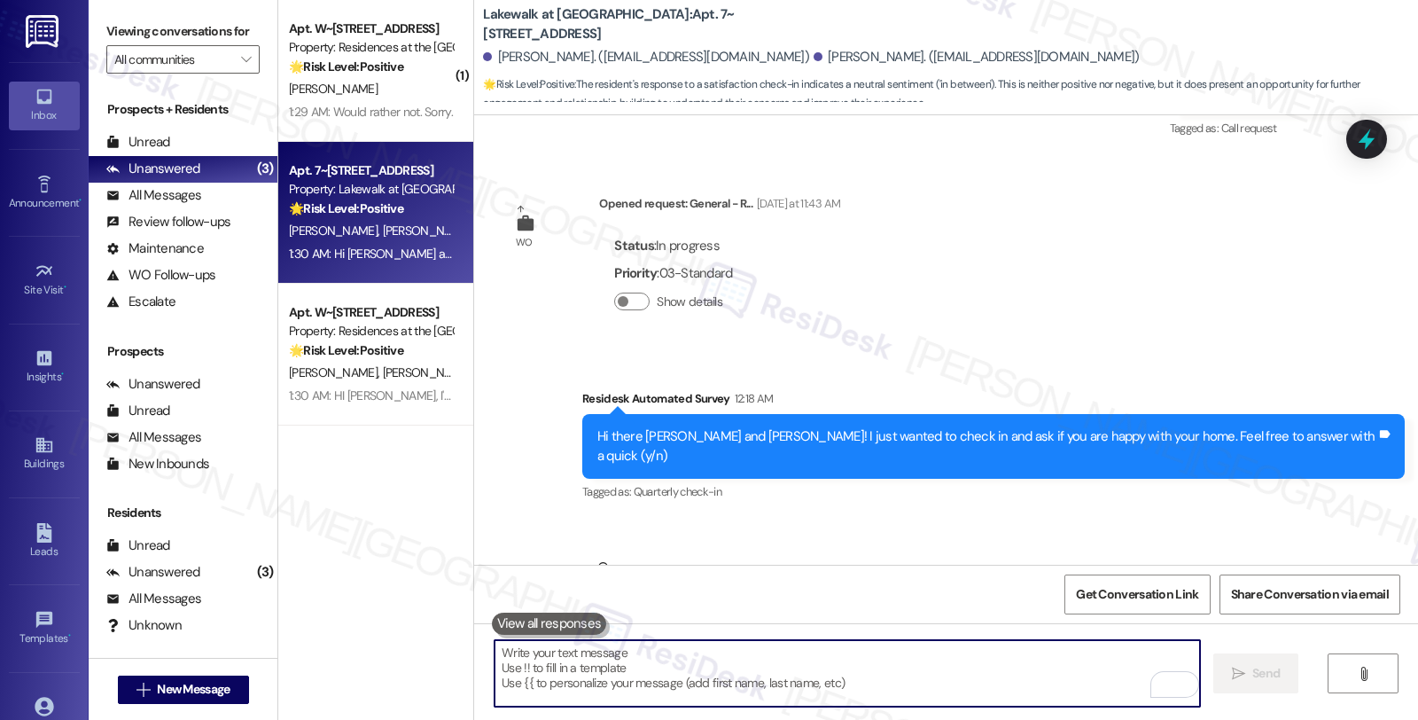
scroll to position [4136, 0]
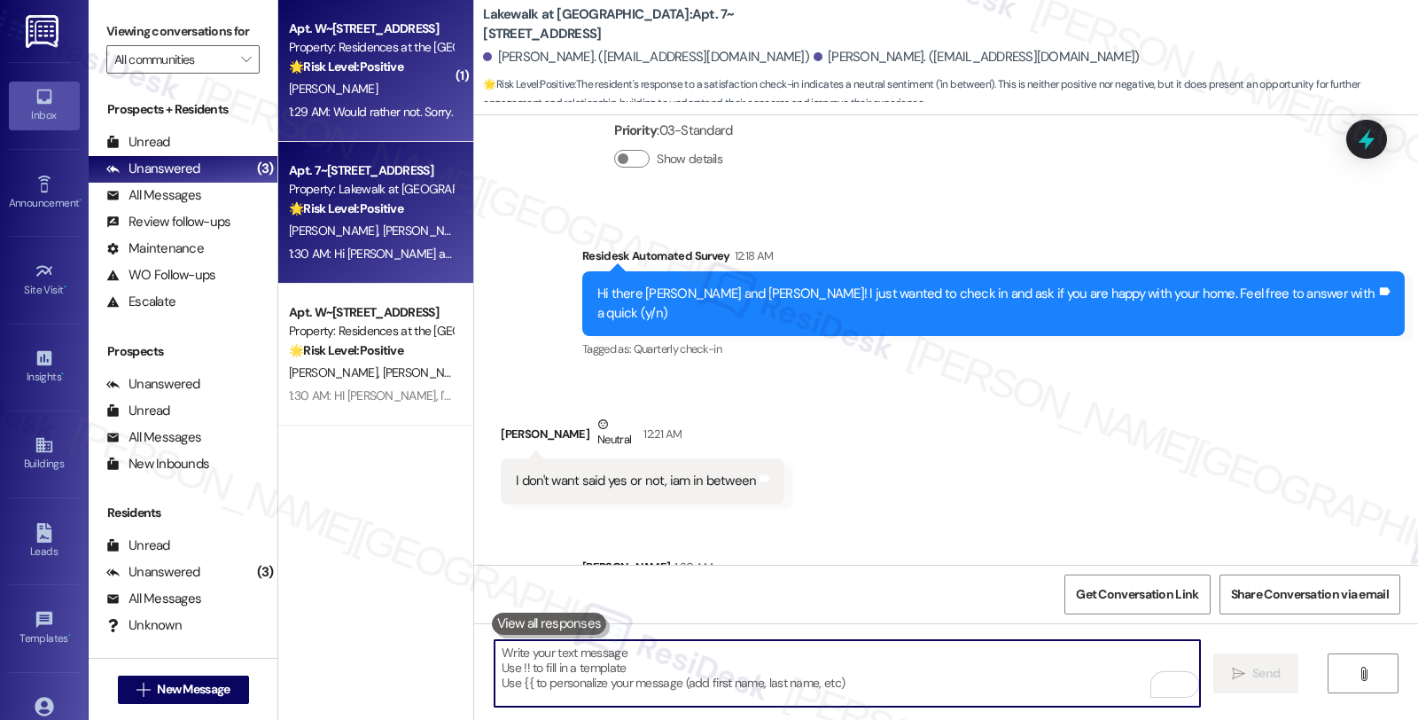
click at [388, 121] on div "1:29 AM: Would rather not. Sorry. 1:29 AM: Would rather not. Sorry." at bounding box center [371, 112] width 168 height 22
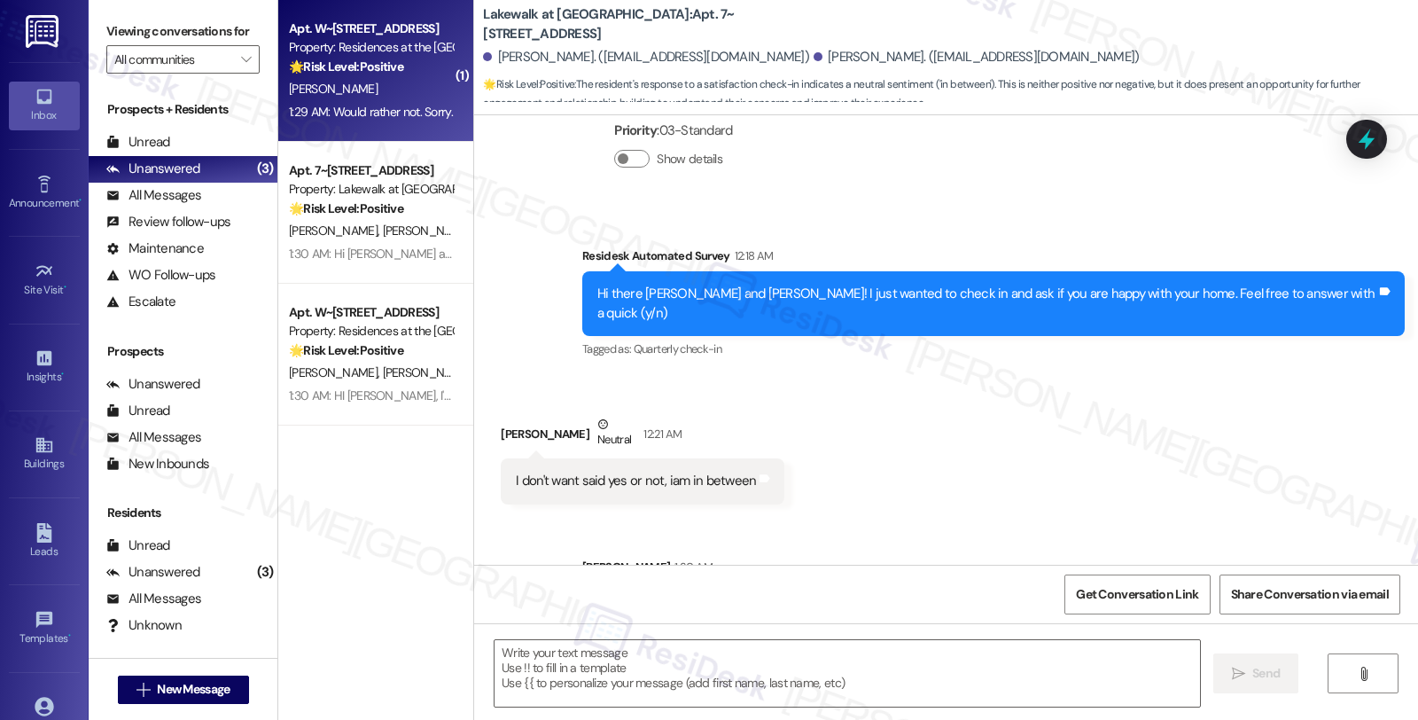
type textarea "Fetching suggested responses. Please feel free to read through the conversation…"
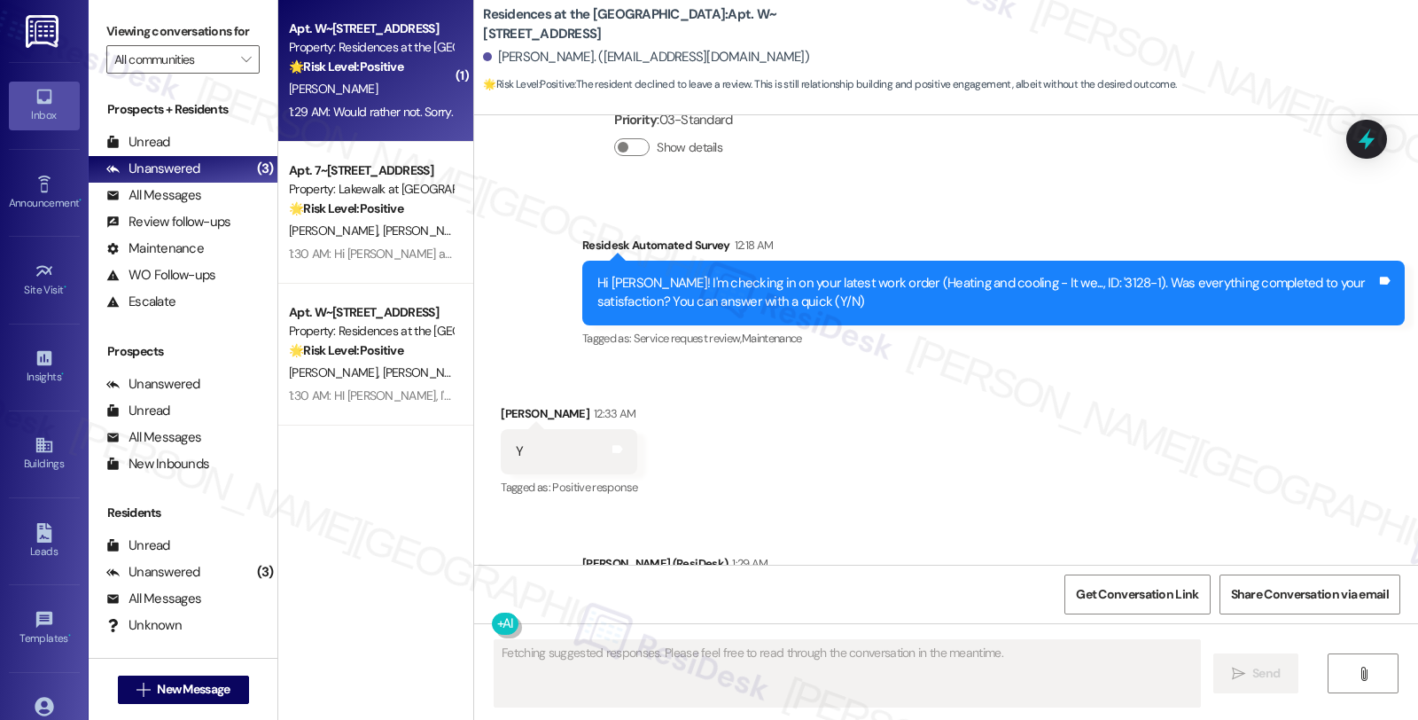
scroll to position [971, 0]
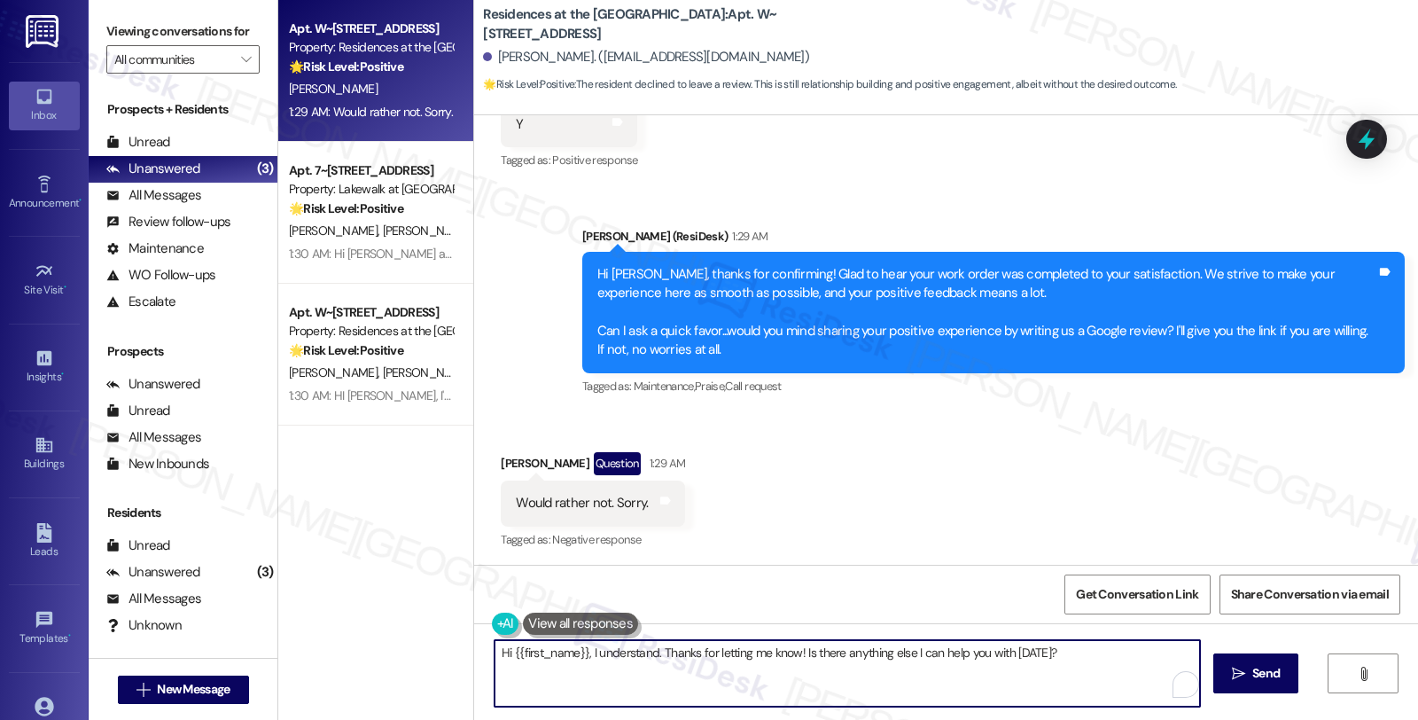
click at [495, 656] on textarea "Hi {{first_name}}, I understand. Thanks for letting me know! Is there anything …" at bounding box center [848, 673] width 706 height 66
click at [619, 653] on textarea "No problem, I understand. Thanks for letting me know! Is there anything else I …" at bounding box center [848, 673] width 706 height 66
drag, startPoint x: 786, startPoint y: 654, endPoint x: 1200, endPoint y: 656, distance: 414.0
click at [1200, 656] on div "No problem, I understand, and thanks for letting me know! Is there anything els…" at bounding box center [946, 689] width 944 height 133
click at [599, 675] on textarea "No problem, I understand, and thanks for letting me know! If you come across ot…" at bounding box center [848, 673] width 706 height 66
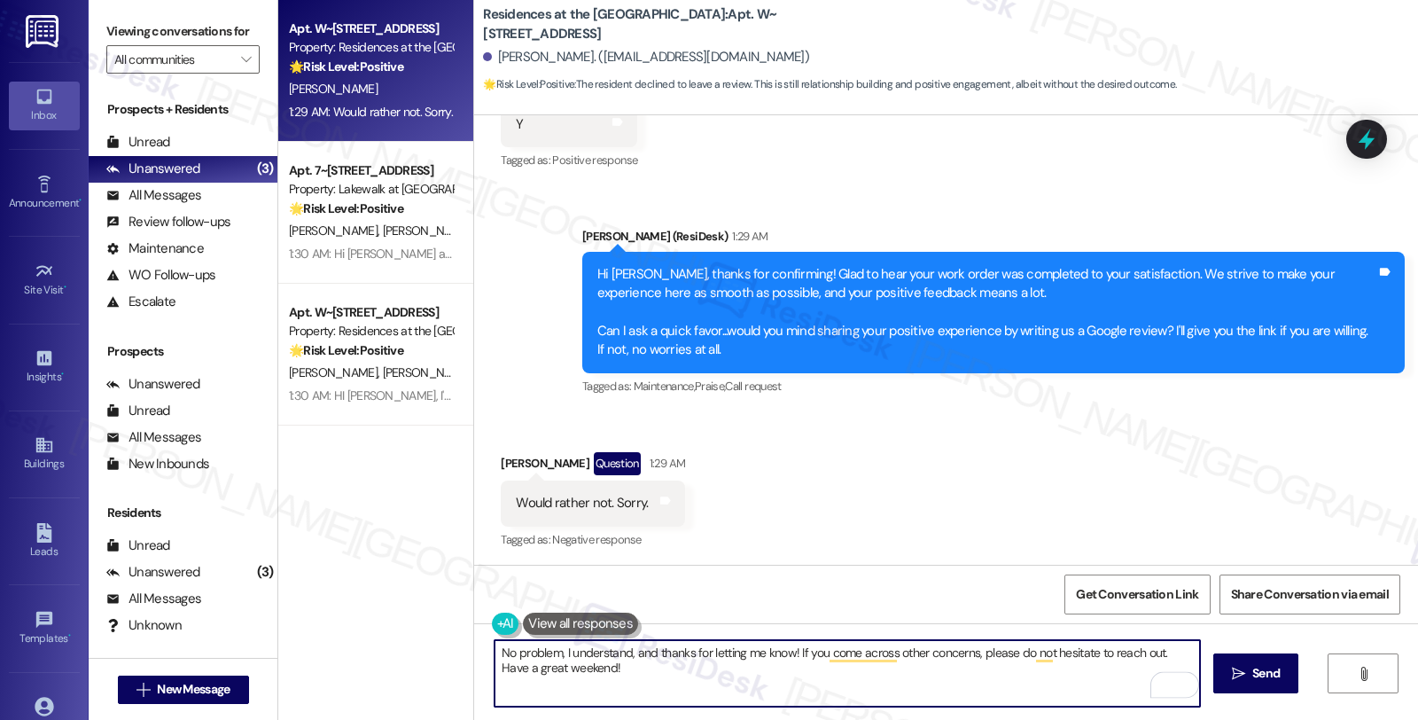
type textarea "No problem, I understand, and thanks for letting me know! If you come across ot…"
click at [979, 686] on textarea "No problem, I understand, and thanks for letting me know! If you come across ot…" at bounding box center [848, 673] width 706 height 66
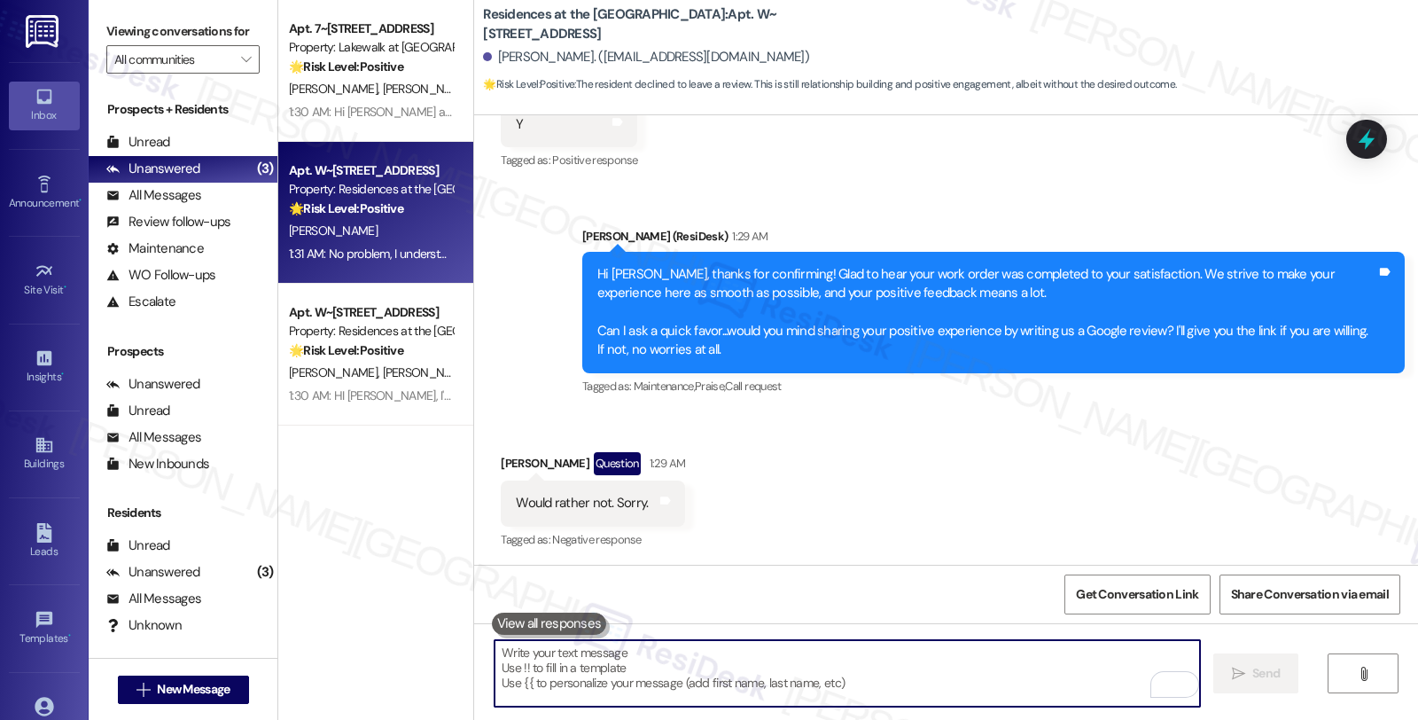
scroll to position [1113, 0]
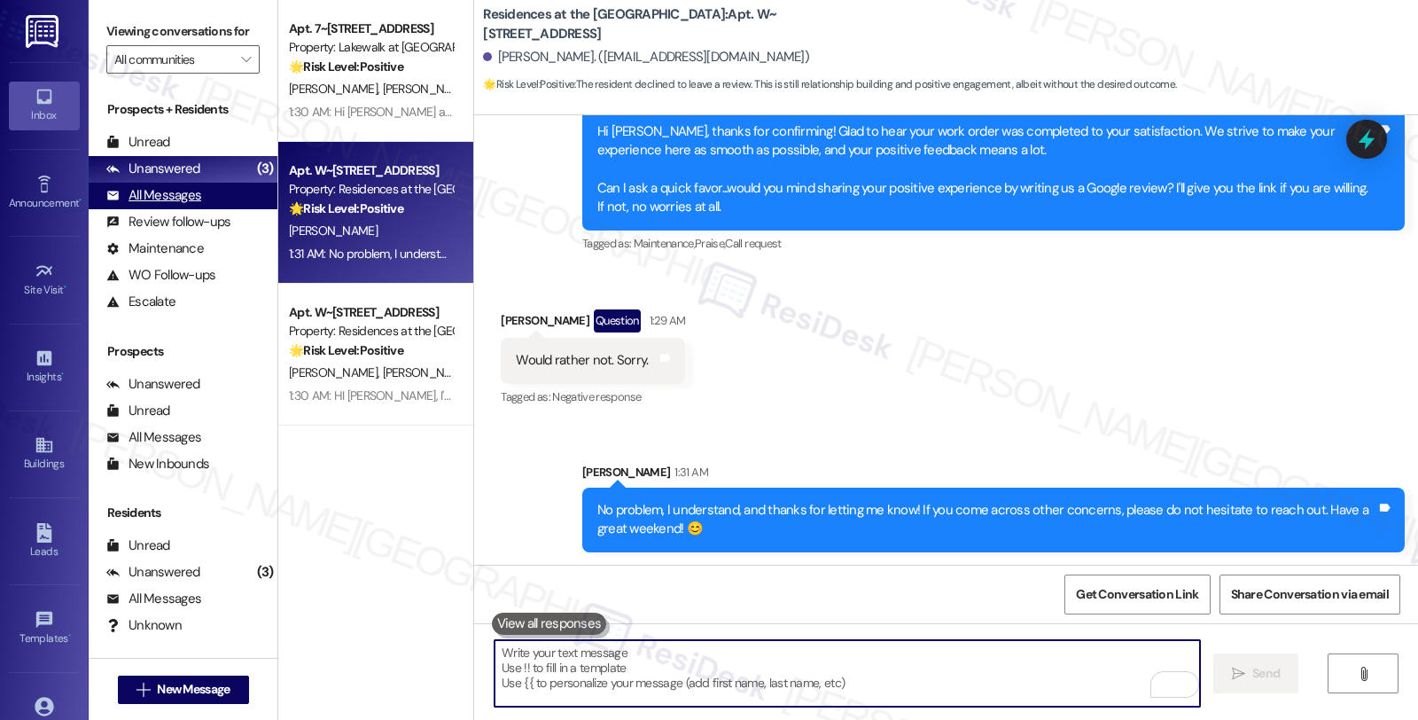
click at [171, 205] on div "All Messages" at bounding box center [153, 195] width 95 height 19
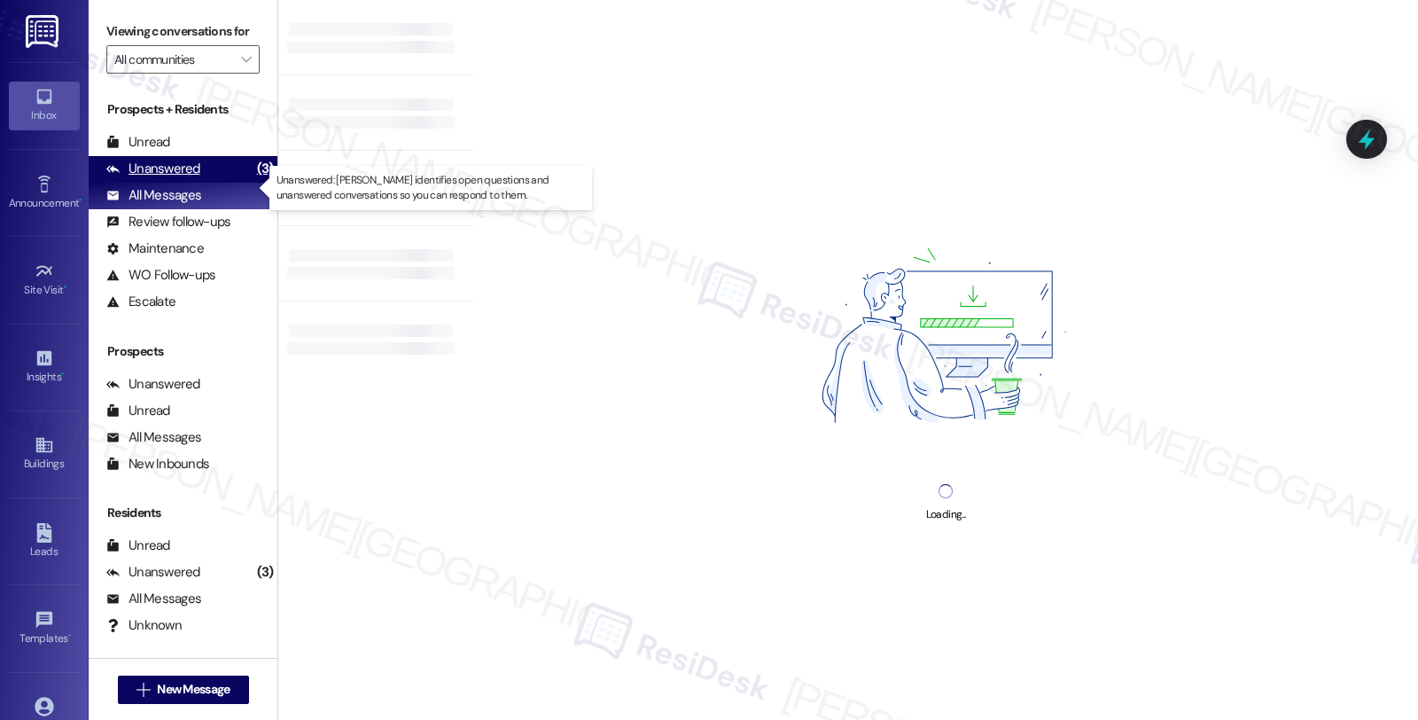
click at [179, 178] on div "Unanswered" at bounding box center [153, 169] width 94 height 19
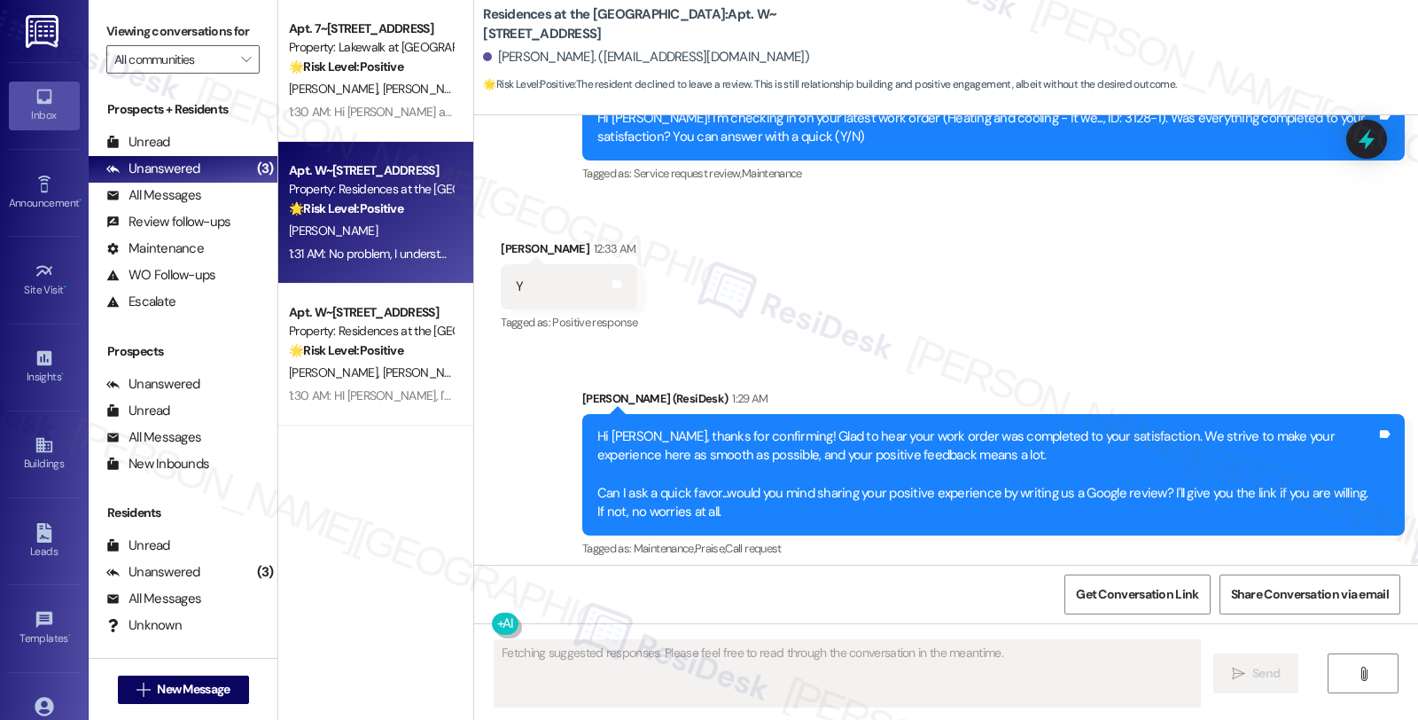
scroll to position [971, 0]
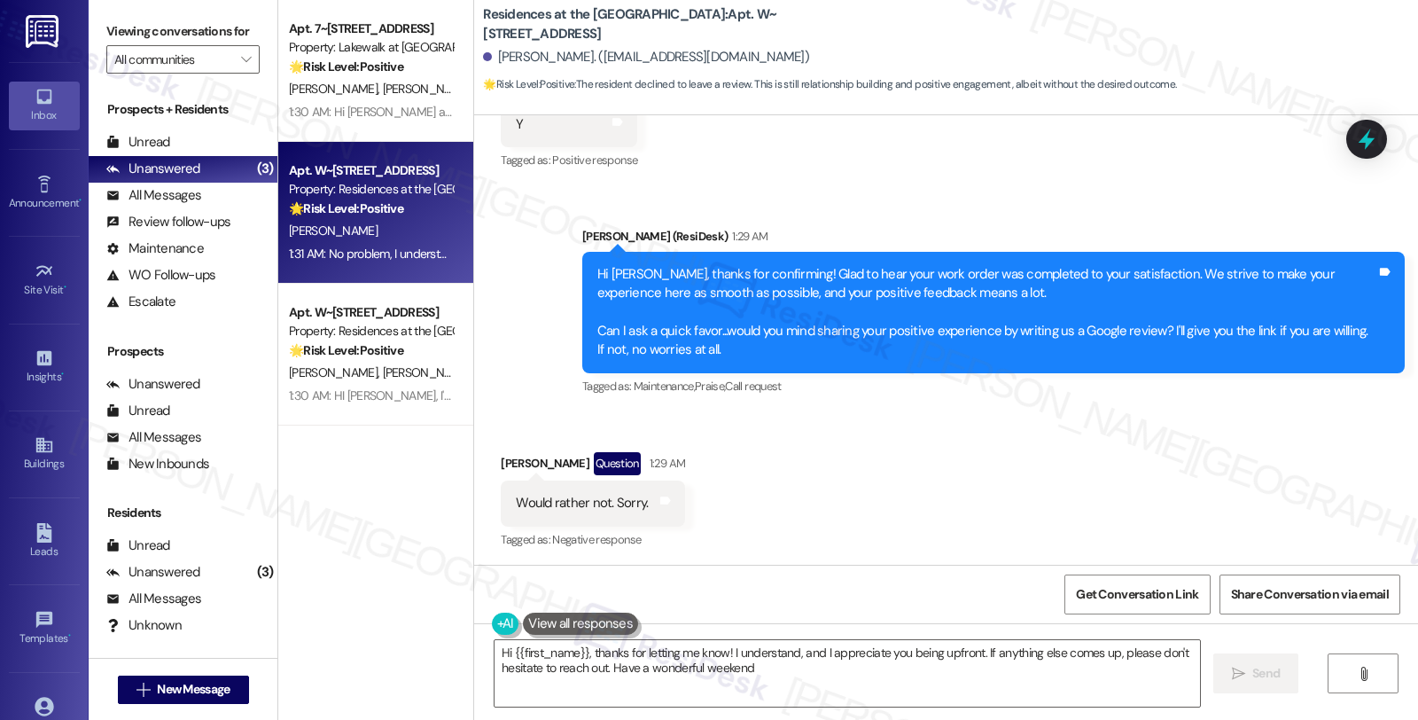
type textarea "Hi {{first_name}}, thanks for letting me know! I understand, and I appreciate y…"
